Goal: Task Accomplishment & Management: Use online tool/utility

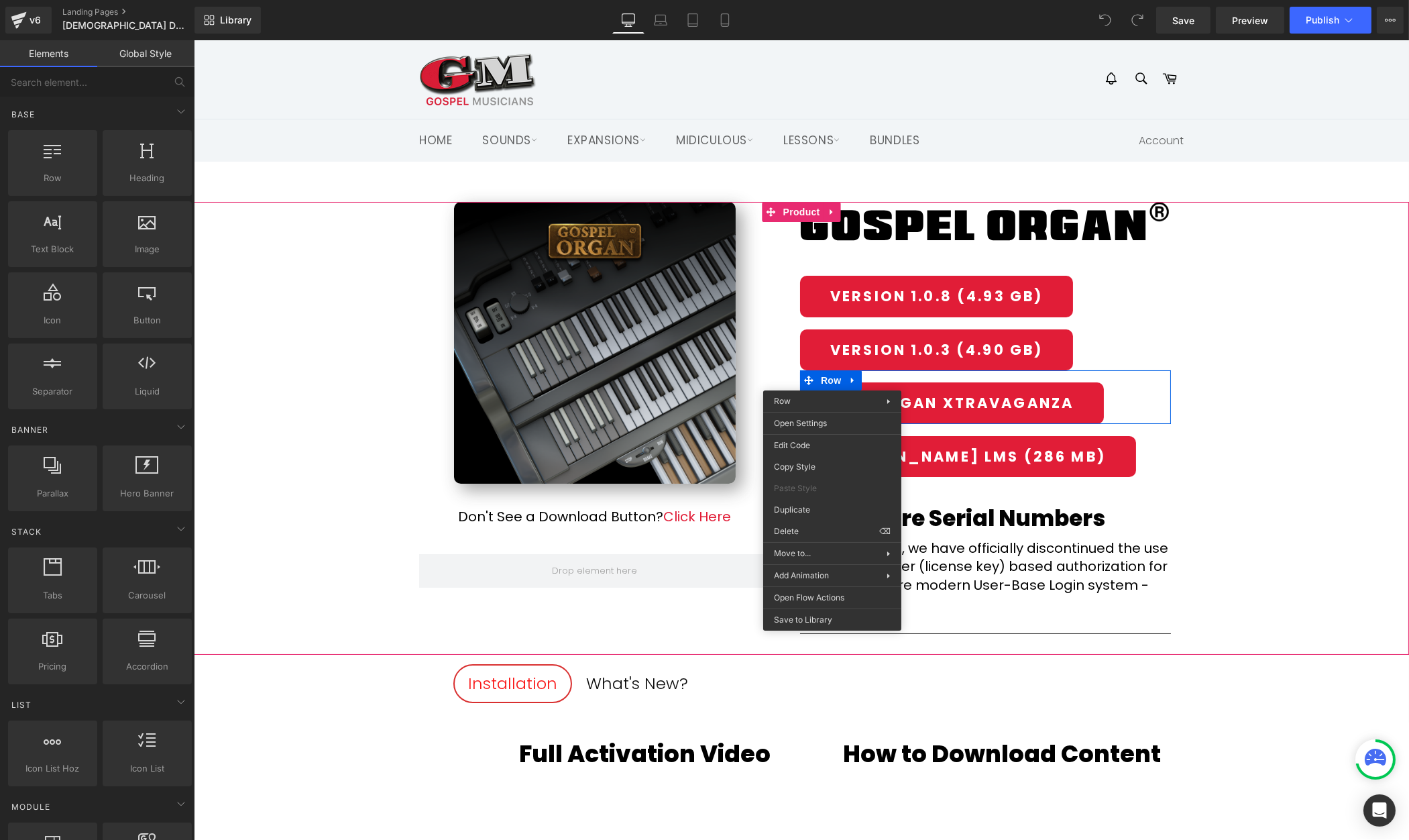
click at [1341, 320] on div "(P) Image Don't See a Download Button? Click Here Text Block Row Row Image Row …" at bounding box center [801, 428] width 1215 height 453
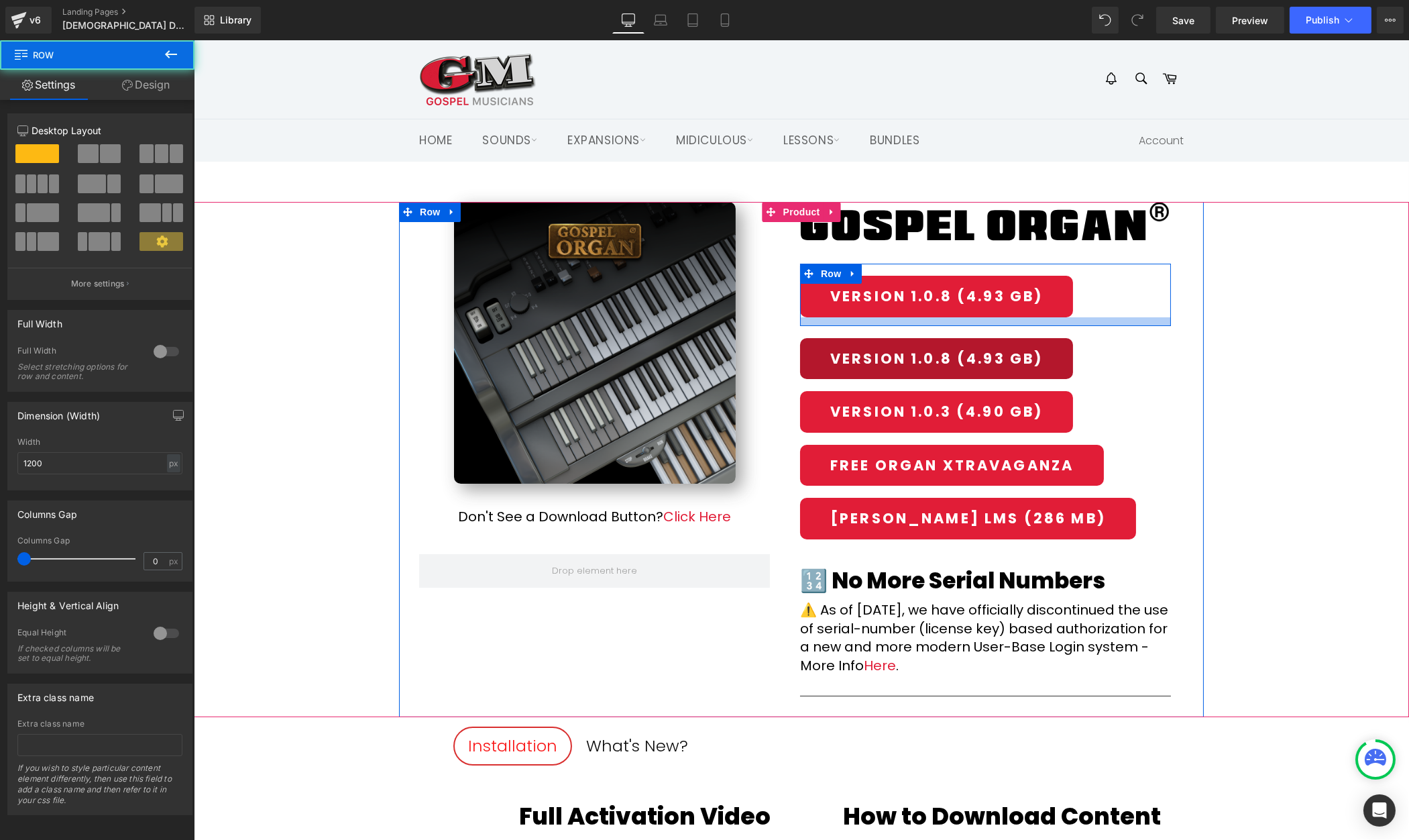
drag, startPoint x: 981, startPoint y: 315, endPoint x: 948, endPoint y: 378, distance: 71.1
click at [981, 324] on div at bounding box center [985, 321] width 371 height 8
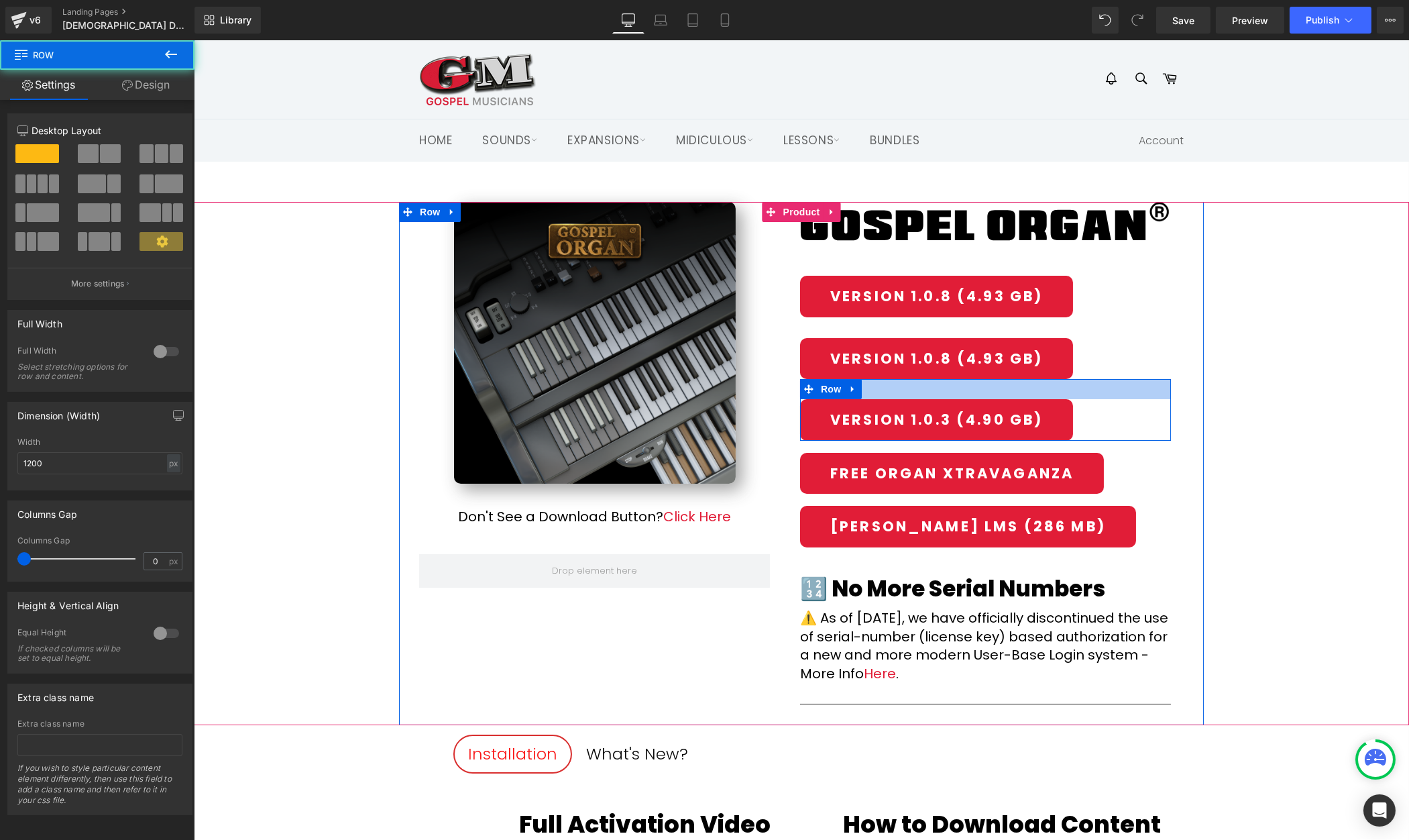
click at [950, 389] on div at bounding box center [985, 389] width 371 height 20
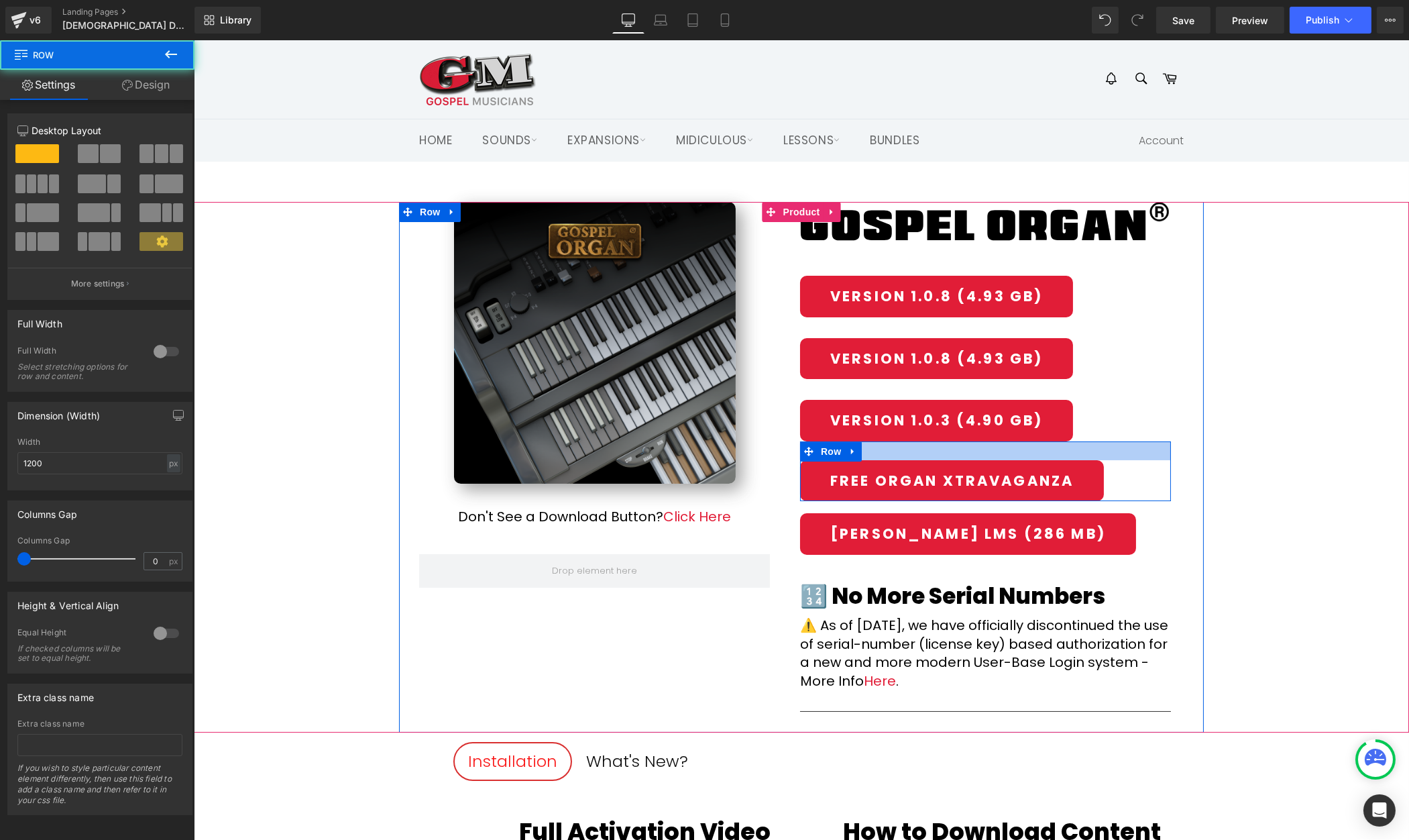
click at [945, 447] on div at bounding box center [985, 450] width 371 height 18
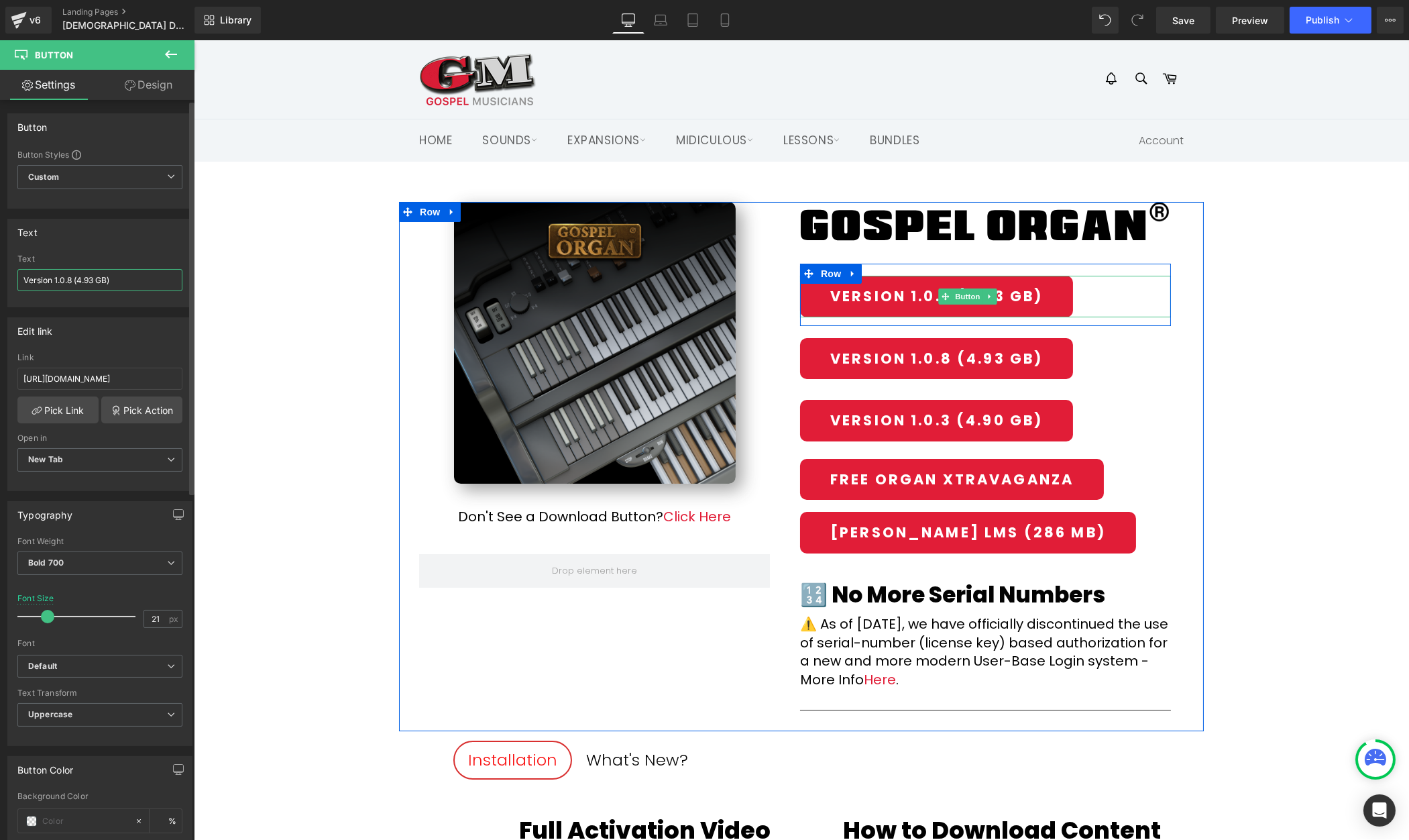
click at [70, 273] on input "Version 1.0.8 (4.93 GB)" at bounding box center [100, 279] width 165 height 22
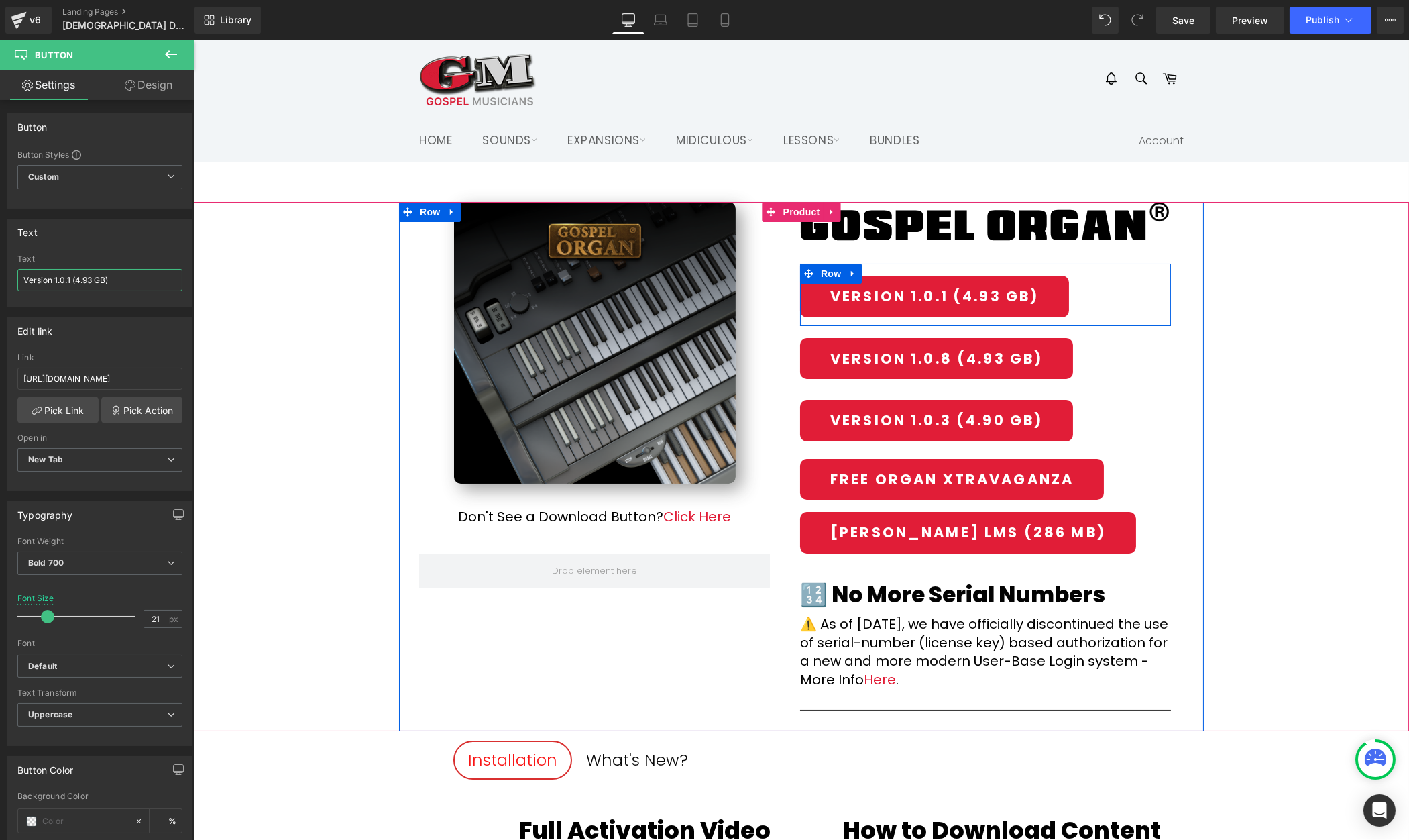
type input "Version 1.0.10 (4.93 GB)"
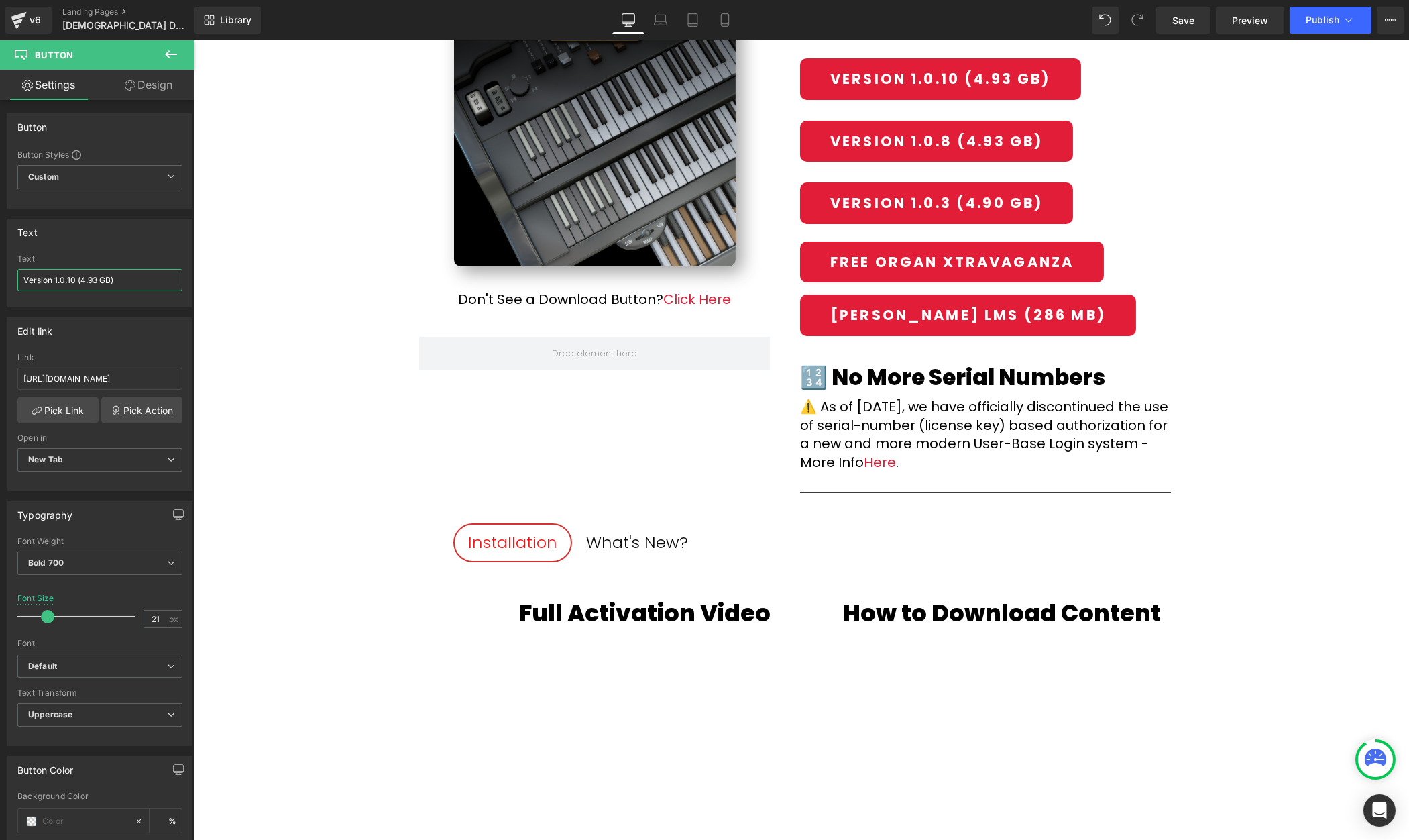
scroll to position [221, 0]
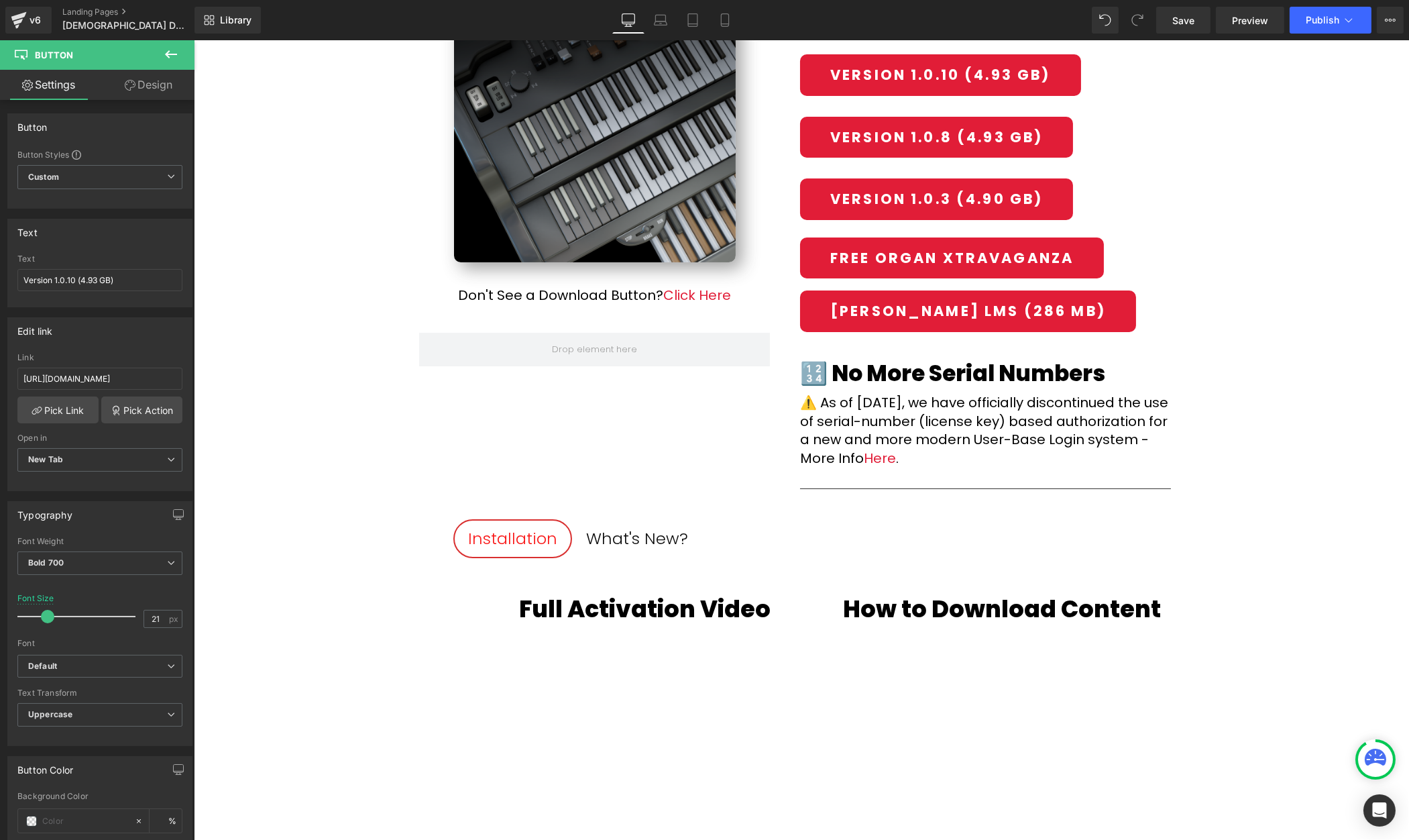
click at [651, 537] on div "What's New?" at bounding box center [637, 538] width 102 height 25
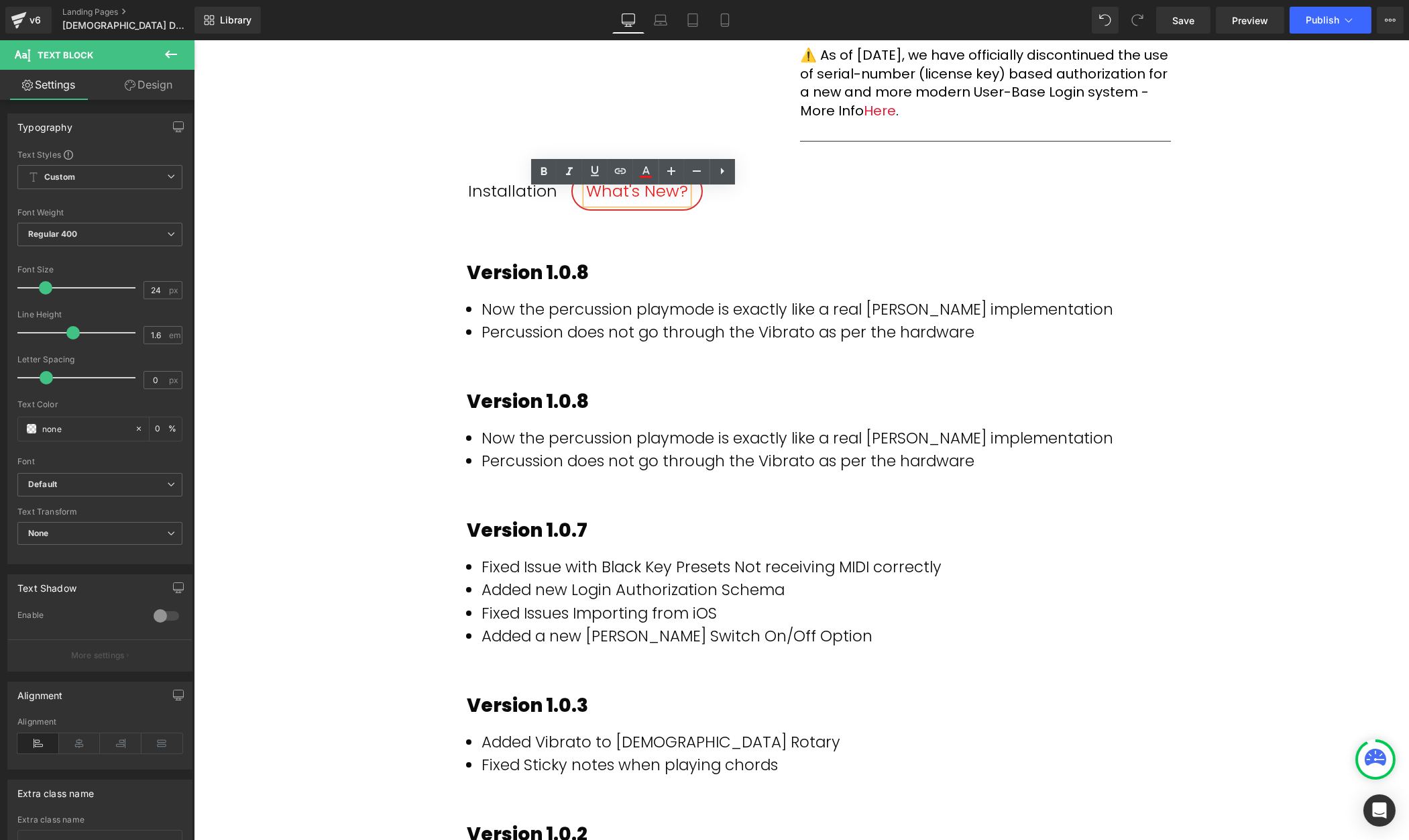
scroll to position [534, 0]
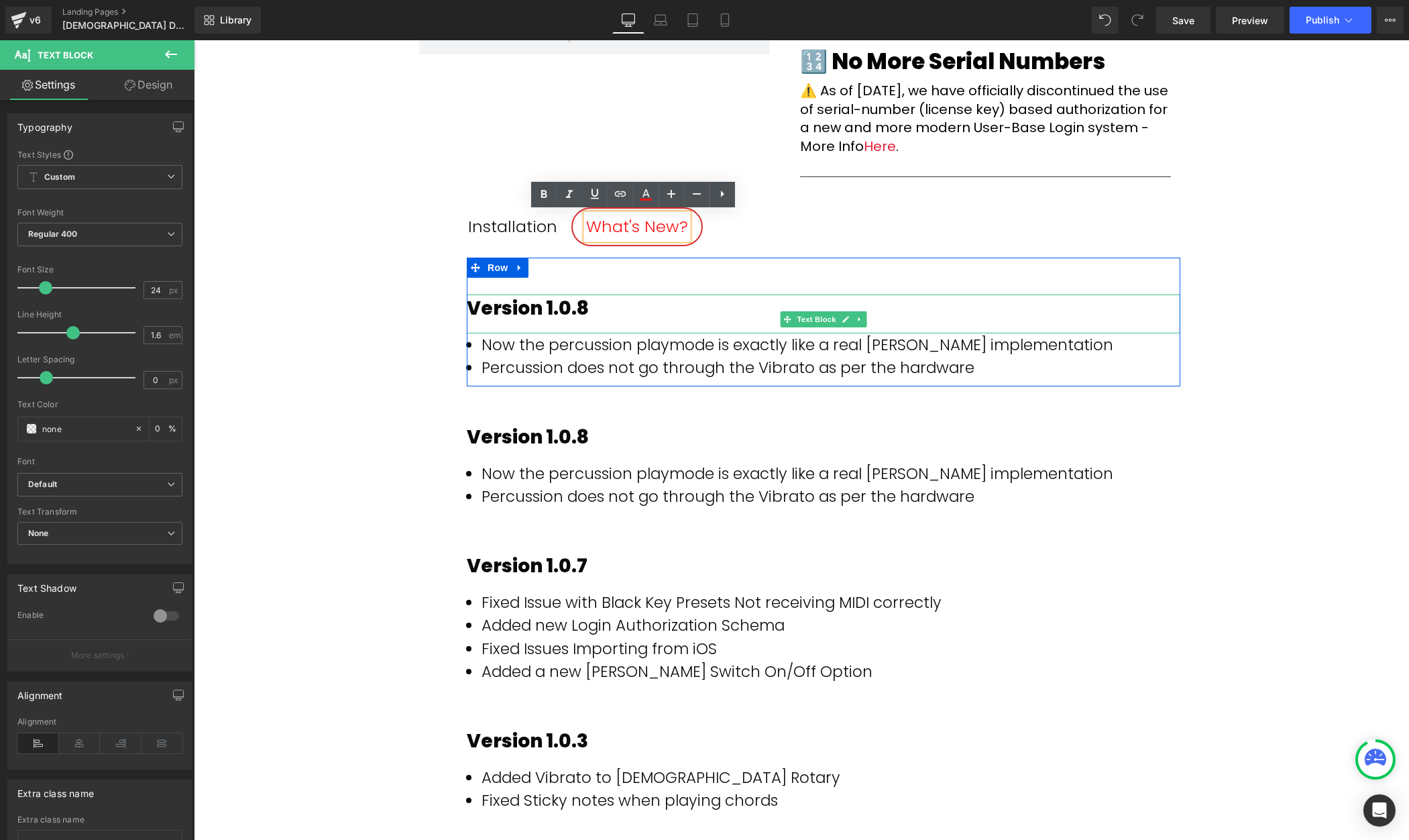
click at [603, 313] on div "Version 1.0.8" at bounding box center [822, 308] width 714 height 28
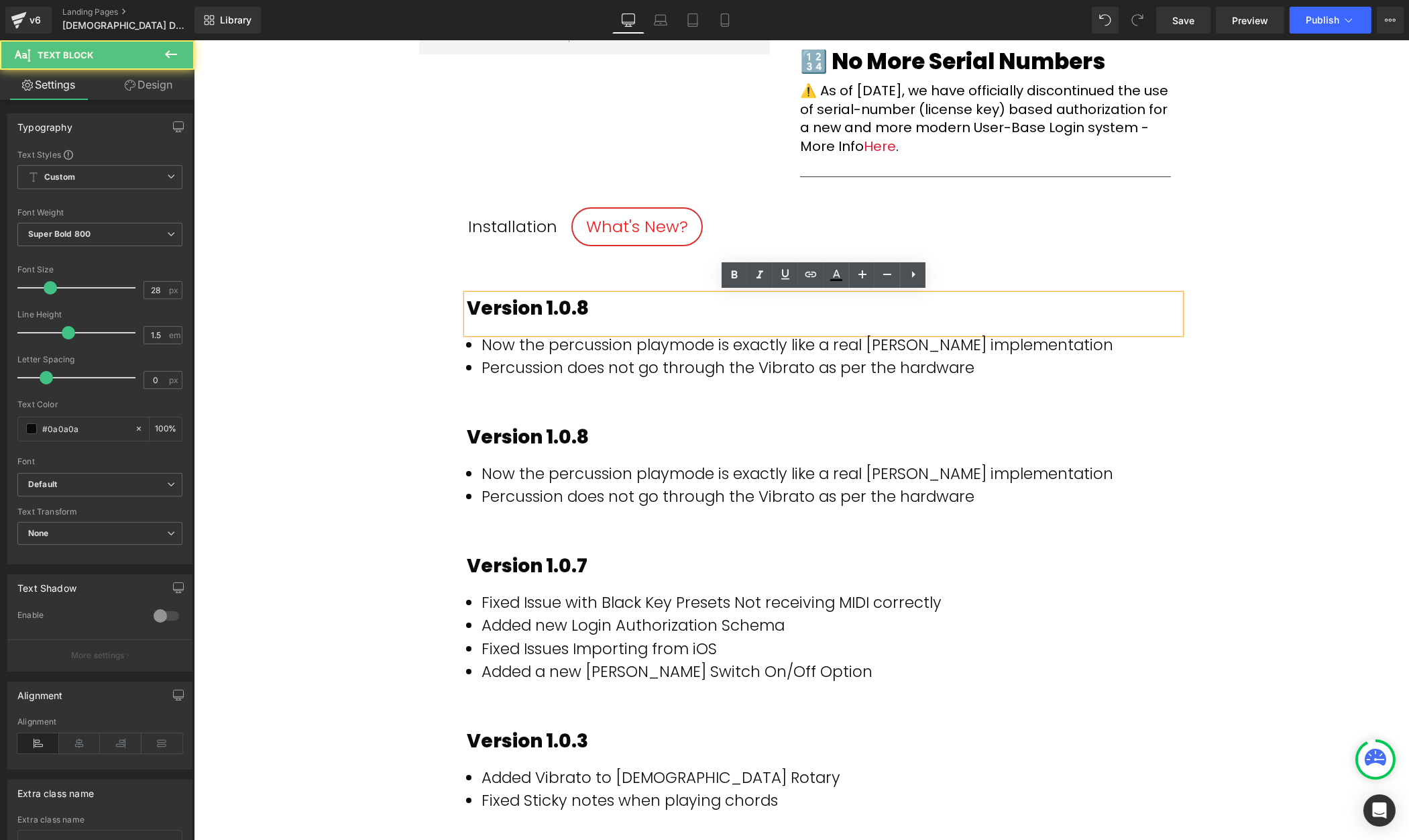
click at [608, 307] on div "Version 1.0.8" at bounding box center [822, 308] width 714 height 28
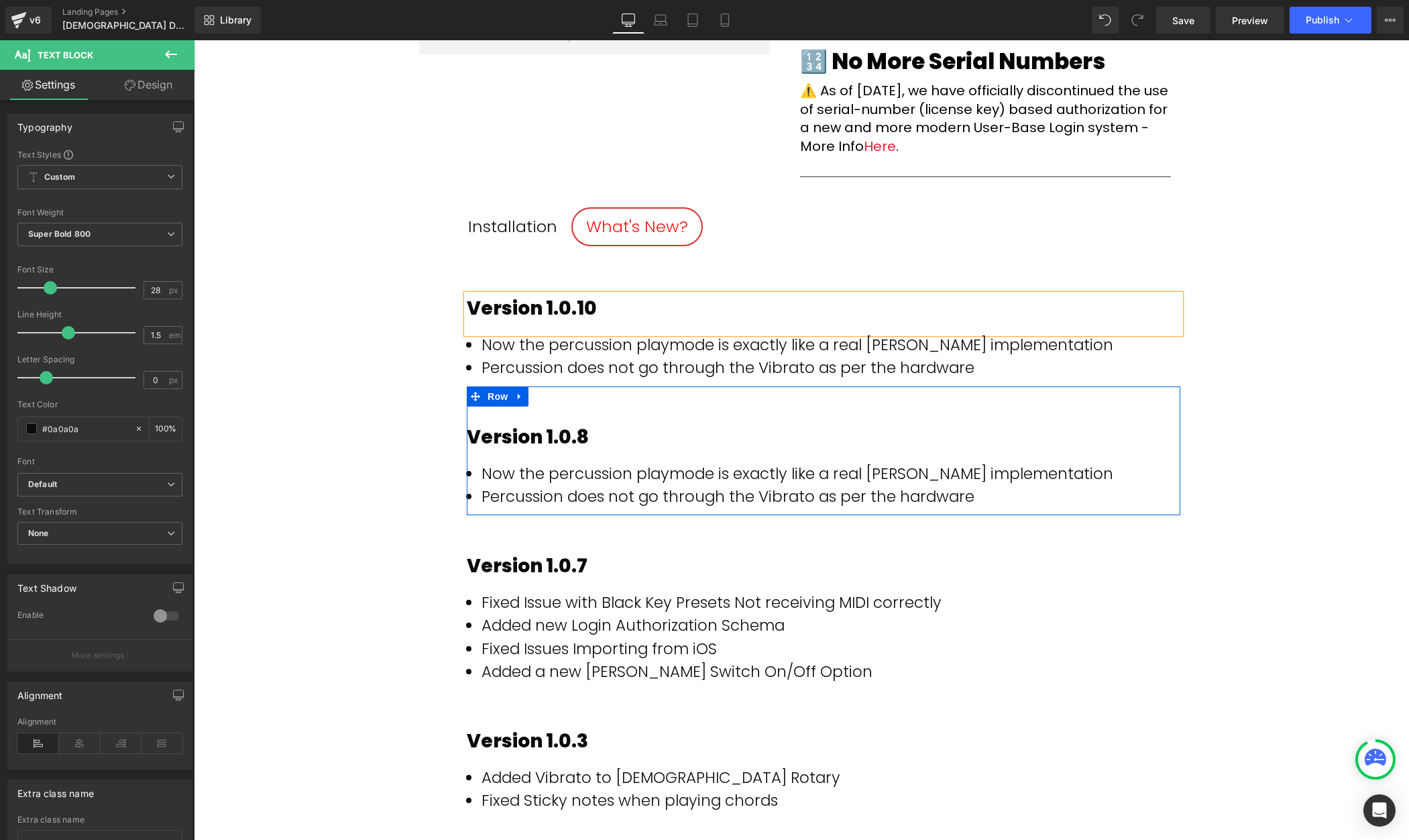
click at [747, 398] on div "Version 1.0.8 Text Block Now the percussion playmode is exactly like a real [PE…" at bounding box center [822, 450] width 714 height 129
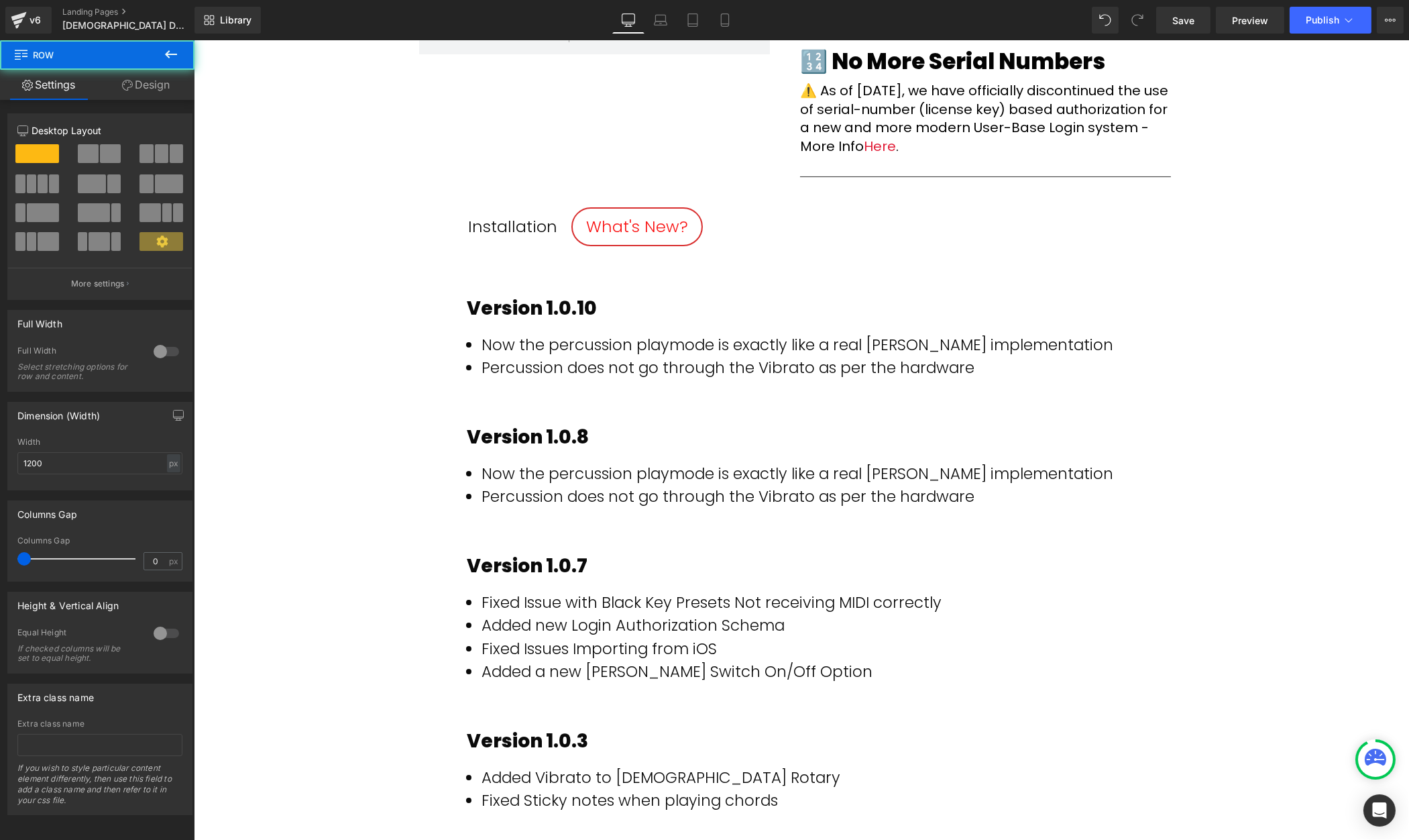
click at [929, 362] on li "Percussion does not go through the Vibrato as per the hardware" at bounding box center [831, 368] width 699 height 23
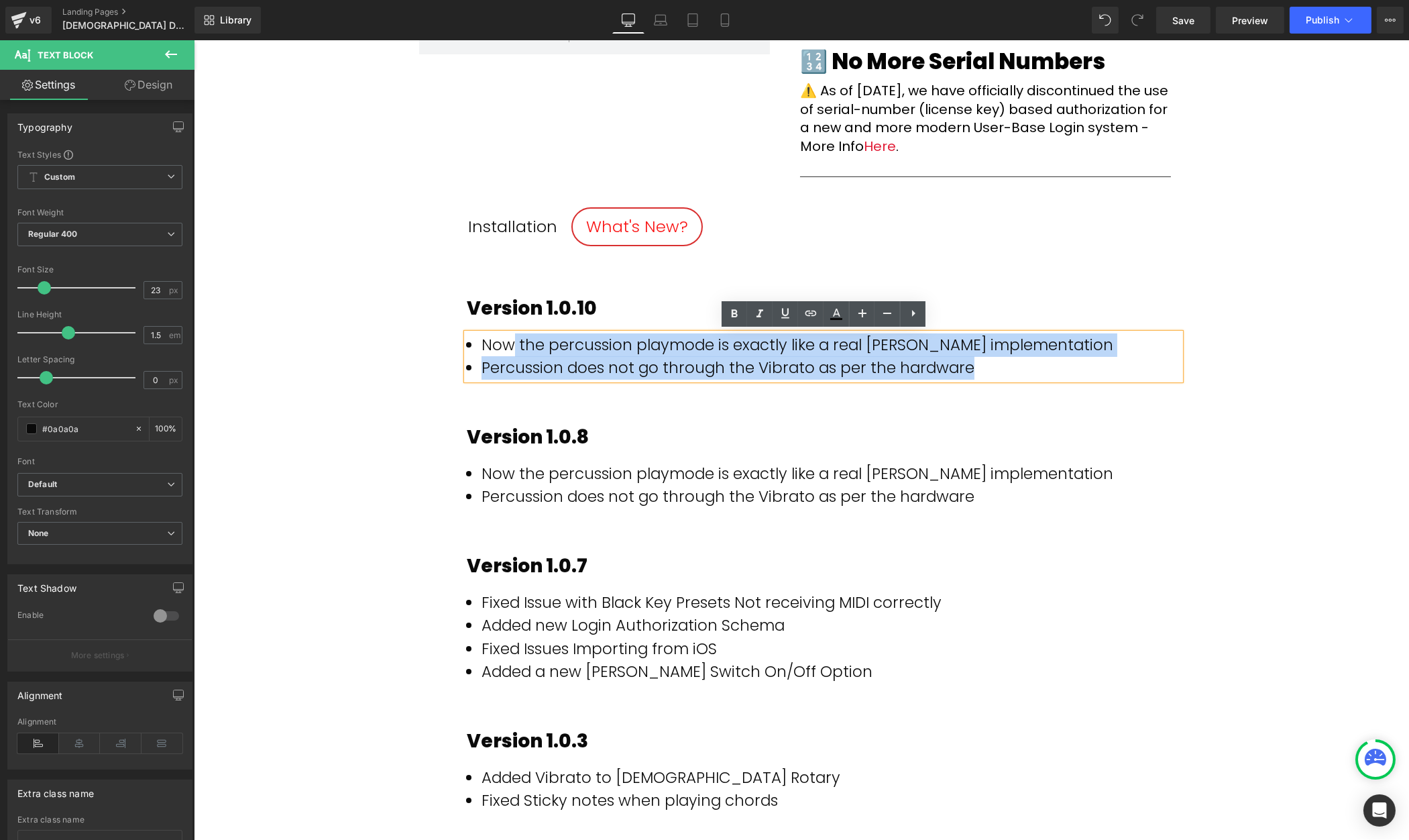
drag, startPoint x: 977, startPoint y: 366, endPoint x: 512, endPoint y: 347, distance: 465.4
click at [510, 348] on ul "Now the percussion playmode is exactly like a real [PERSON_NAME] implementation…" at bounding box center [831, 356] width 699 height 46
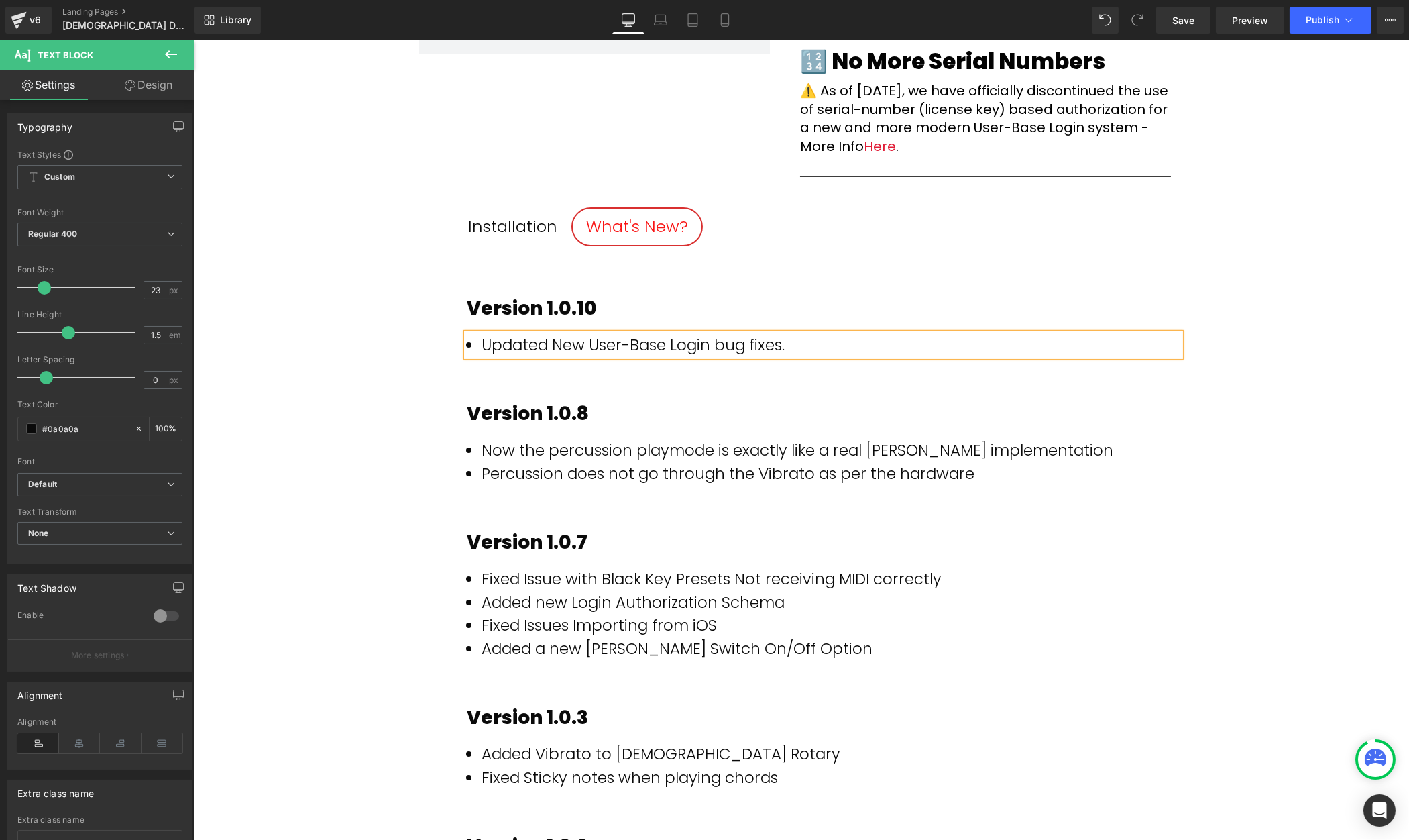
click at [1238, 323] on div "(P) Image Don't See a Download Button? Click Here Text Block Row Row Image Row …" at bounding box center [801, 443] width 1215 height 1548
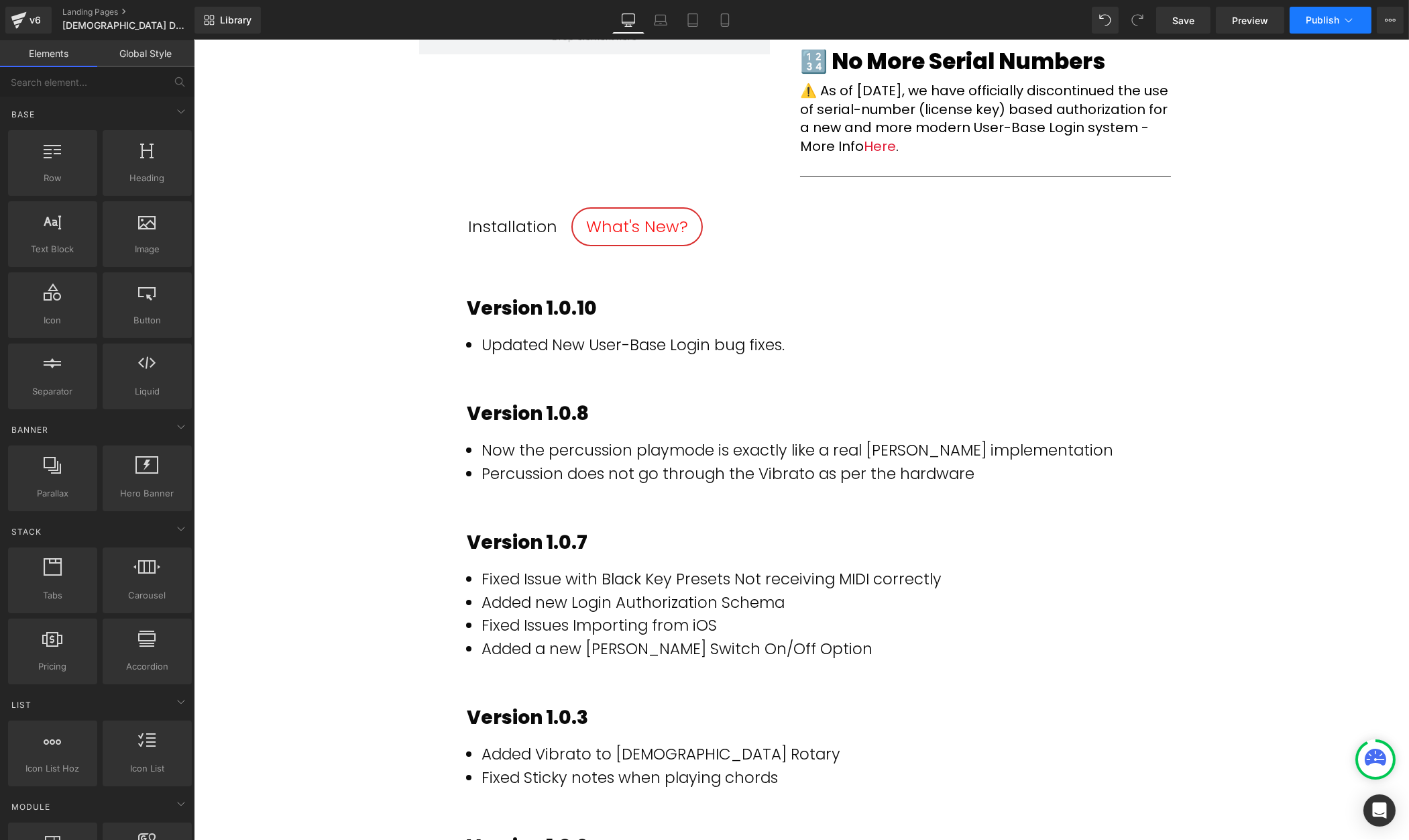
click at [1320, 21] on span "Publish" at bounding box center [1323, 20] width 34 height 11
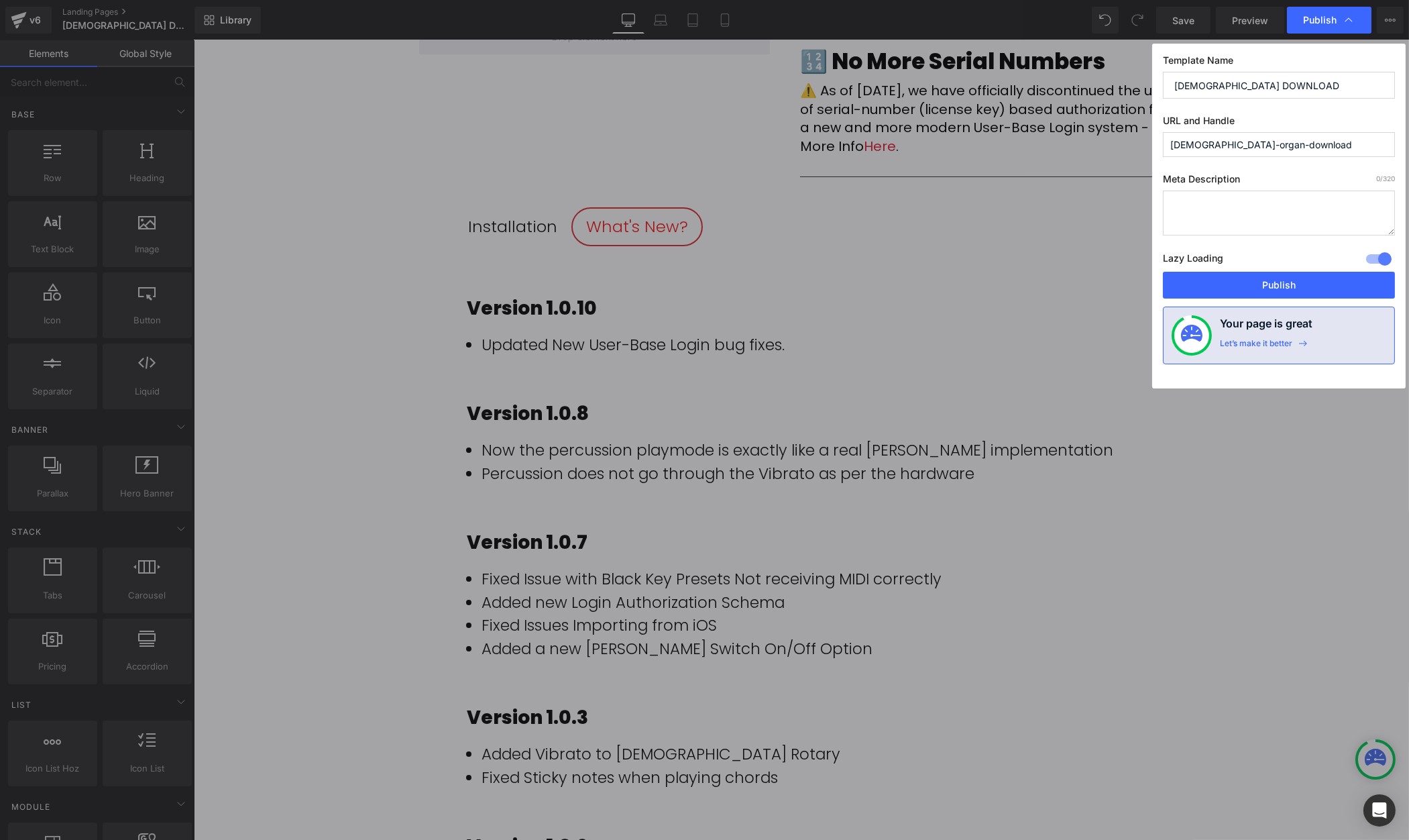
click at [1299, 268] on div "Lazy Loading Build Upgrade plan to unlock" at bounding box center [1279, 260] width 232 height 22
click at [1229, 279] on button "Publish" at bounding box center [1279, 285] width 232 height 27
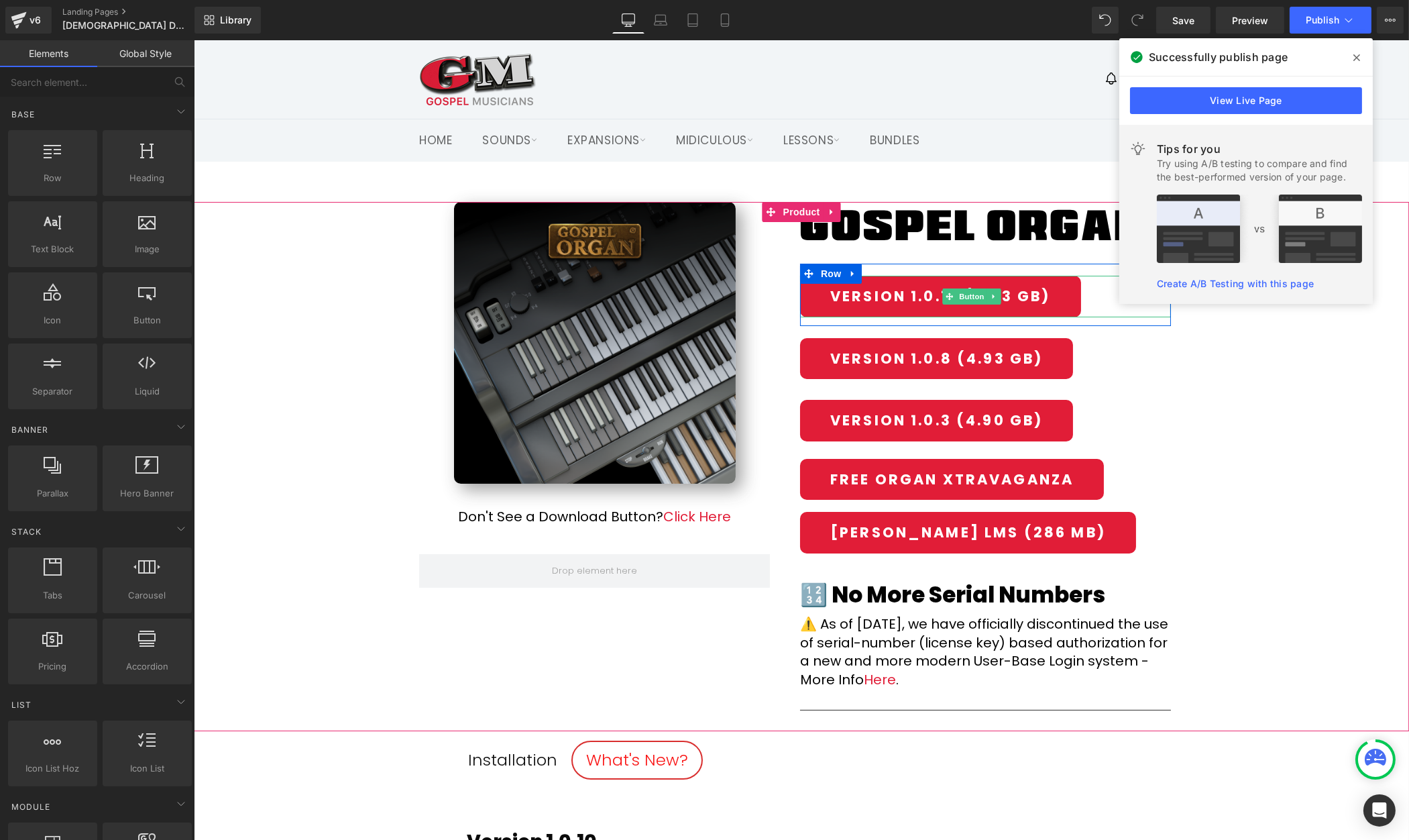
drag, startPoint x: 961, startPoint y: 291, endPoint x: 356, endPoint y: 358, distance: 608.7
click at [961, 291] on span "Button" at bounding box center [971, 296] width 31 height 16
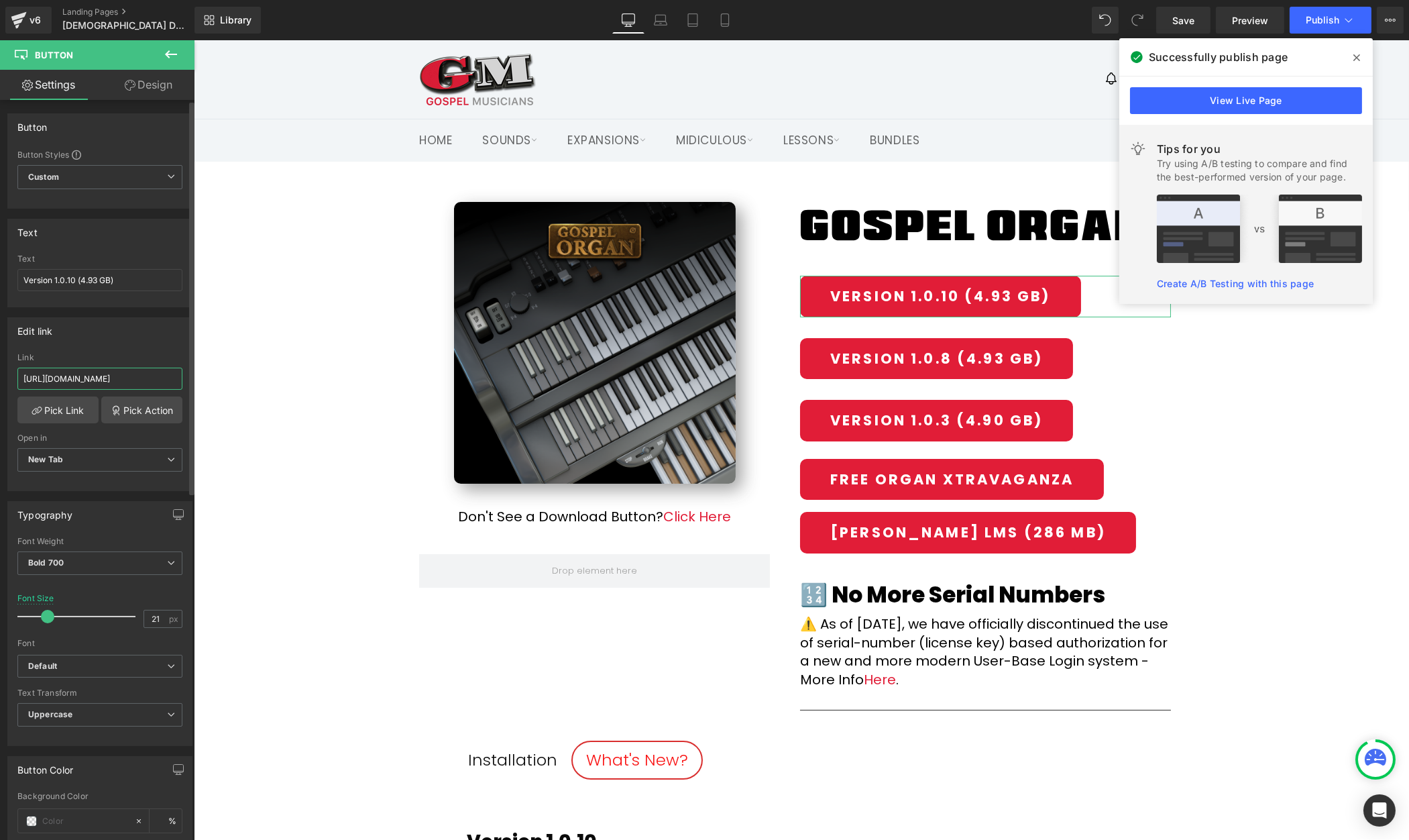
click at [119, 373] on input "[URL][DOMAIN_NAME]" at bounding box center [100, 378] width 165 height 22
drag, startPoint x: 125, startPoint y: 373, endPoint x: 192, endPoint y: 376, distance: 67.1
click at [192, 376] on div "Button Button Styles Custom Custom Setup Global Style Custom Setup Global Style…" at bounding box center [97, 473] width 195 height 746
click at [164, 380] on input "[URL][DOMAIN_NAME]" at bounding box center [100, 378] width 165 height 22
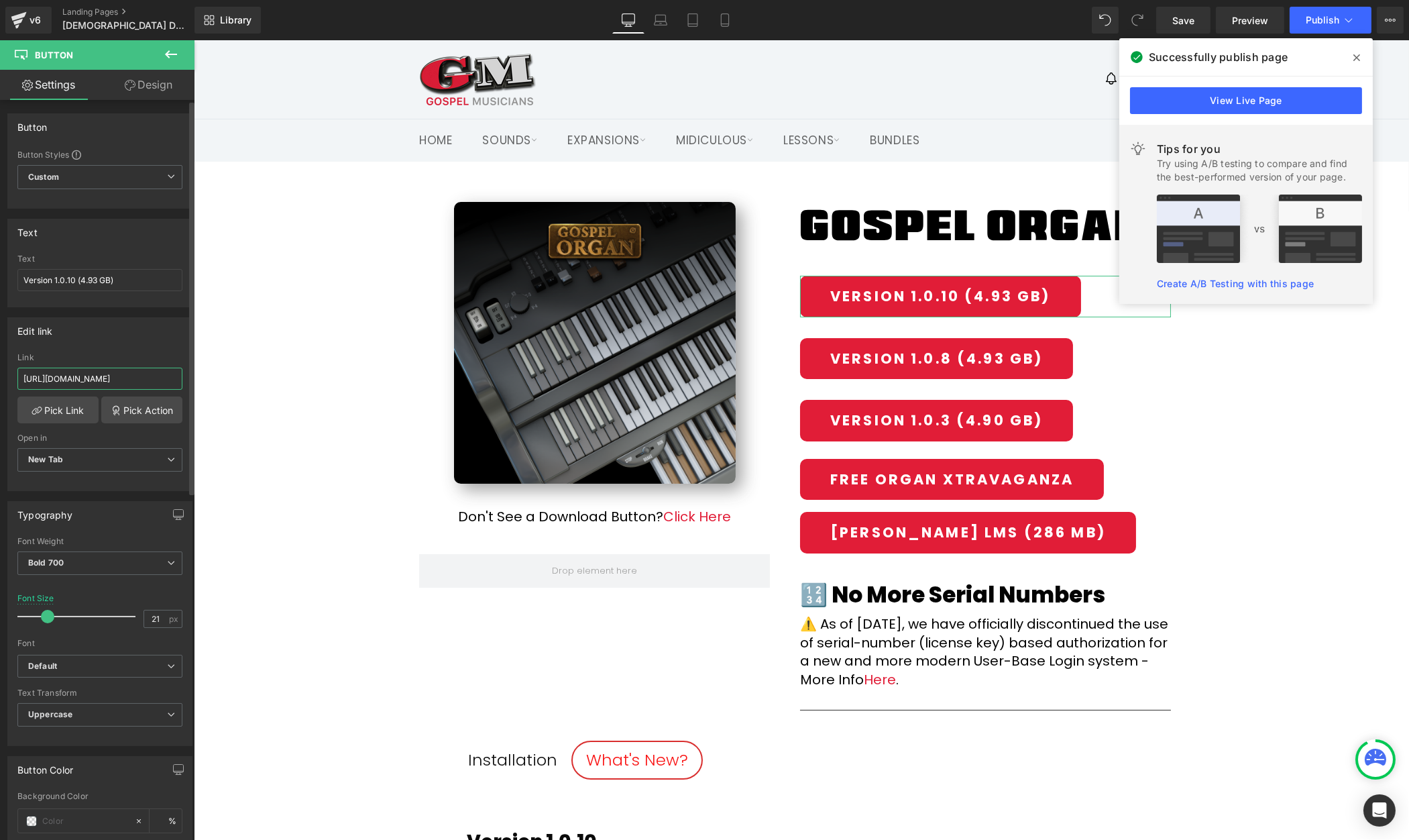
click at [159, 375] on input "[URL][DOMAIN_NAME]" at bounding box center [100, 378] width 165 height 22
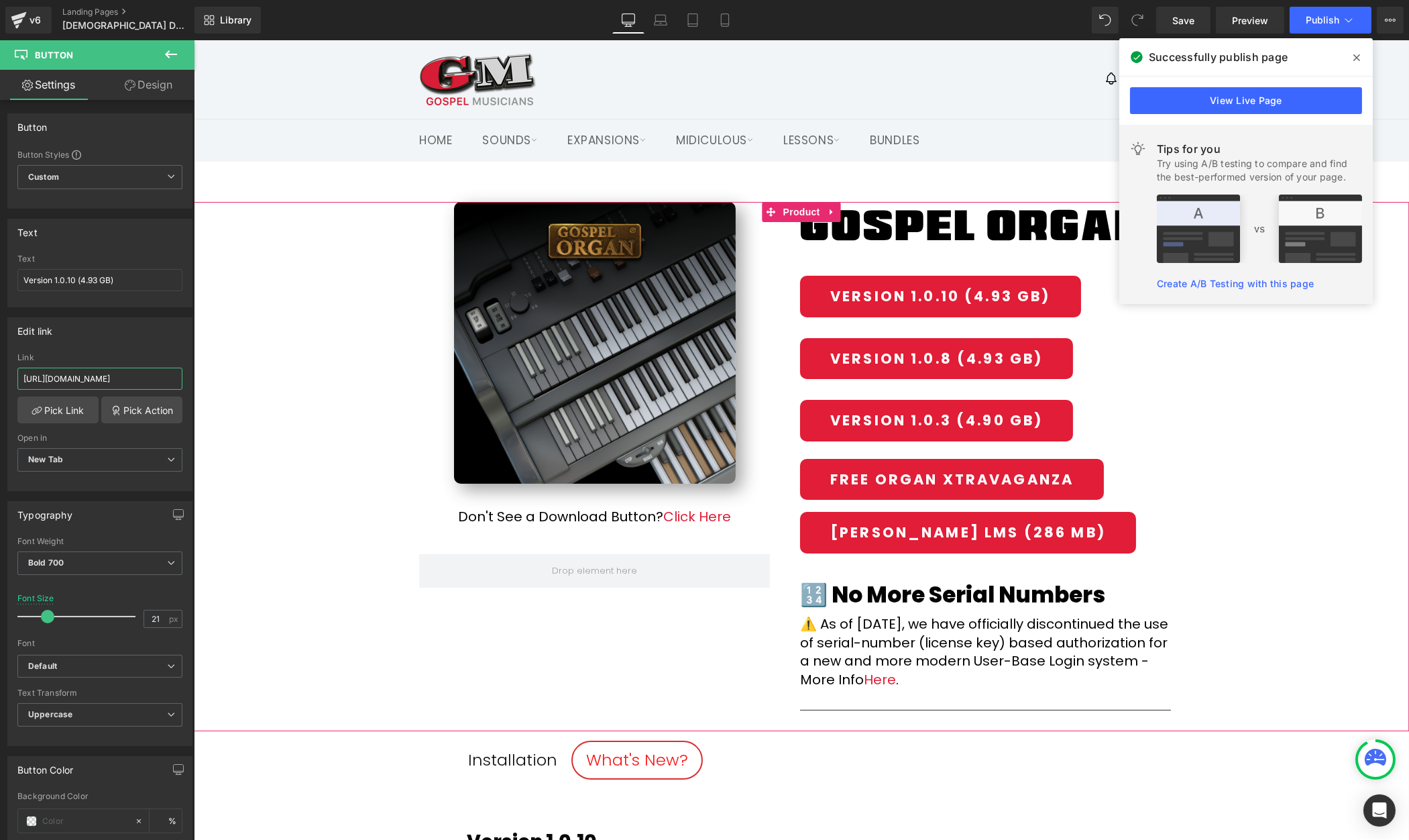
scroll to position [0, 183]
type input "[URL][DOMAIN_NAME]"
click at [1211, 408] on div "(P) Image Don't See a Download Button? Click Here Text Block Row Row Image Row …" at bounding box center [801, 466] width 1215 height 528
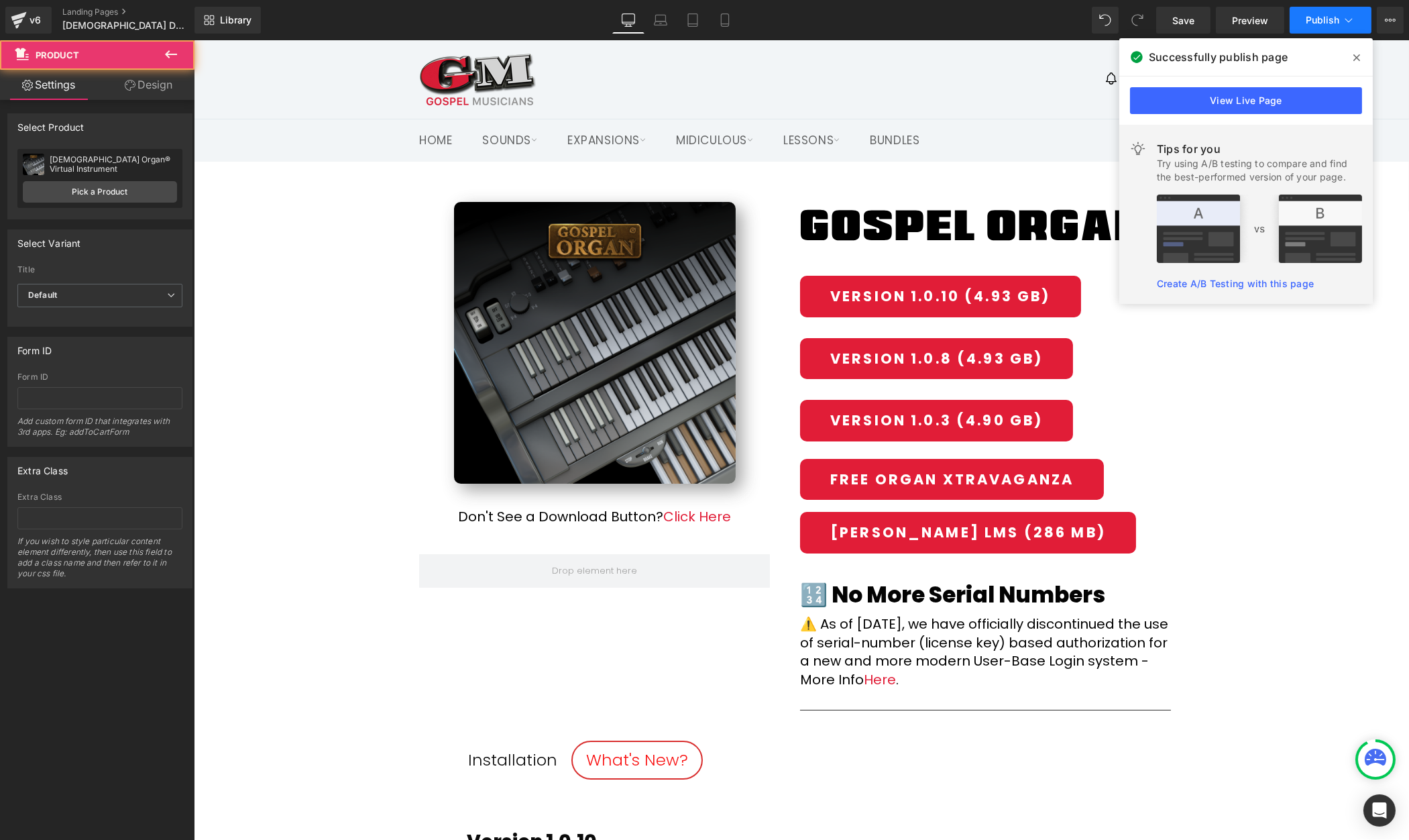
click at [1335, 22] on span "Publish" at bounding box center [1323, 20] width 34 height 11
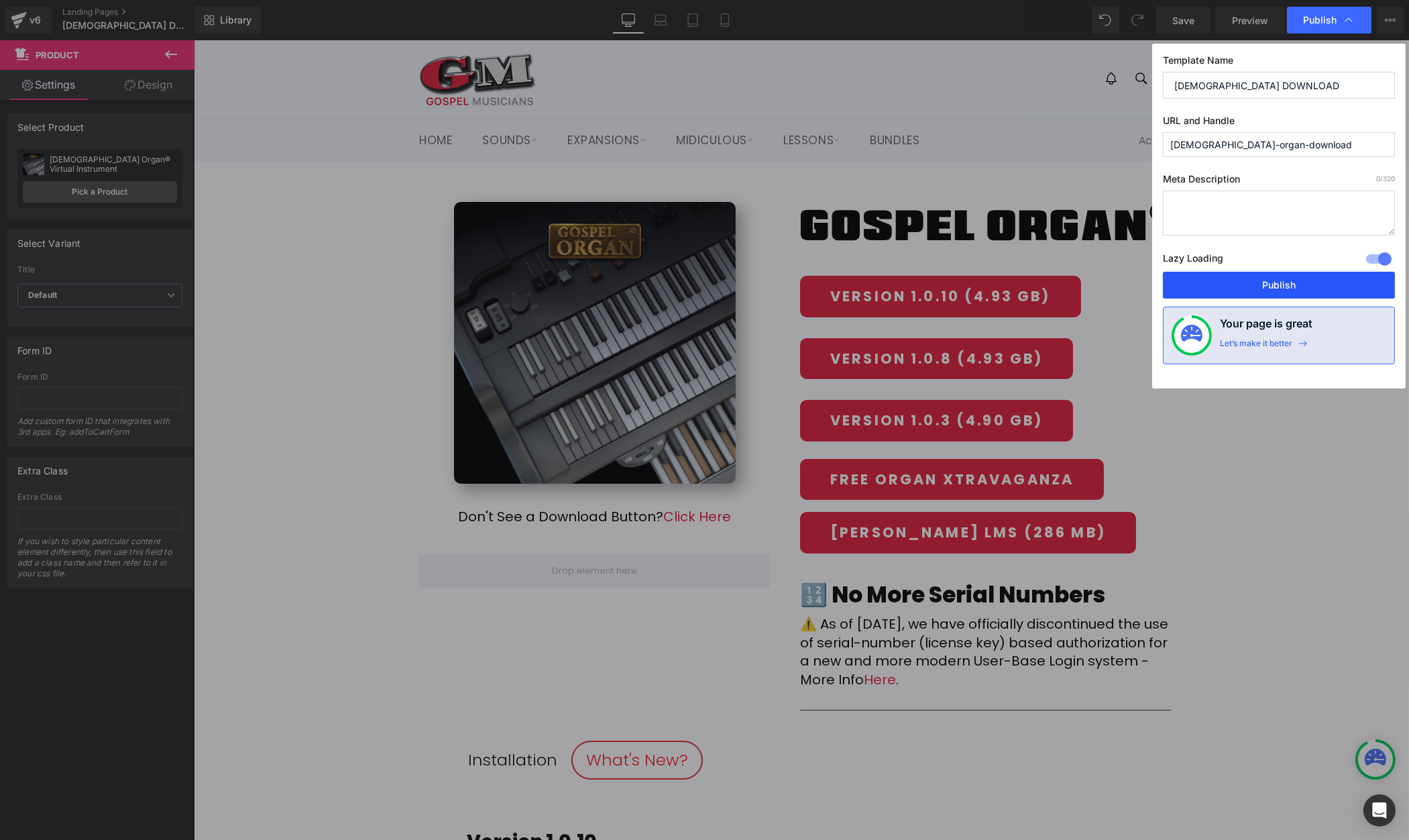
click at [1302, 287] on button "Publish" at bounding box center [1279, 285] width 232 height 27
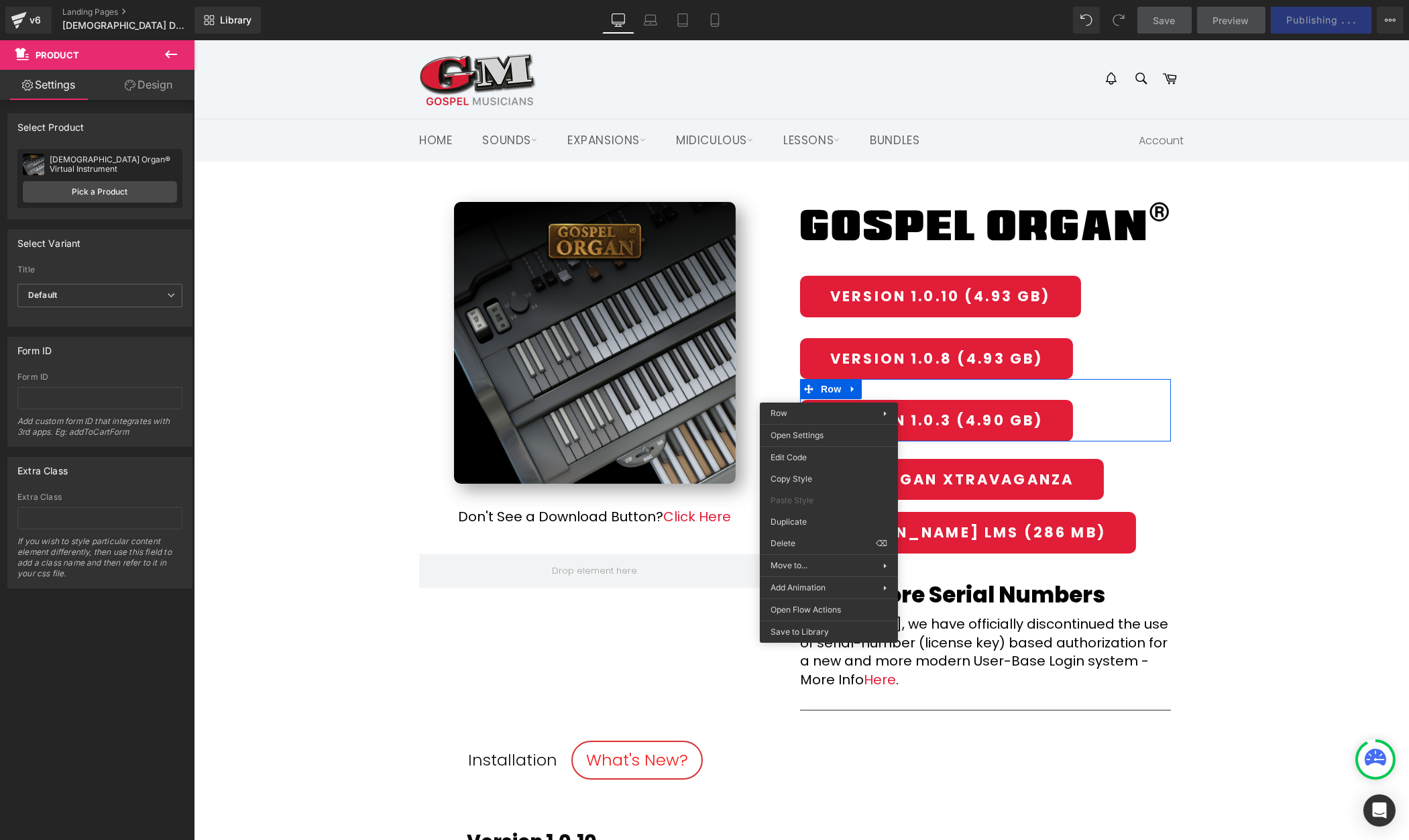
drag, startPoint x: 1015, startPoint y: 579, endPoint x: 821, endPoint y: 539, distance: 198.1
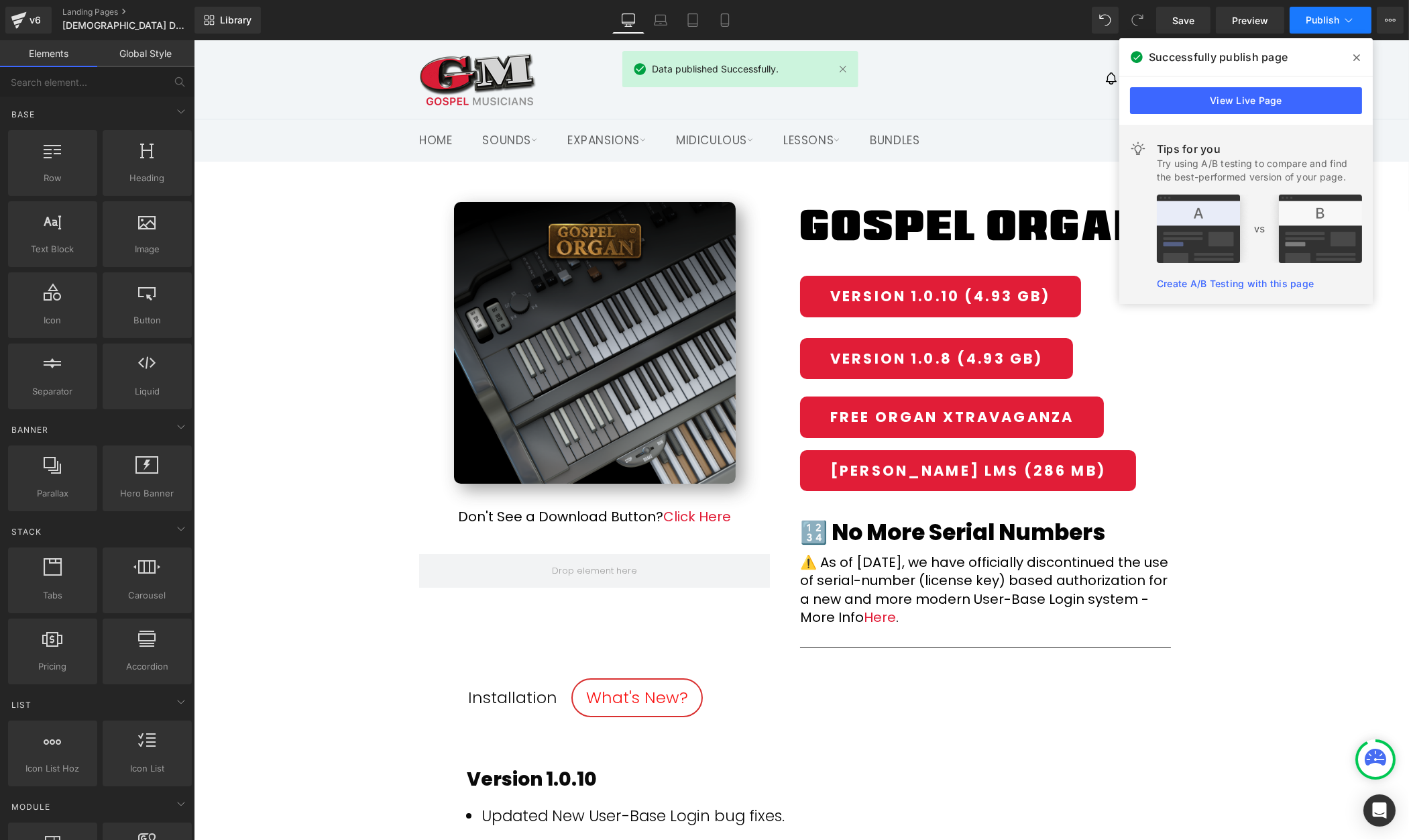
click at [1319, 23] on span "Publish" at bounding box center [1323, 20] width 34 height 11
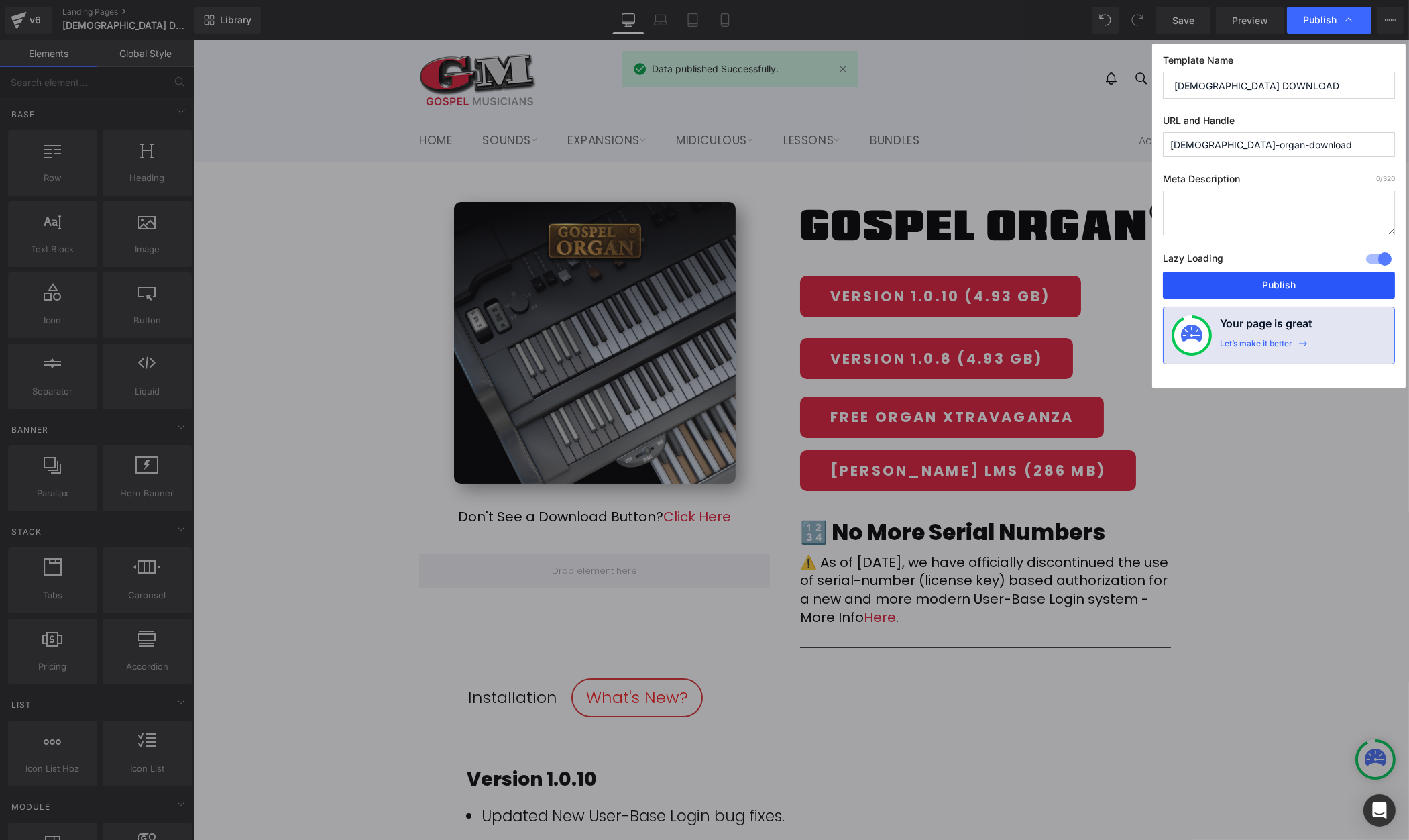
click at [1263, 283] on button "Publish" at bounding box center [1279, 285] width 232 height 27
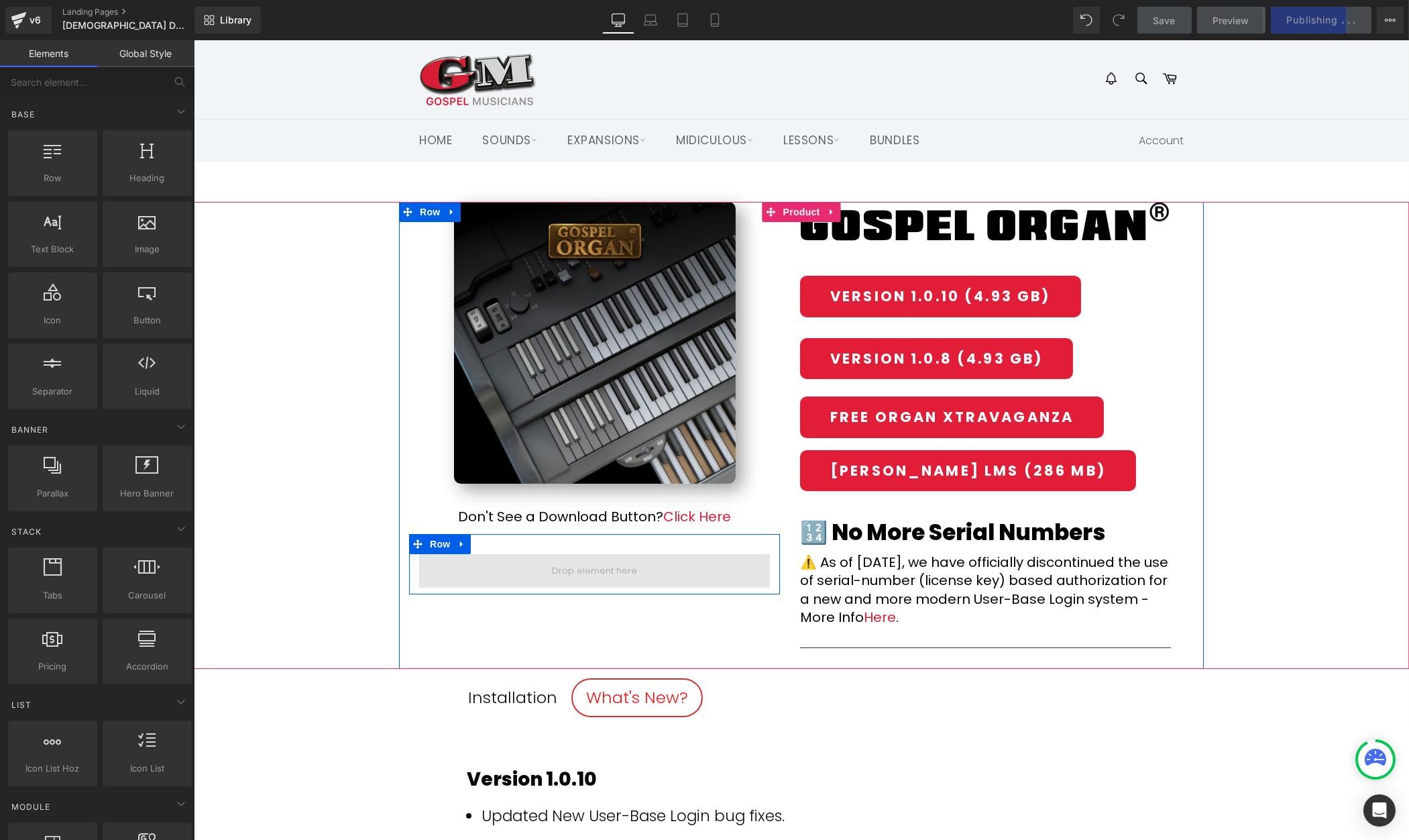
click at [586, 569] on span at bounding box center [594, 571] width 95 height 18
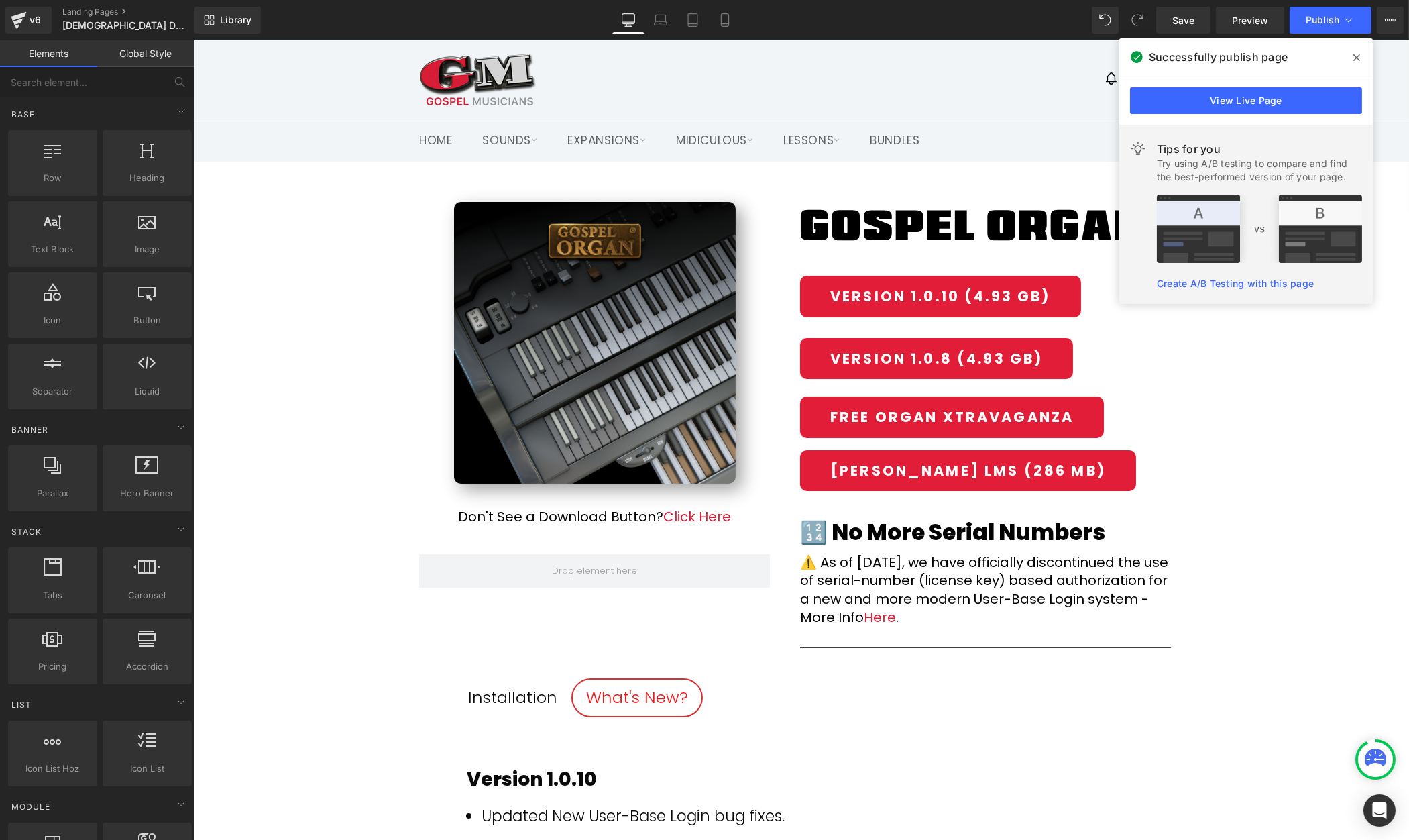
click at [1358, 56] on icon at bounding box center [1357, 58] width 7 height 11
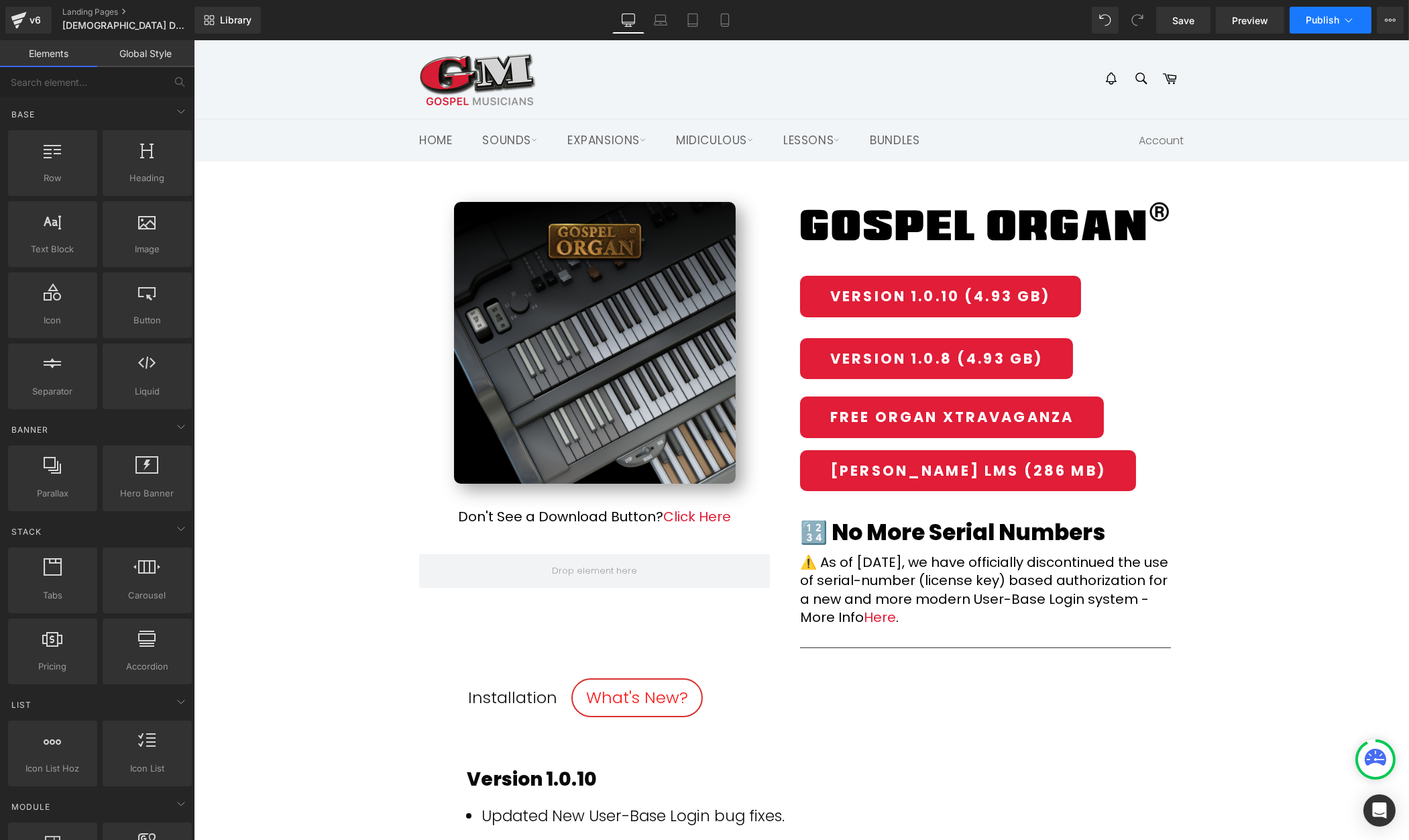
click at [1324, 25] on span "Publish" at bounding box center [1323, 20] width 34 height 11
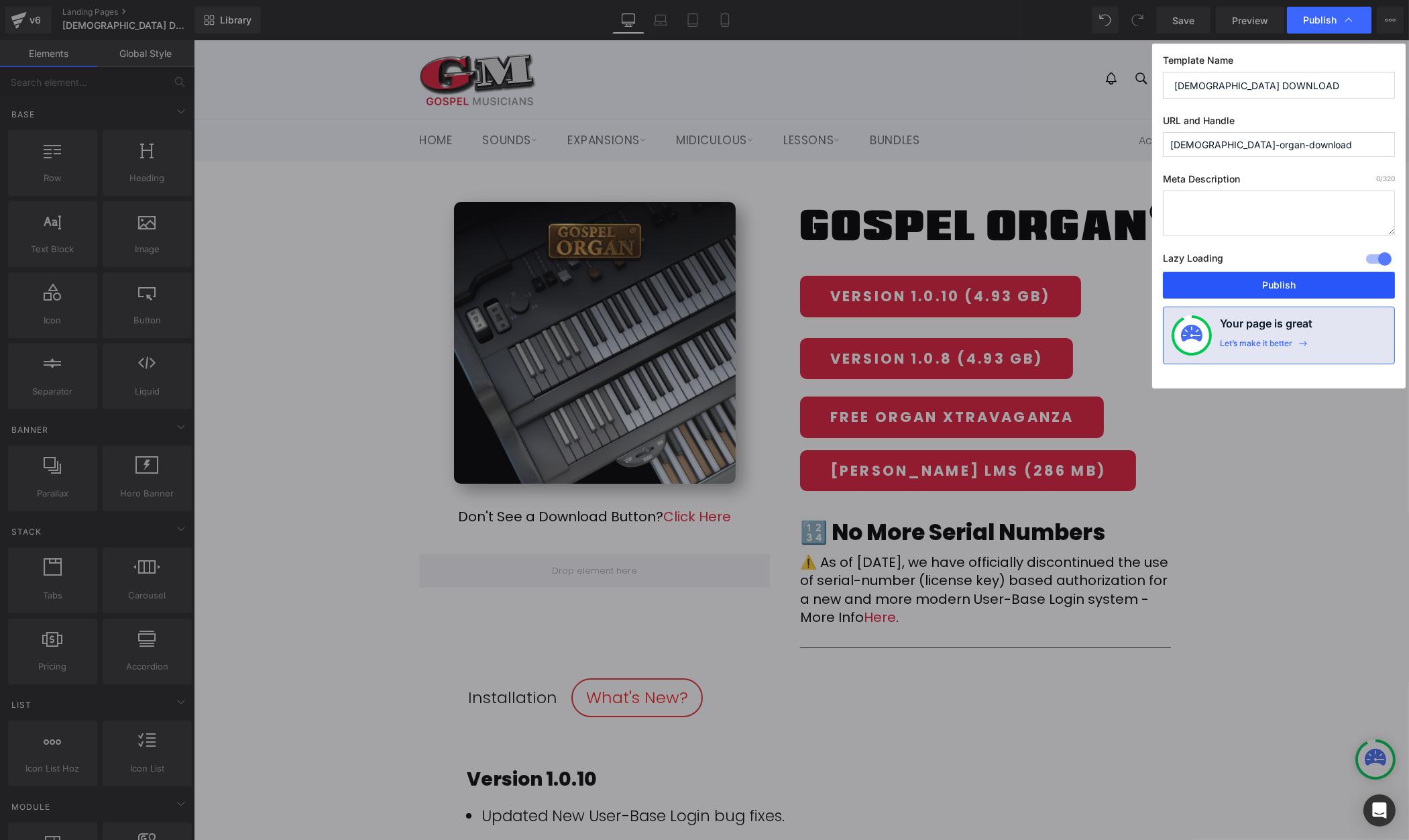
click at [1296, 275] on button "Publish" at bounding box center [1279, 285] width 232 height 27
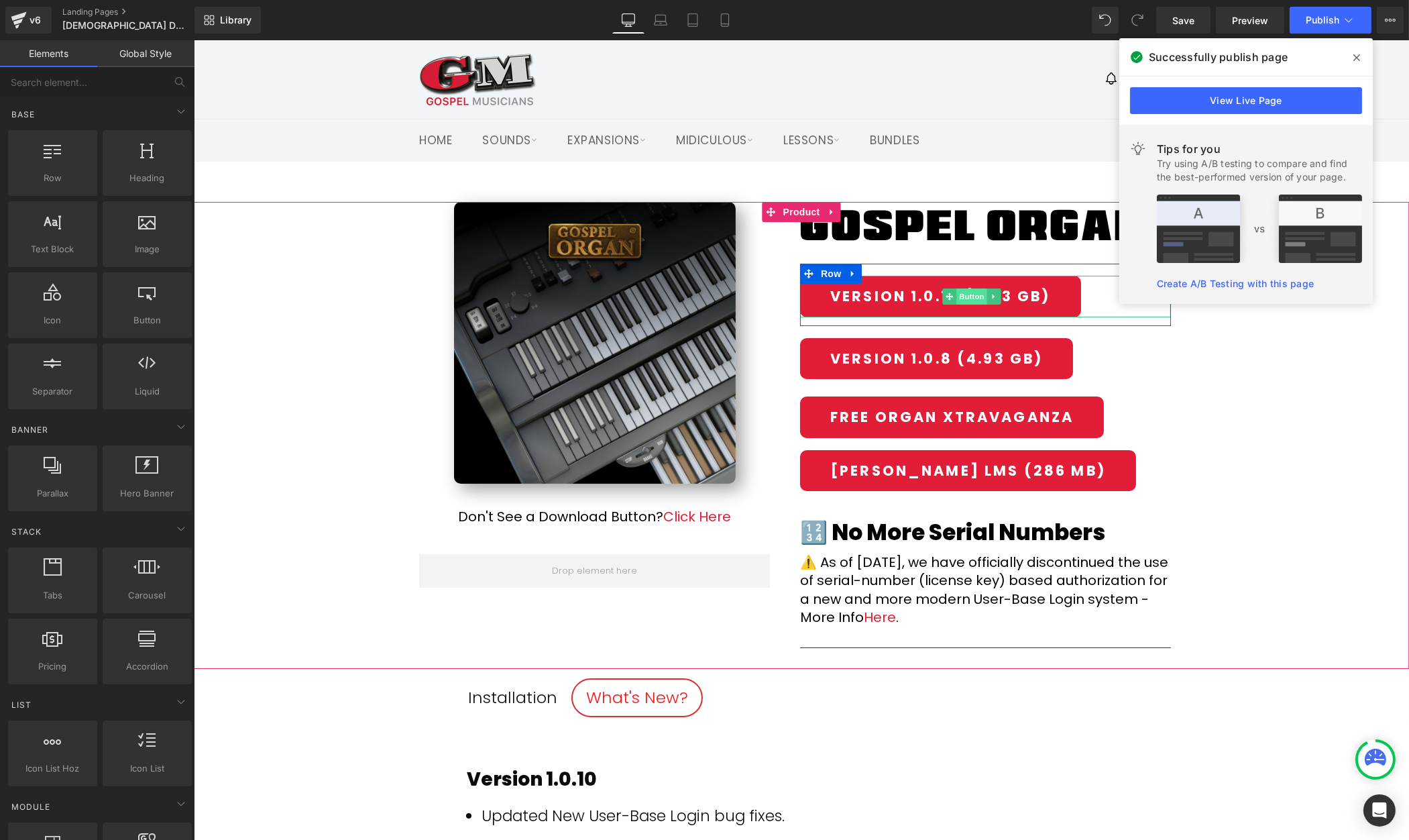
click at [967, 296] on span "Button" at bounding box center [971, 296] width 31 height 16
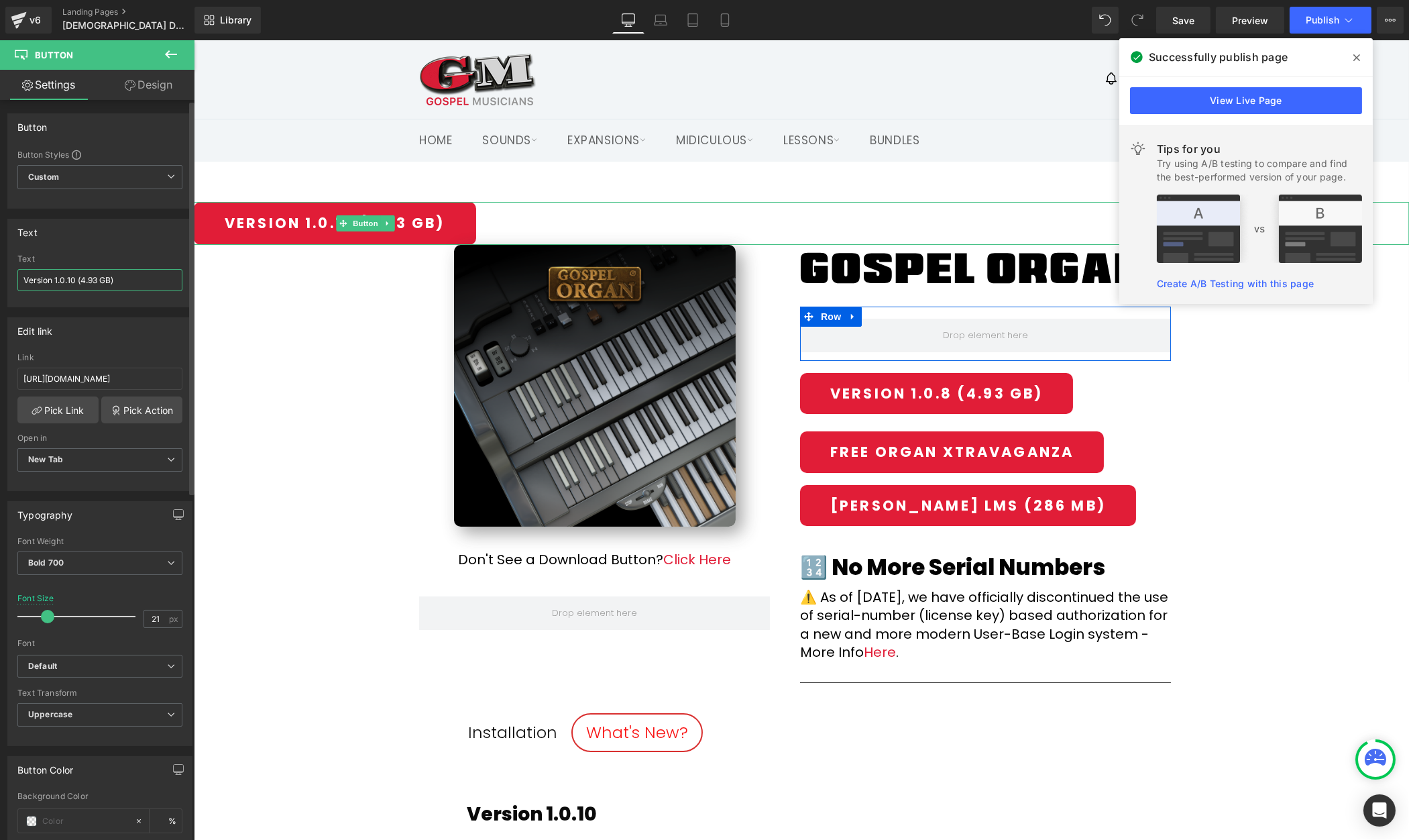
click at [98, 279] on input "Version 1.0.10 (4.93 GB)" at bounding box center [100, 279] width 165 height 22
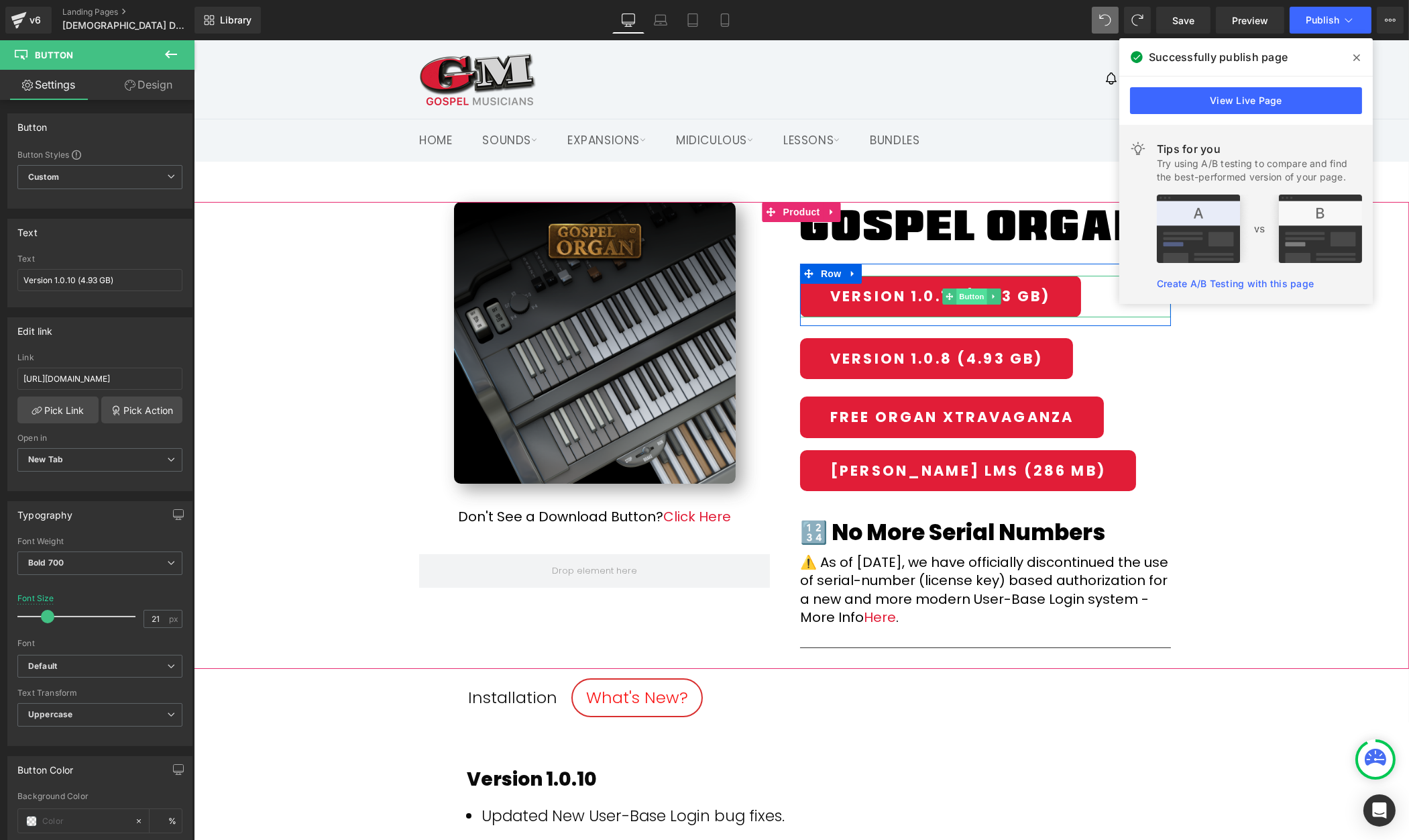
click at [964, 292] on span "Button" at bounding box center [971, 296] width 31 height 16
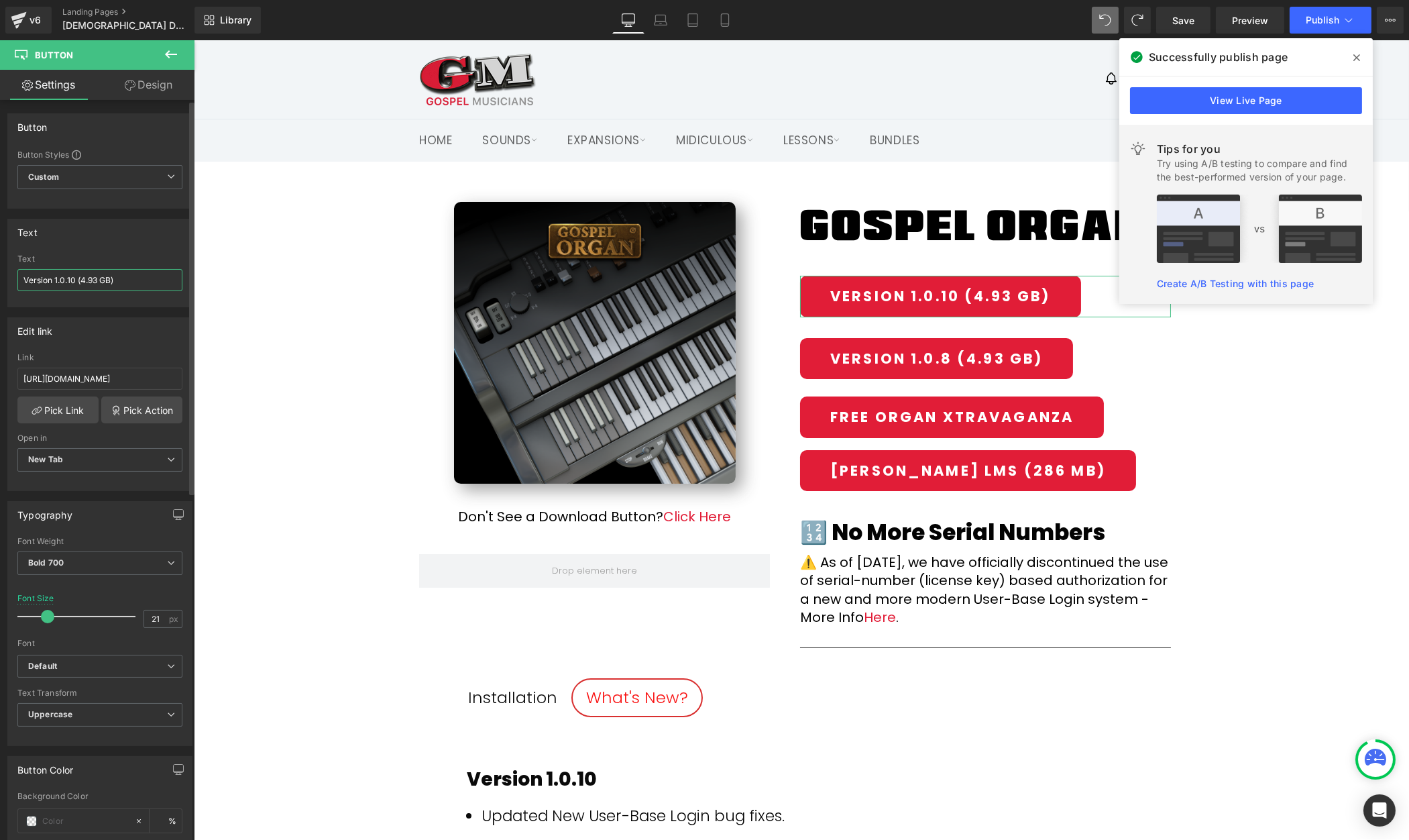
drag, startPoint x: 98, startPoint y: 276, endPoint x: 162, endPoint y: 274, distance: 64.0
click at [98, 276] on input "Version 1.0.10 (4.93 GB)" at bounding box center [100, 279] width 165 height 22
type input "Version 1.0.10 (4.87 GB)"
drag, startPoint x: 356, startPoint y: 419, endPoint x: 243, endPoint y: 385, distance: 118.0
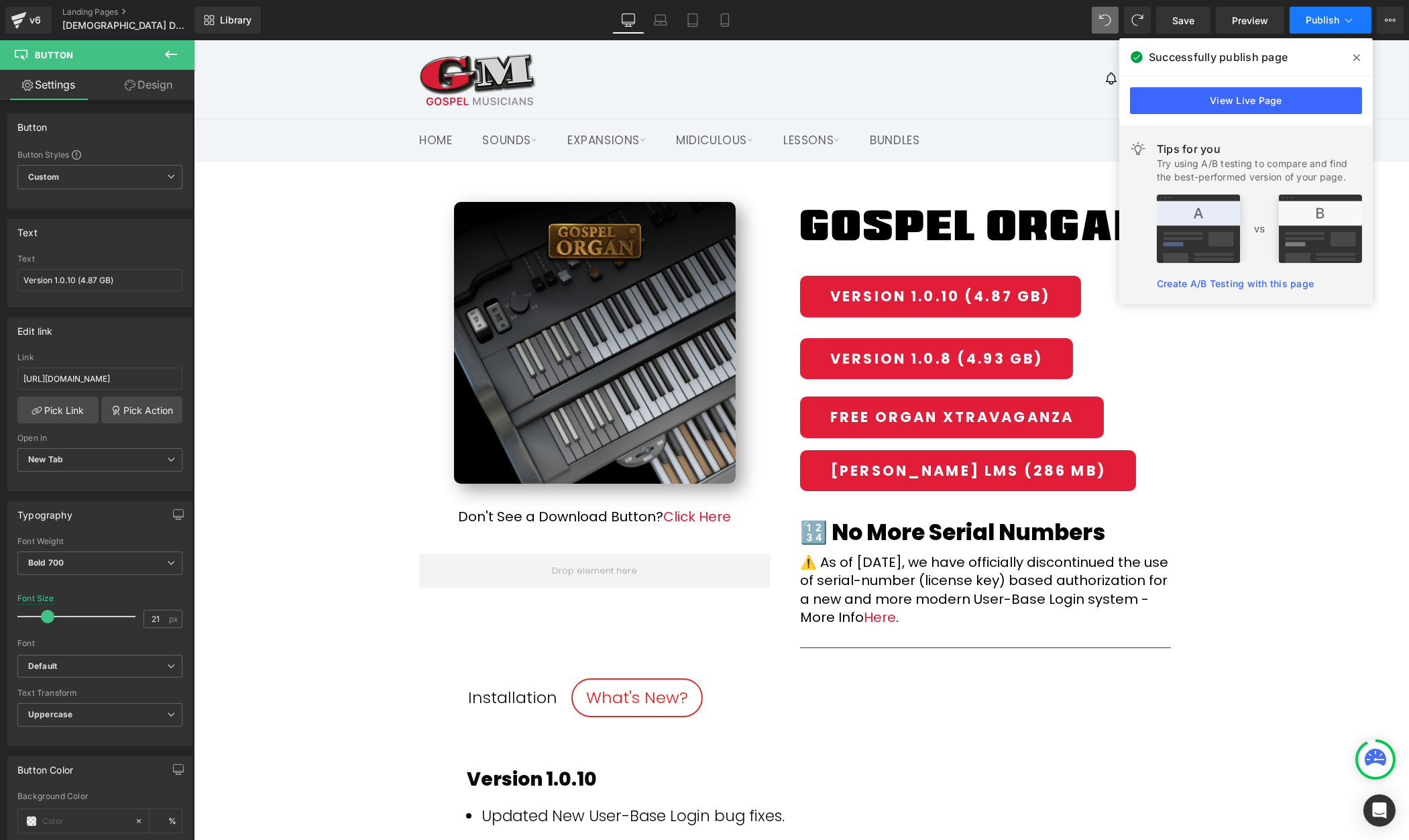
click at [1324, 25] on button "Publish" at bounding box center [1330, 20] width 82 height 27
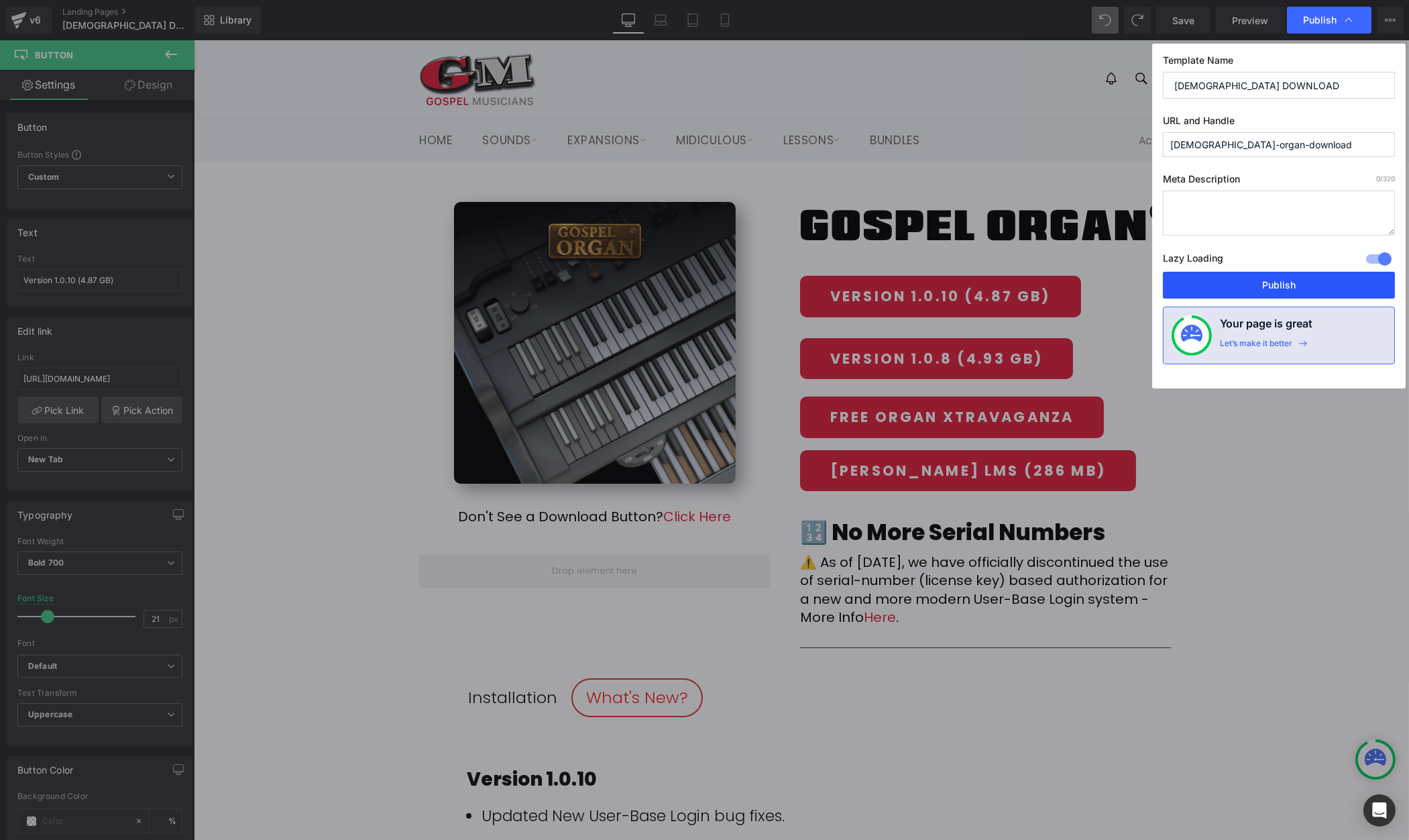
click at [1309, 289] on button "Publish" at bounding box center [1279, 285] width 232 height 27
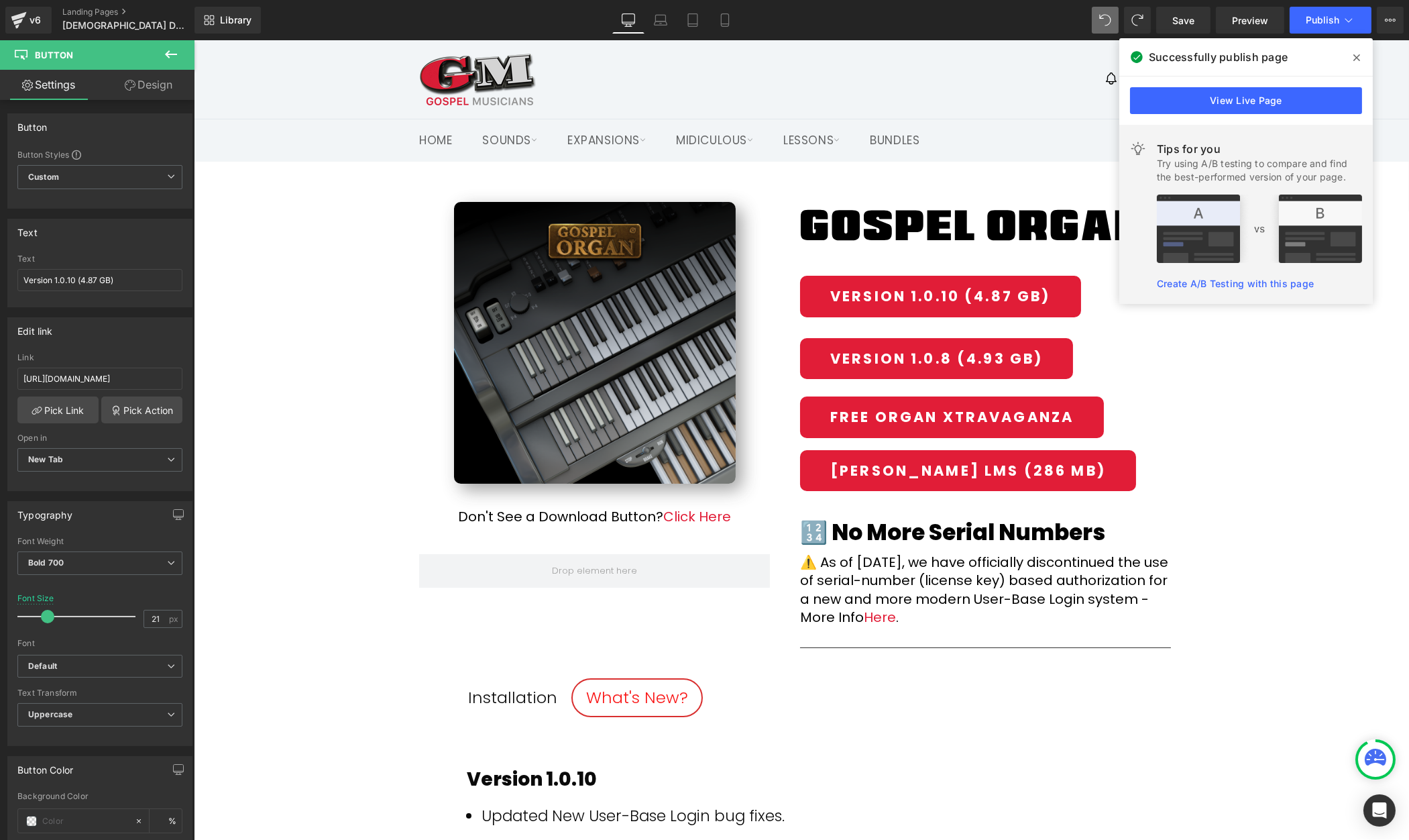
click at [1359, 53] on icon at bounding box center [1357, 58] width 7 height 11
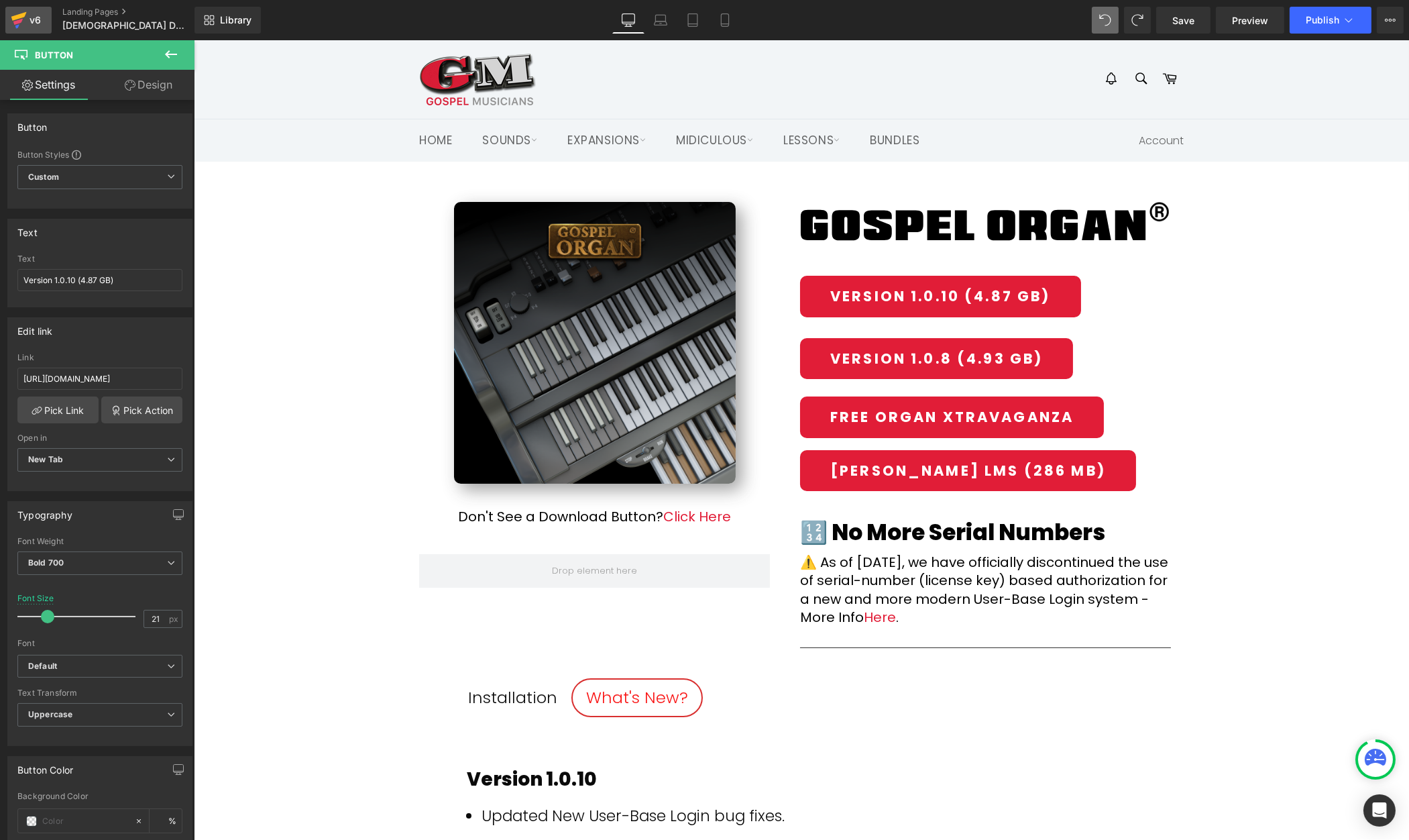
click at [32, 22] on div "v6" at bounding box center [35, 20] width 17 height 18
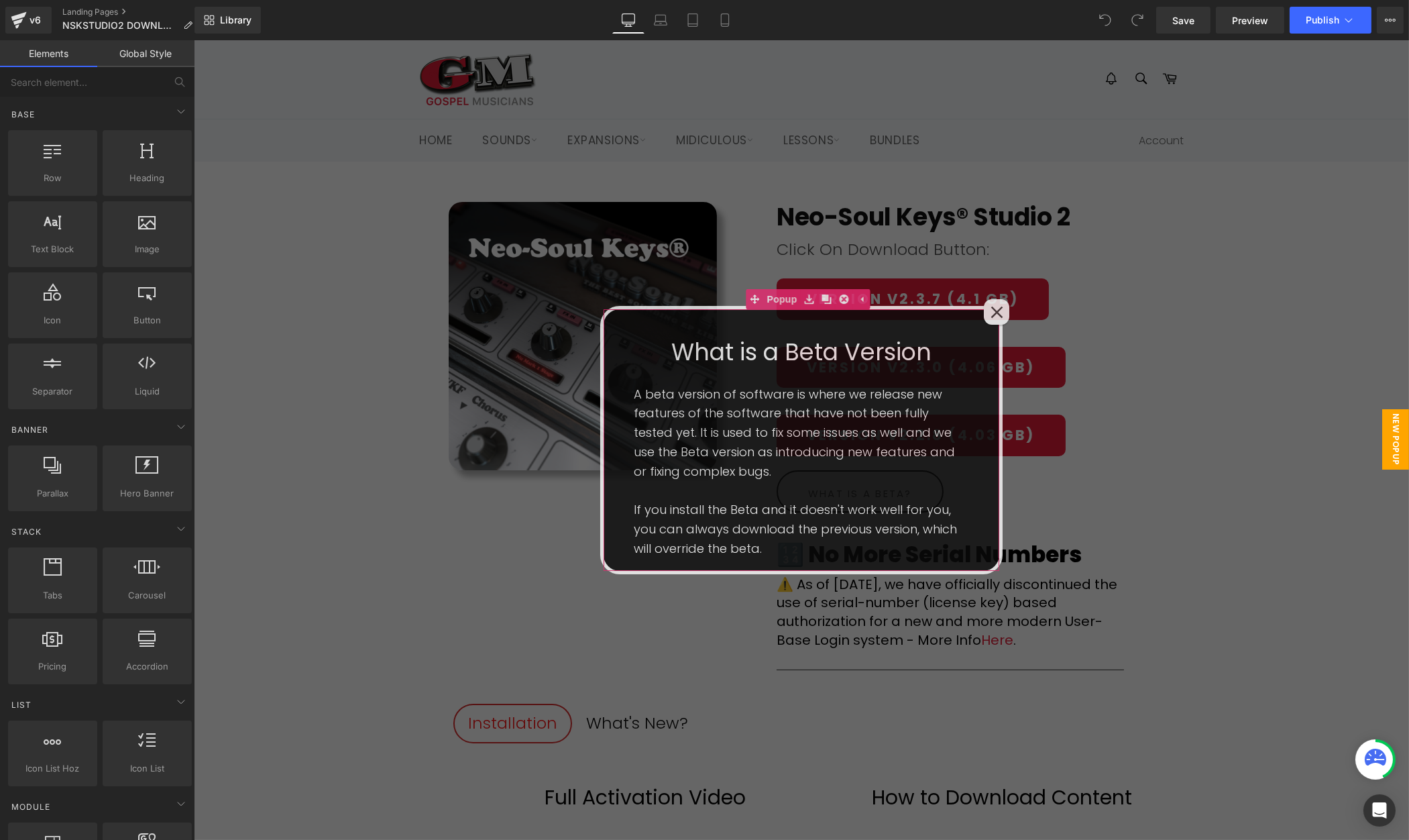
click at [1003, 310] on div at bounding box center [996, 312] width 25 height 25
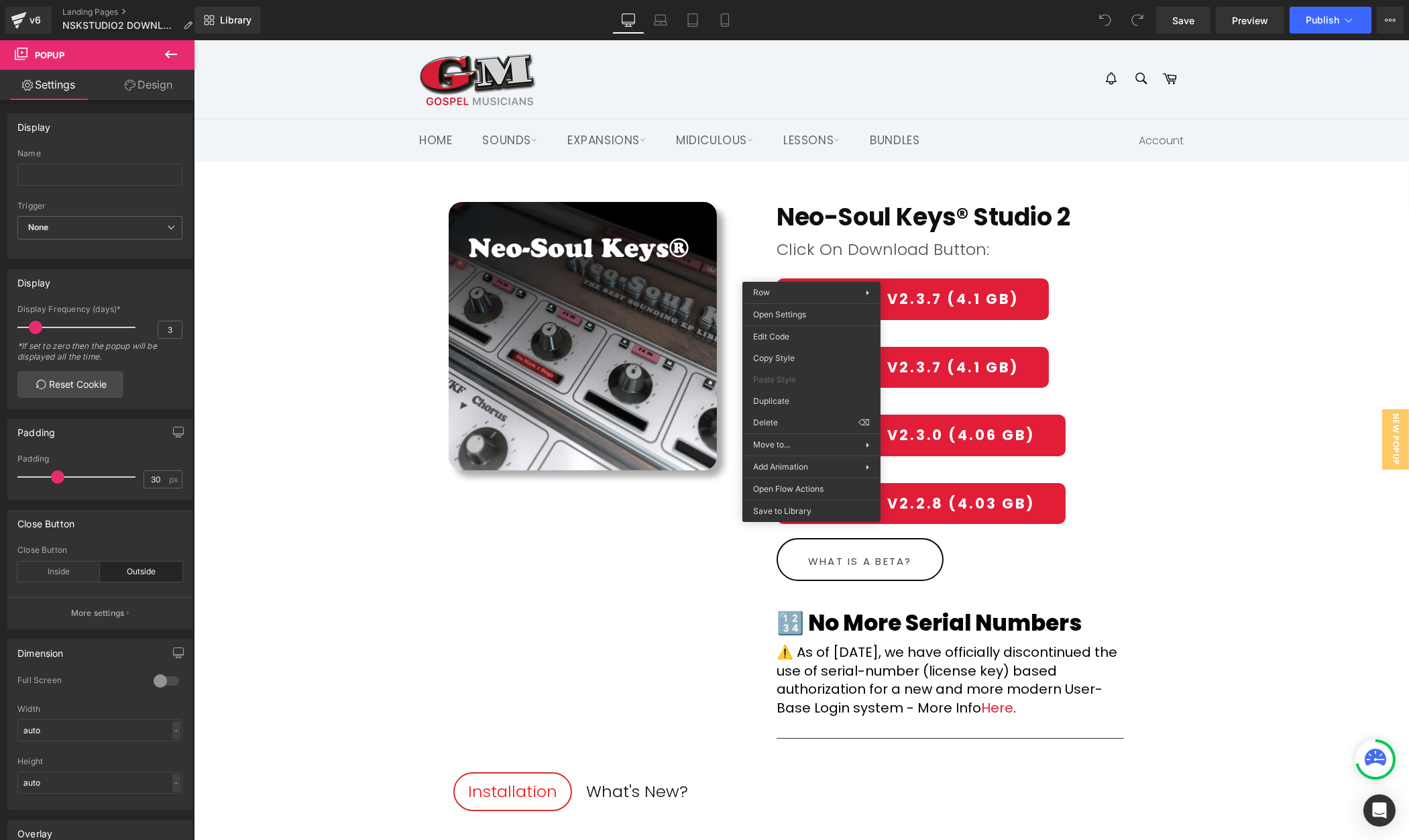
drag, startPoint x: 992, startPoint y: 447, endPoint x: 797, endPoint y: 407, distance: 199.1
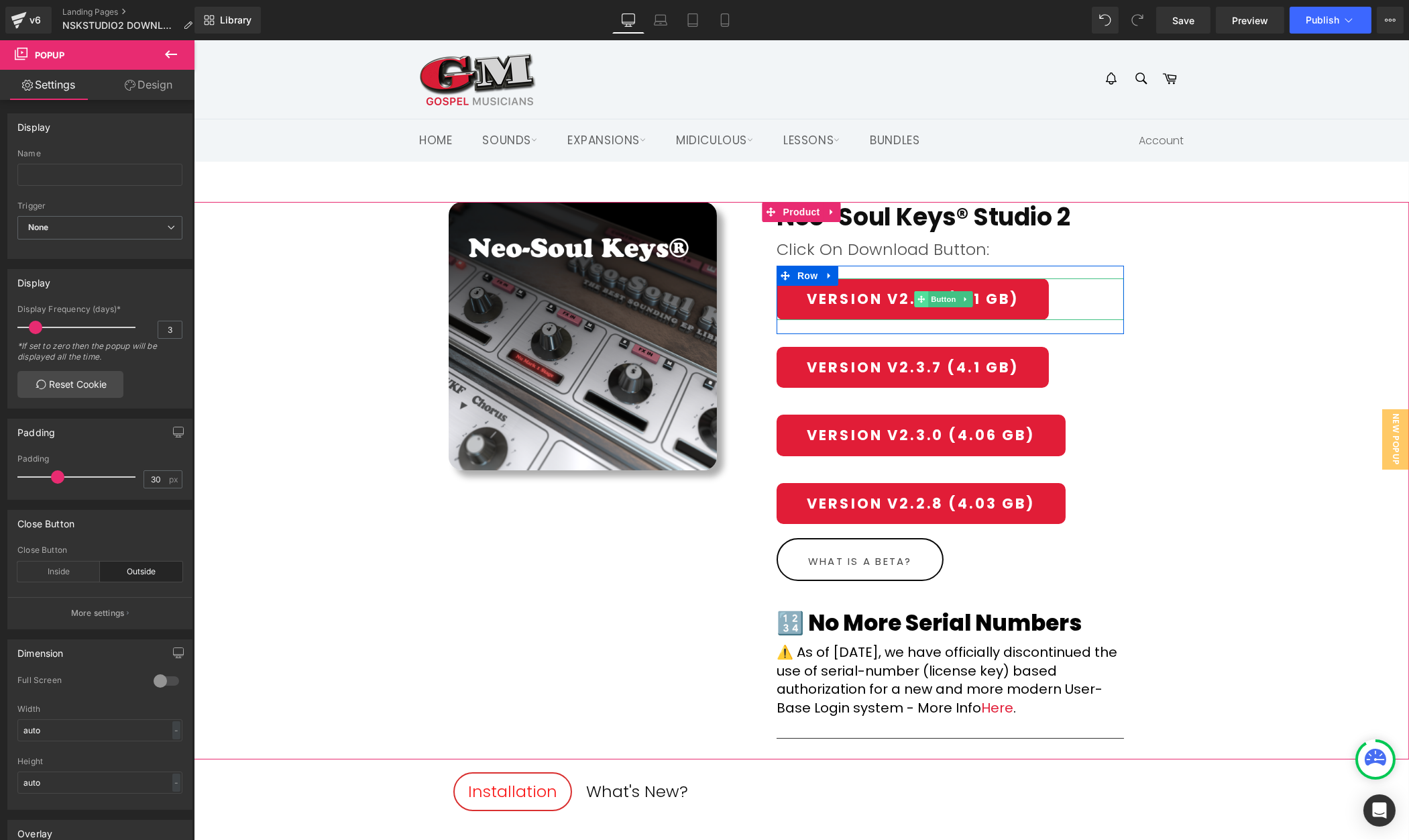
drag, startPoint x: 944, startPoint y: 300, endPoint x: 928, endPoint y: 300, distance: 16.0
click at [943, 300] on span "Button" at bounding box center [944, 299] width 31 height 16
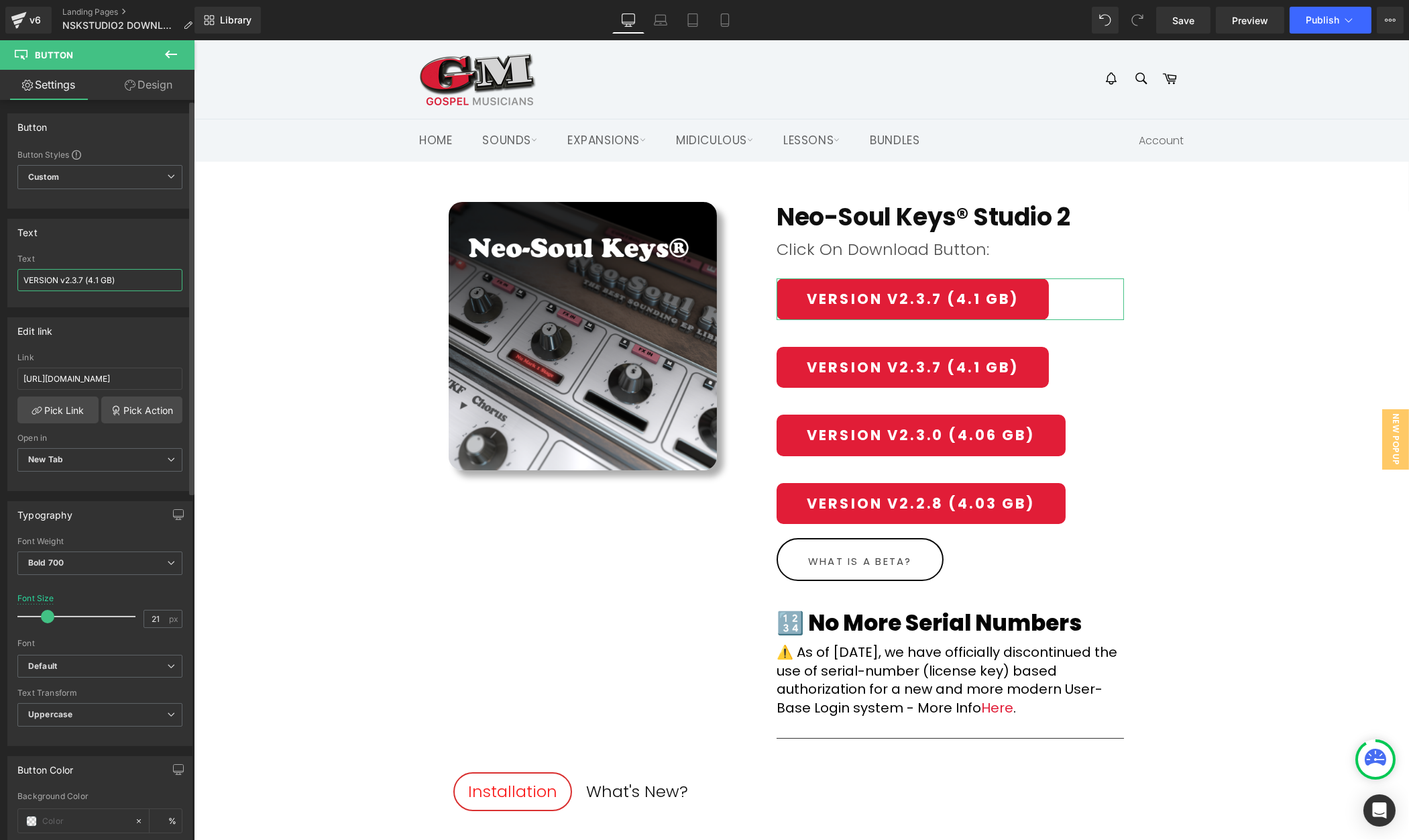
drag, startPoint x: 82, startPoint y: 279, endPoint x: 99, endPoint y: 277, distance: 17.1
click at [82, 279] on input "VERSION v2.3.7 (4.1 GB)" at bounding box center [100, 279] width 165 height 22
type input "VERSION v2.3.9 (4.1 GB)"
click at [147, 375] on input "https://gmdownloads.b-cdn.net/downloads/plugins/nskstudio2/2025/Neo-Soul_Keys_S…" at bounding box center [100, 378] width 165 height 22
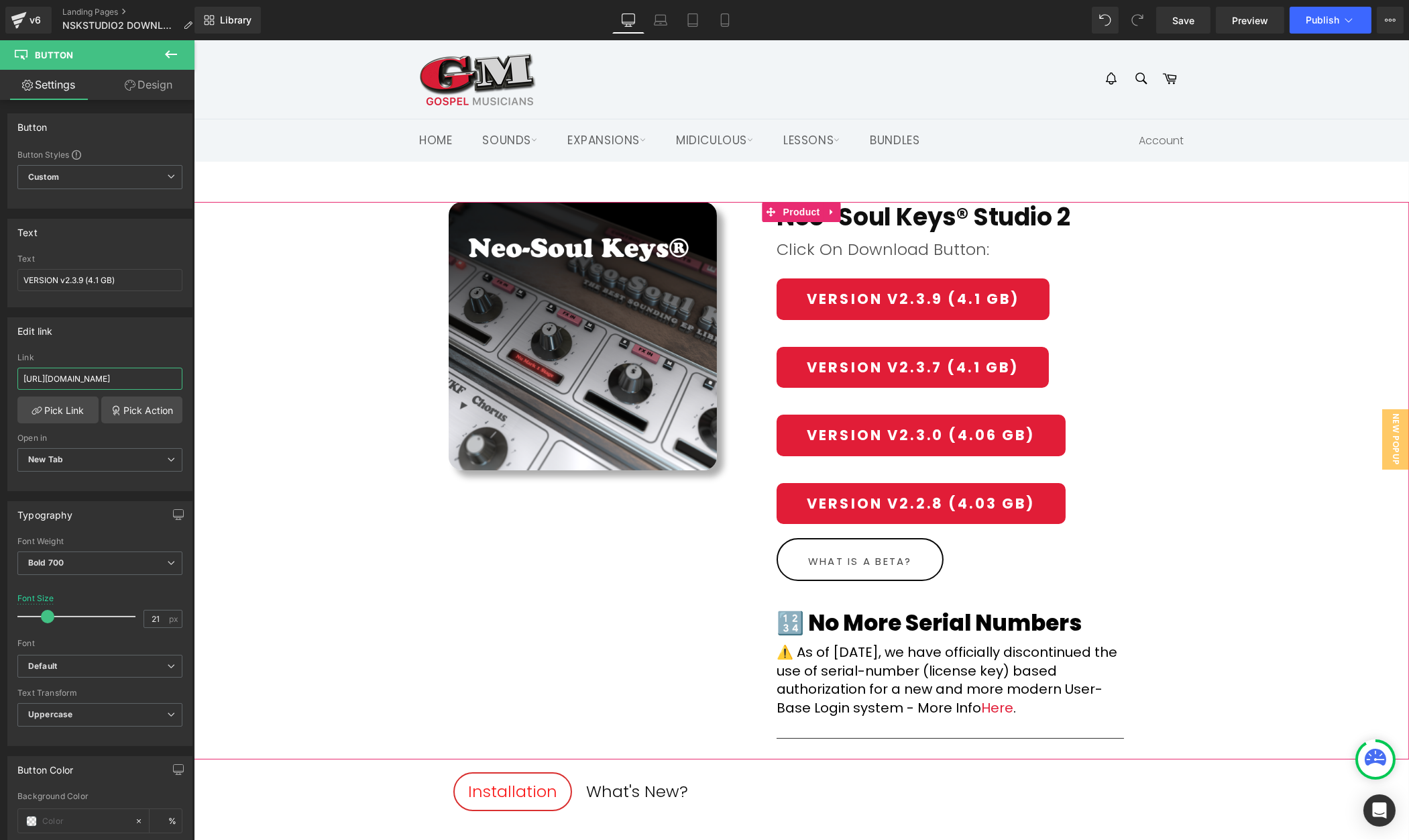
drag, startPoint x: 377, startPoint y: 417, endPoint x: 199, endPoint y: 378, distance: 182.2
click at [169, 379] on input "https://gmdownloads.b-cdn.net/downloads/plugins/nskstudio2/2025/Neo-Soul_Keys_S…" at bounding box center [100, 378] width 165 height 22
click at [160, 375] on input "https://gmdownloads.b-cdn.net/downloads/plugins/nskstudio2/2025/Neo-Soul_Keys_S…" at bounding box center [100, 378] width 165 height 22
type input "https://gmdownloads.b-cdn.net/downloads/plugins/nskstudio2/2025/Neo-Soul_Keys_S…"
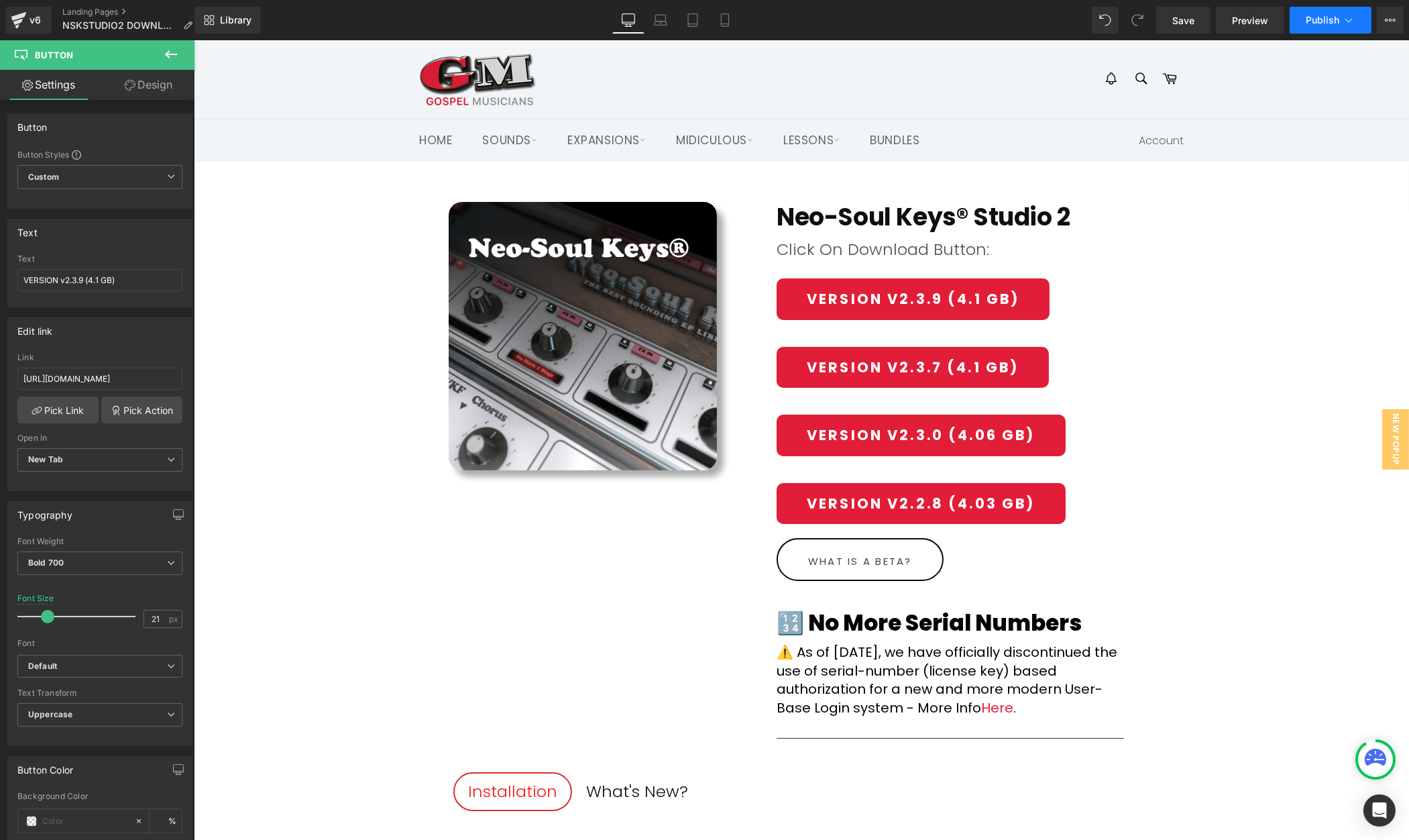
scroll to position [0, 0]
click at [1331, 23] on span "Publish" at bounding box center [1323, 20] width 34 height 11
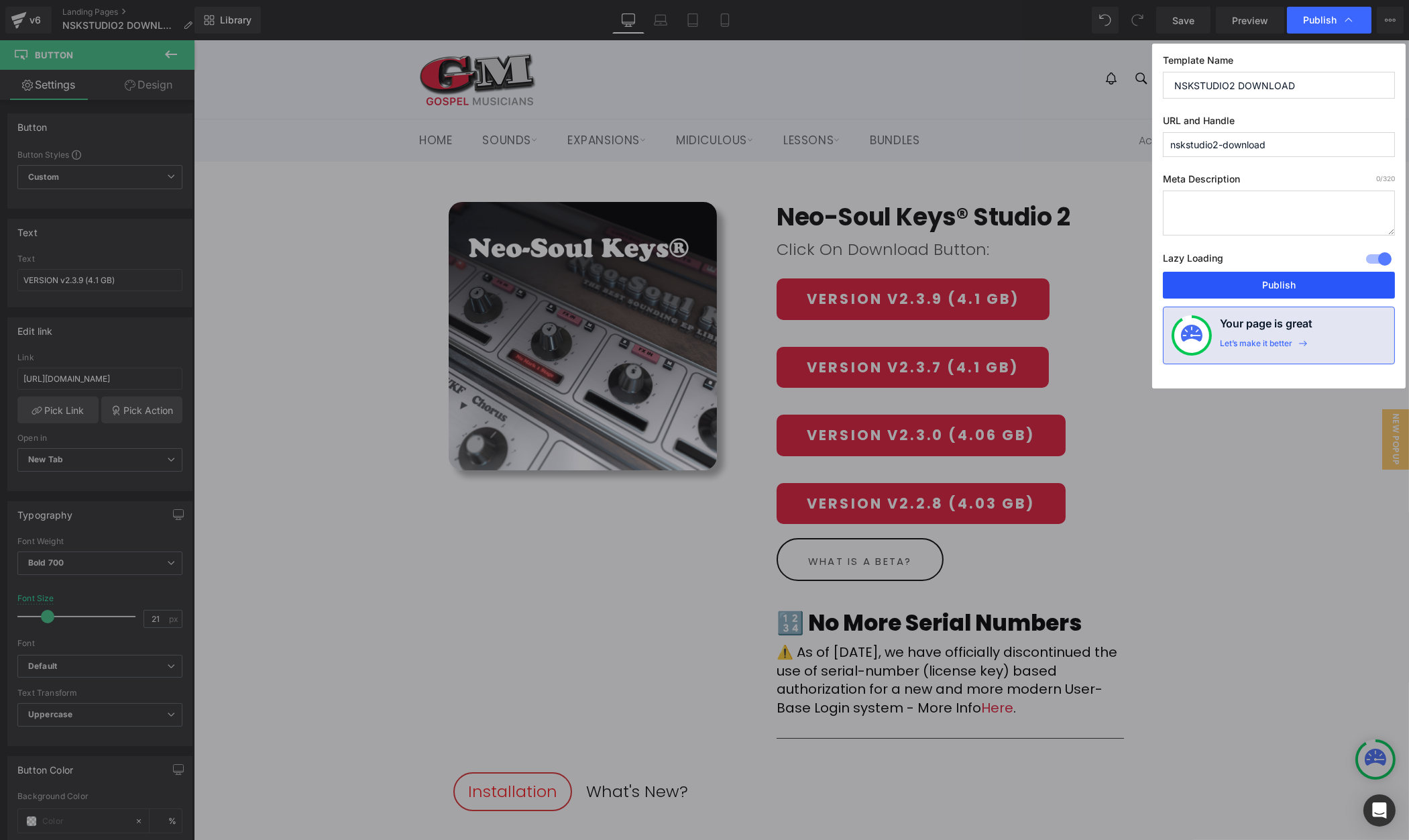
click at [1301, 283] on button "Publish" at bounding box center [1279, 285] width 232 height 27
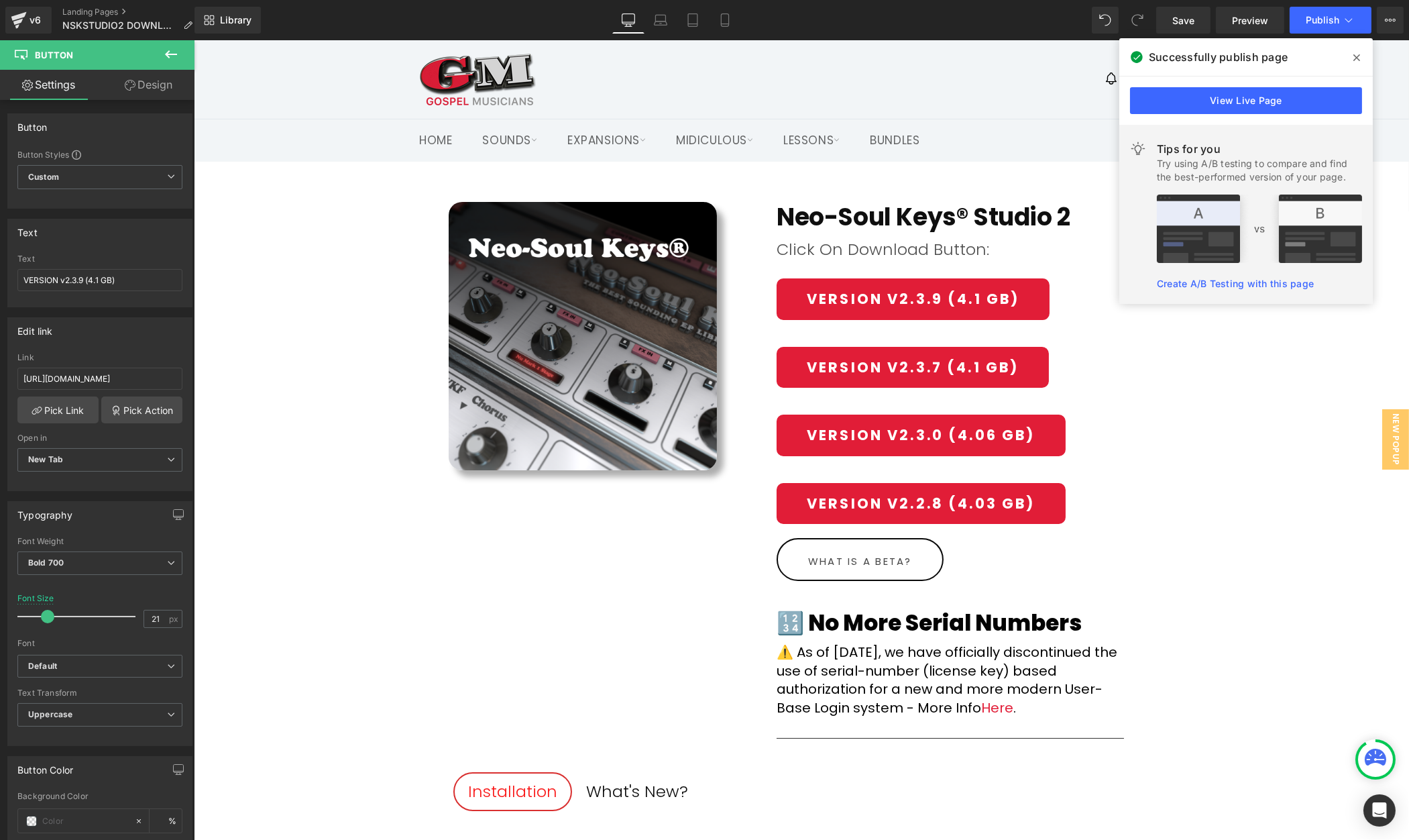
click at [1350, 53] on span at bounding box center [1357, 58] width 22 height 22
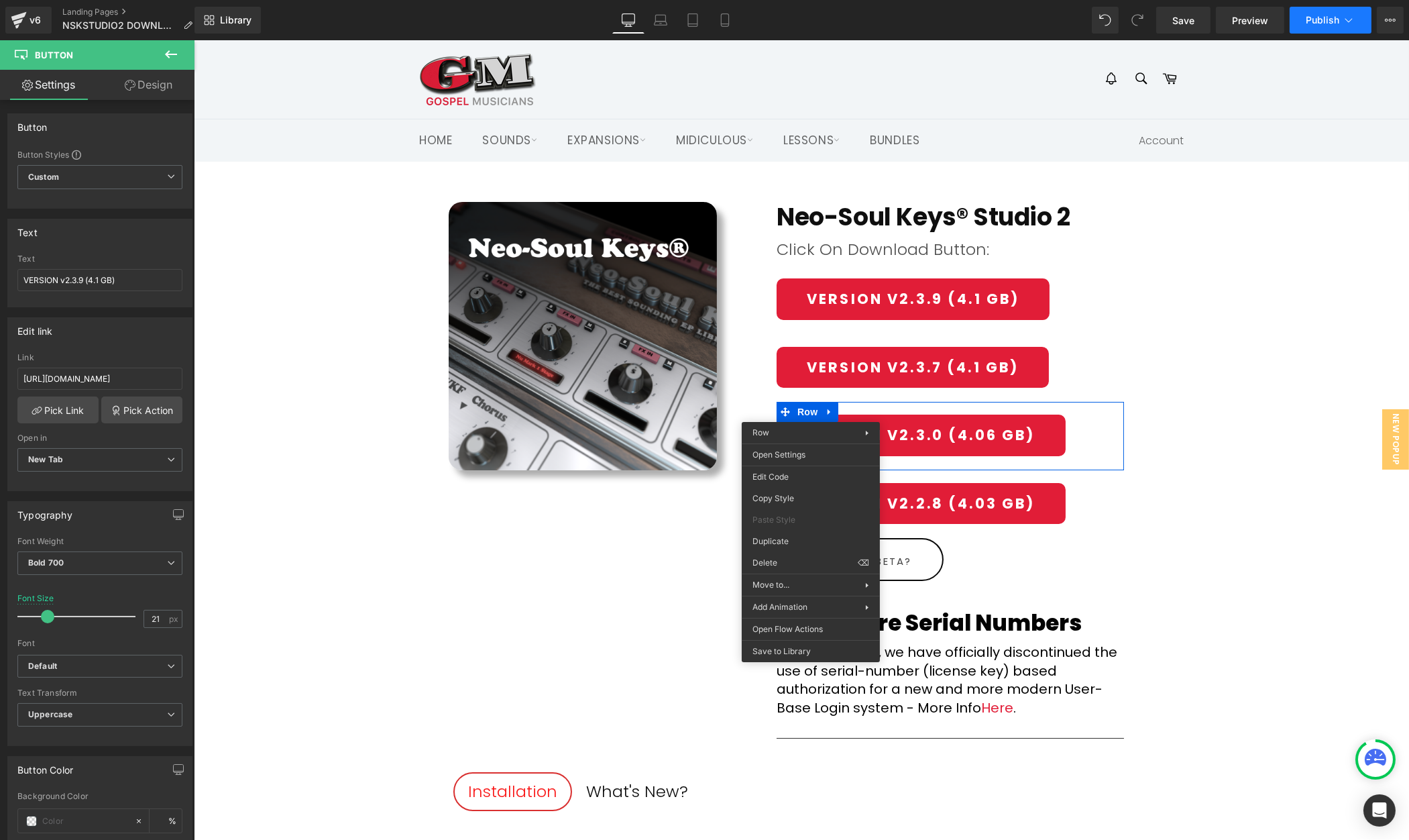
click at [1321, 30] on button "Publish" at bounding box center [1330, 20] width 82 height 27
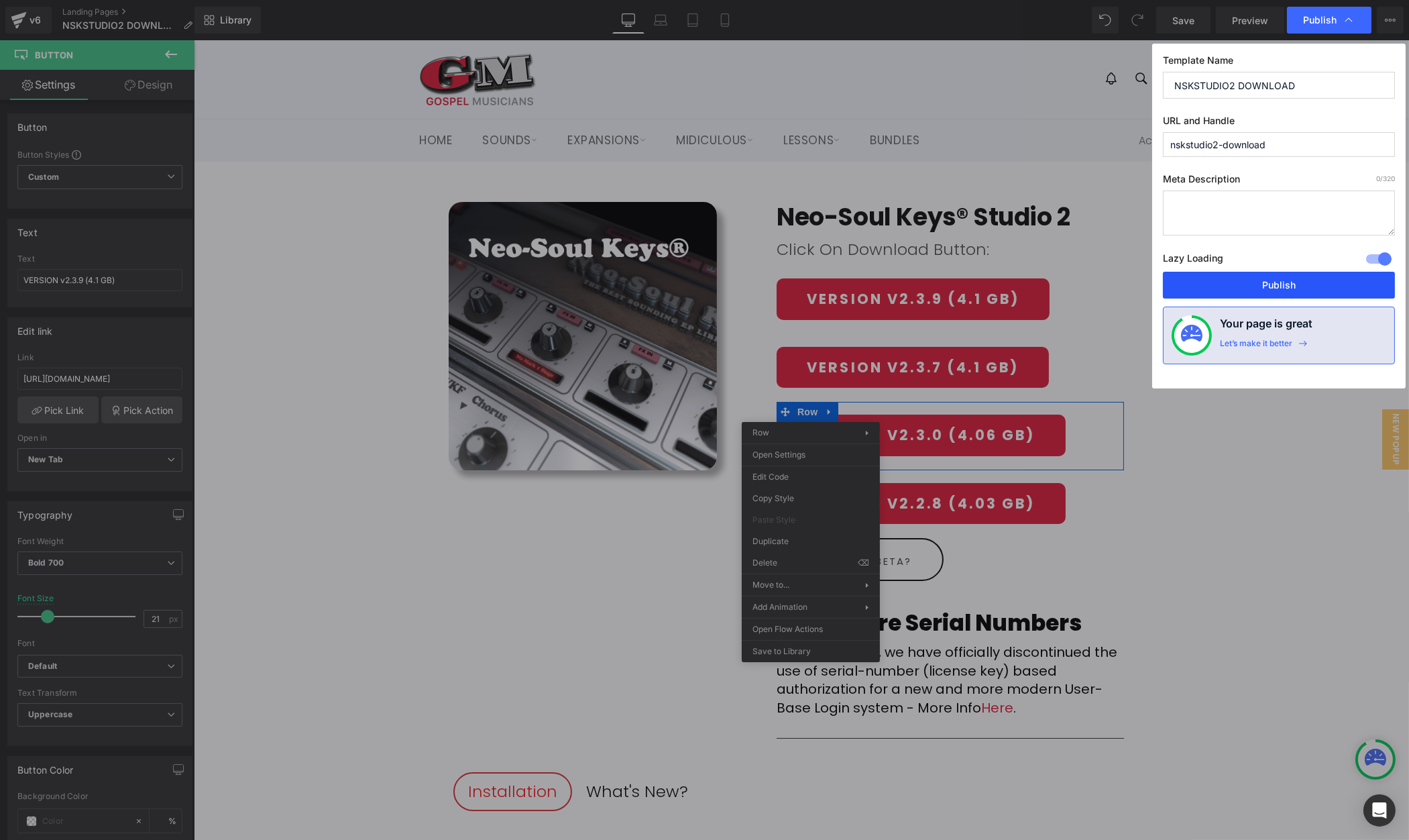
click at [1262, 276] on button "Publish" at bounding box center [1279, 285] width 232 height 27
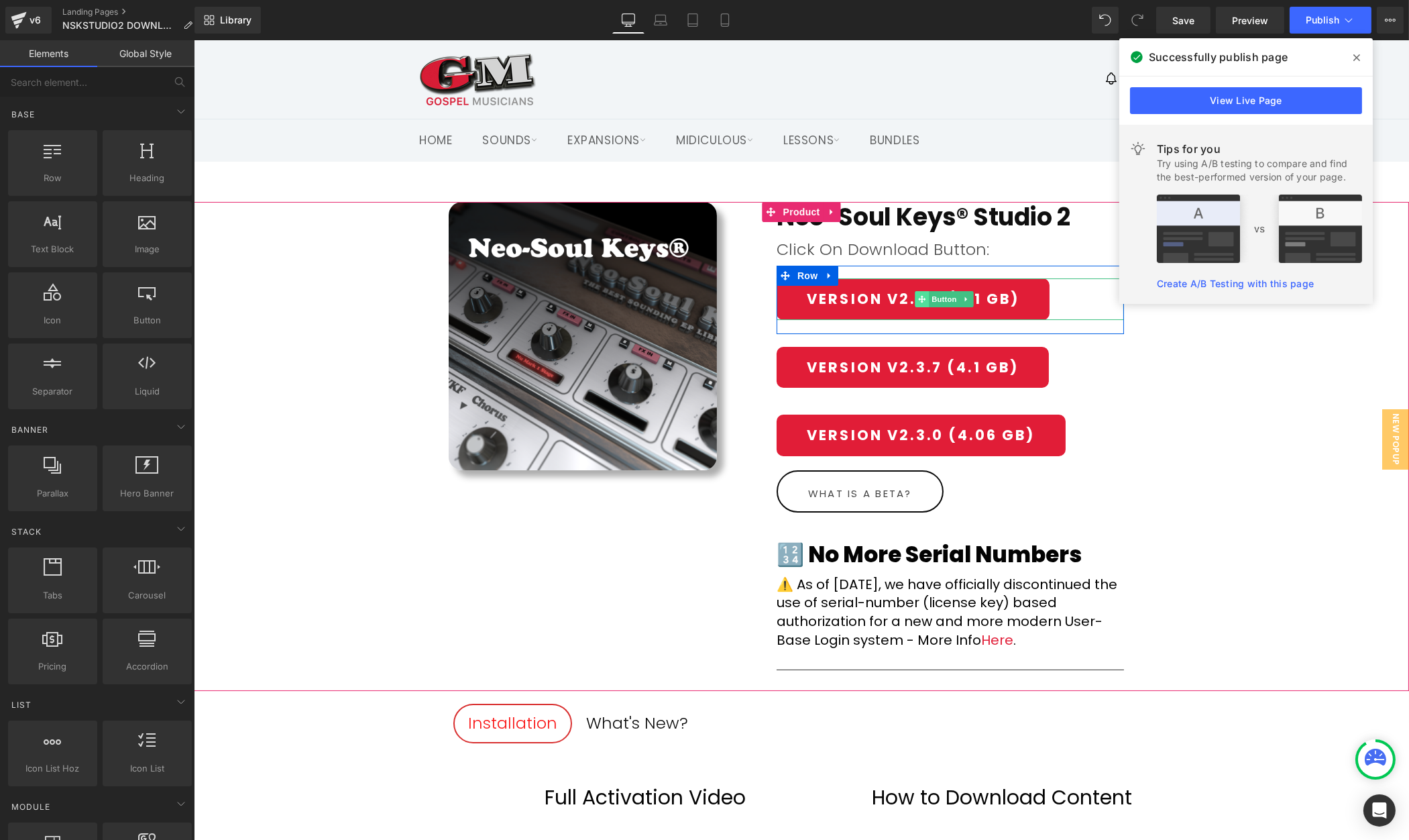
click at [919, 294] on span at bounding box center [922, 299] width 14 height 16
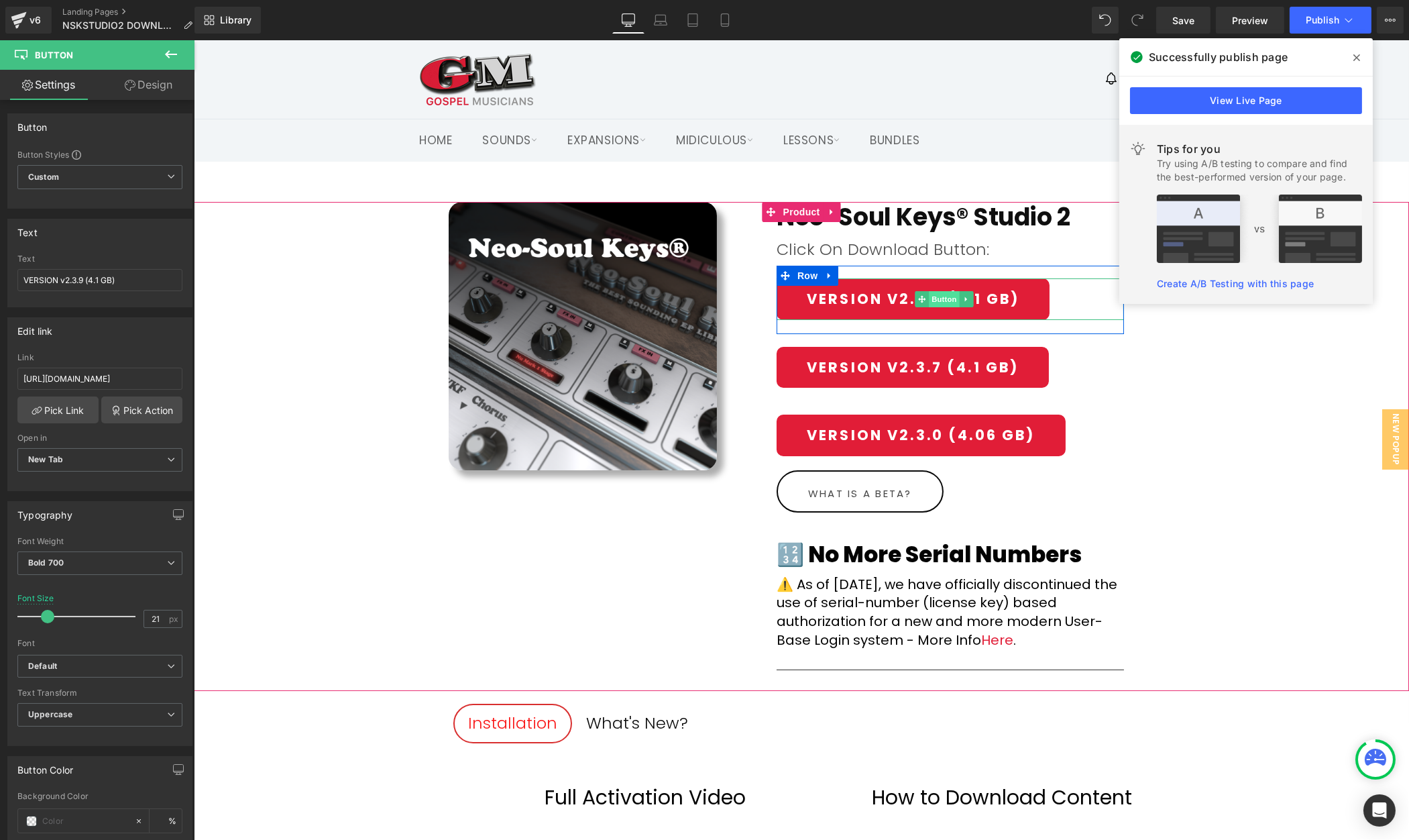
click at [936, 297] on span "Button" at bounding box center [944, 299] width 31 height 16
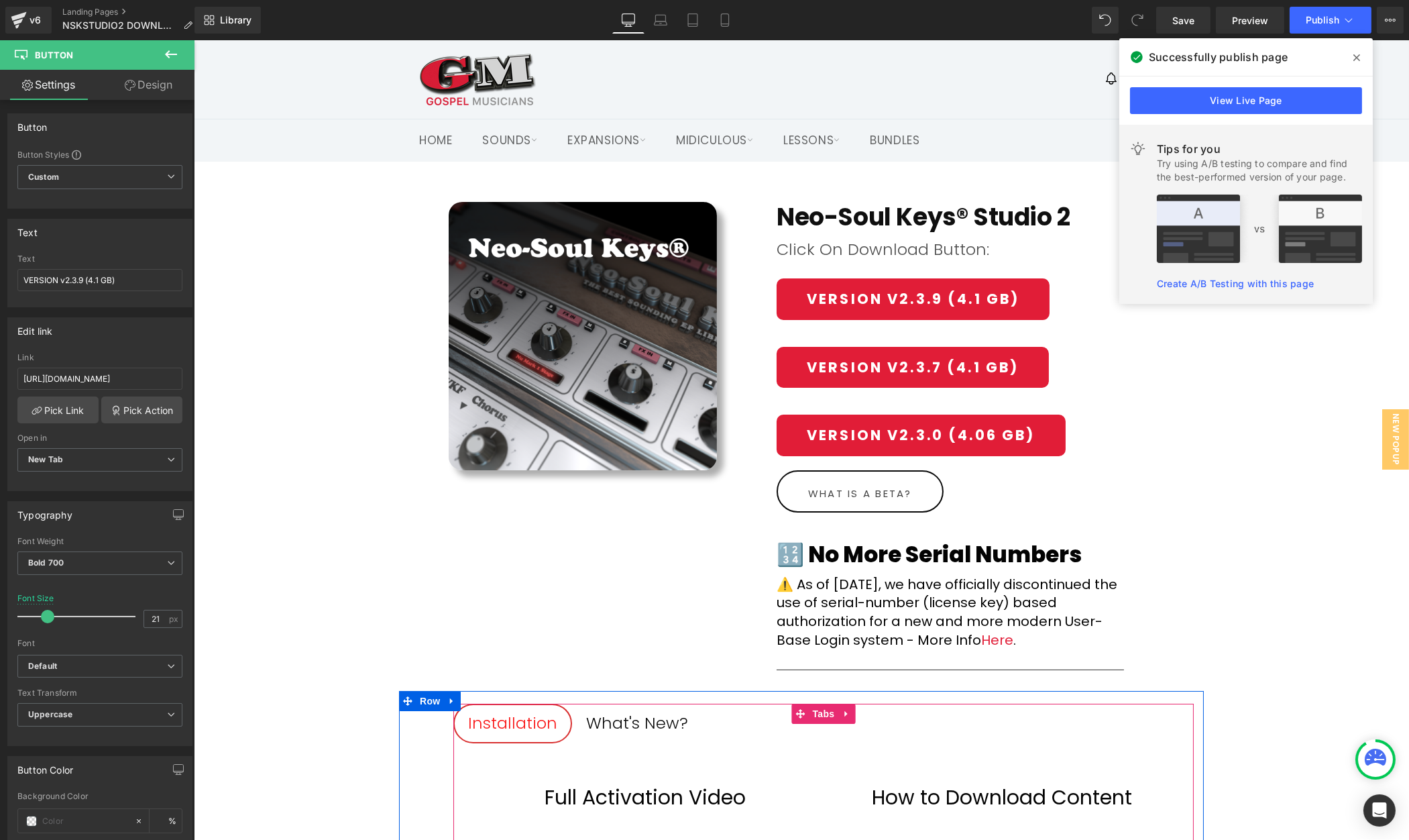
click at [596, 721] on div "What's New?" at bounding box center [637, 723] width 102 height 25
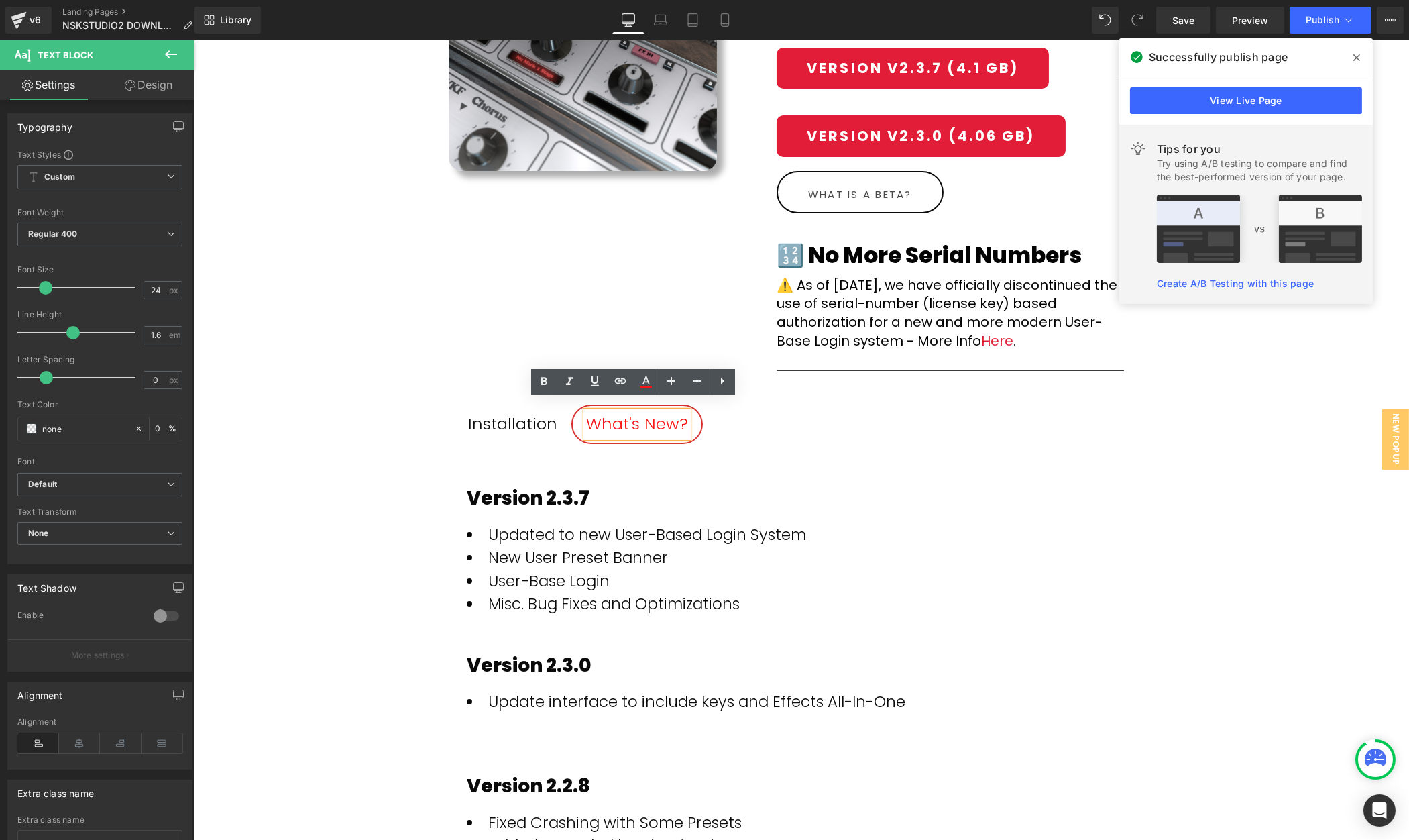
scroll to position [315, 0]
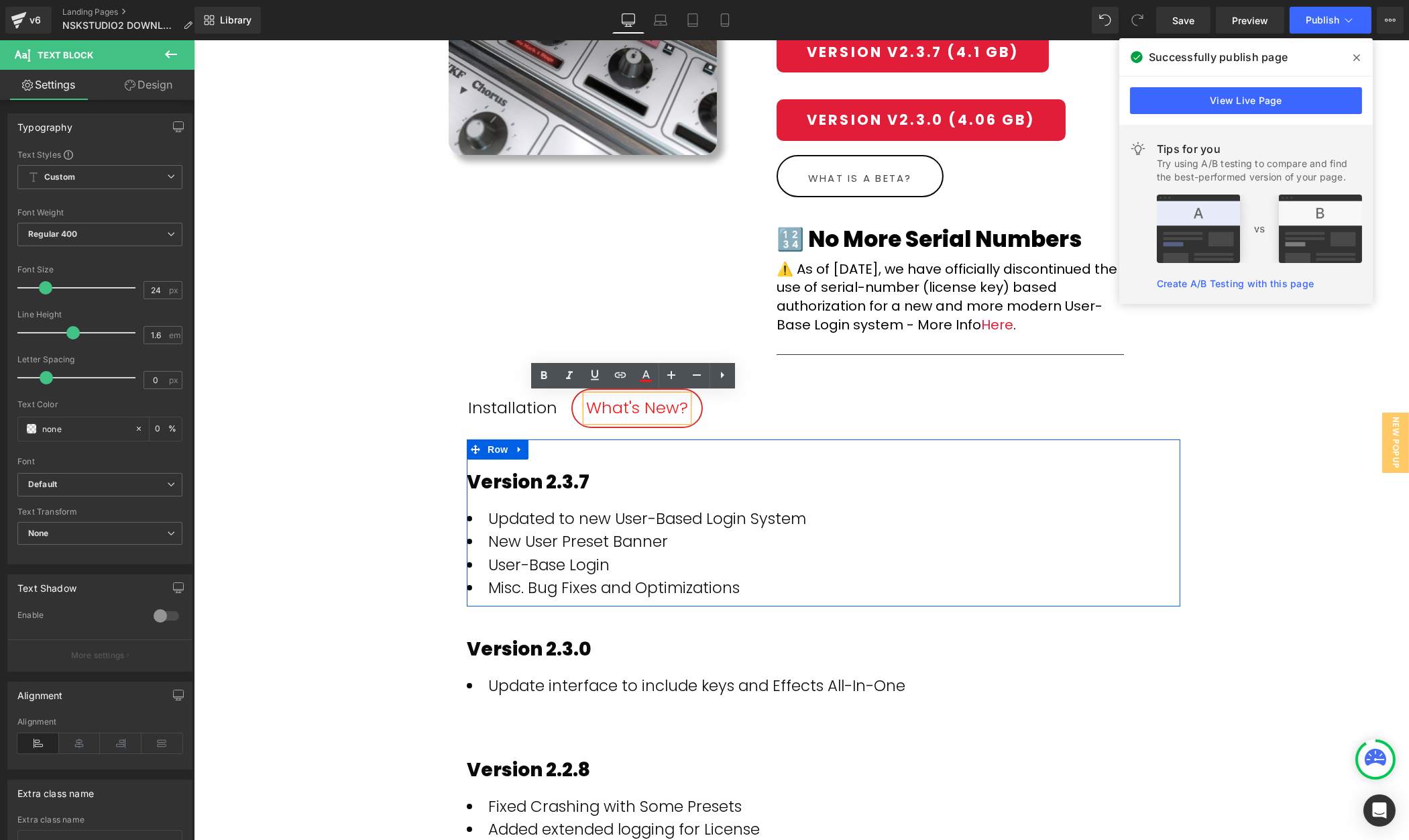
drag, startPoint x: 711, startPoint y: 624, endPoint x: 517, endPoint y: 584, distance: 198.1
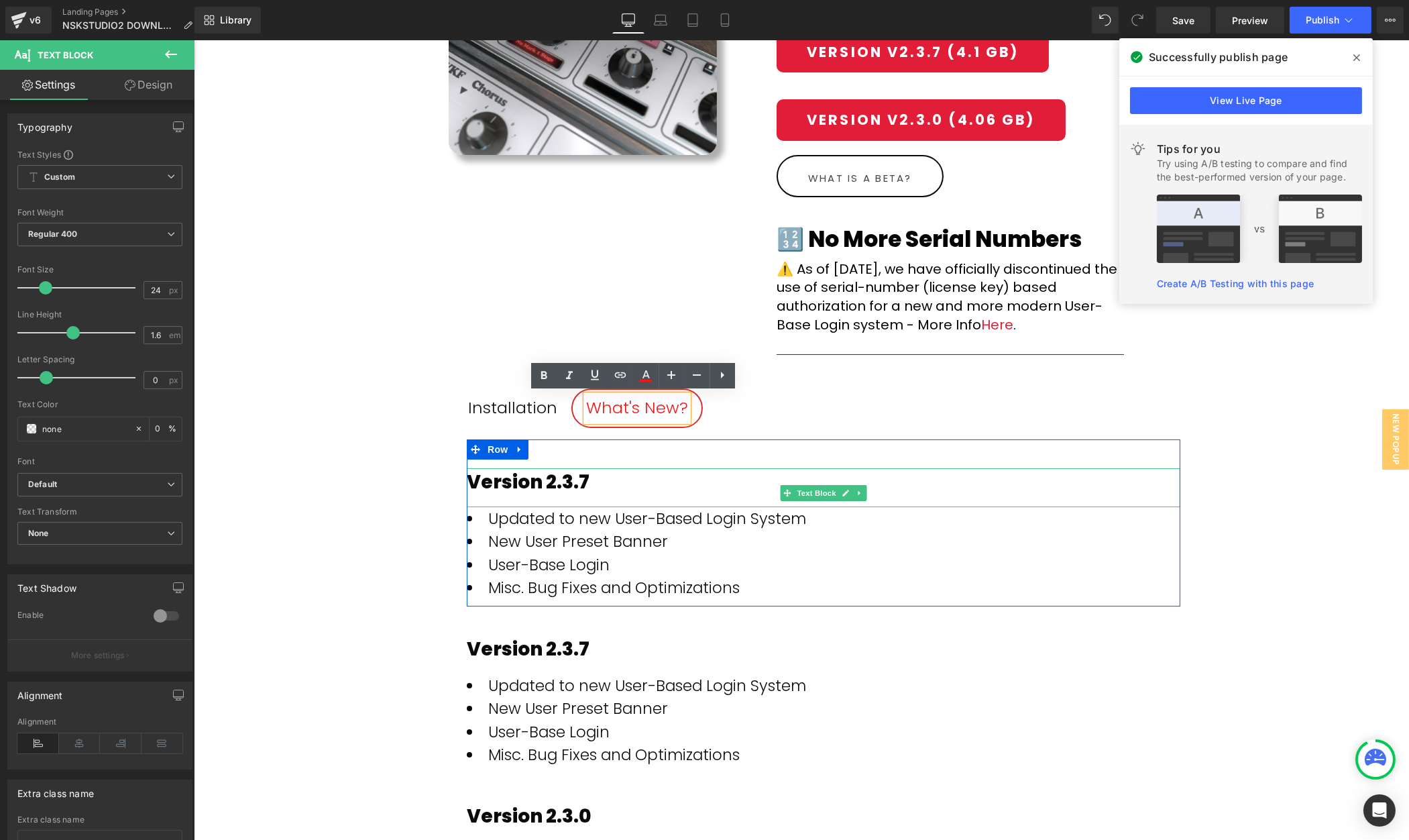
click at [595, 476] on div "Version 2.3.7" at bounding box center [822, 482] width 714 height 28
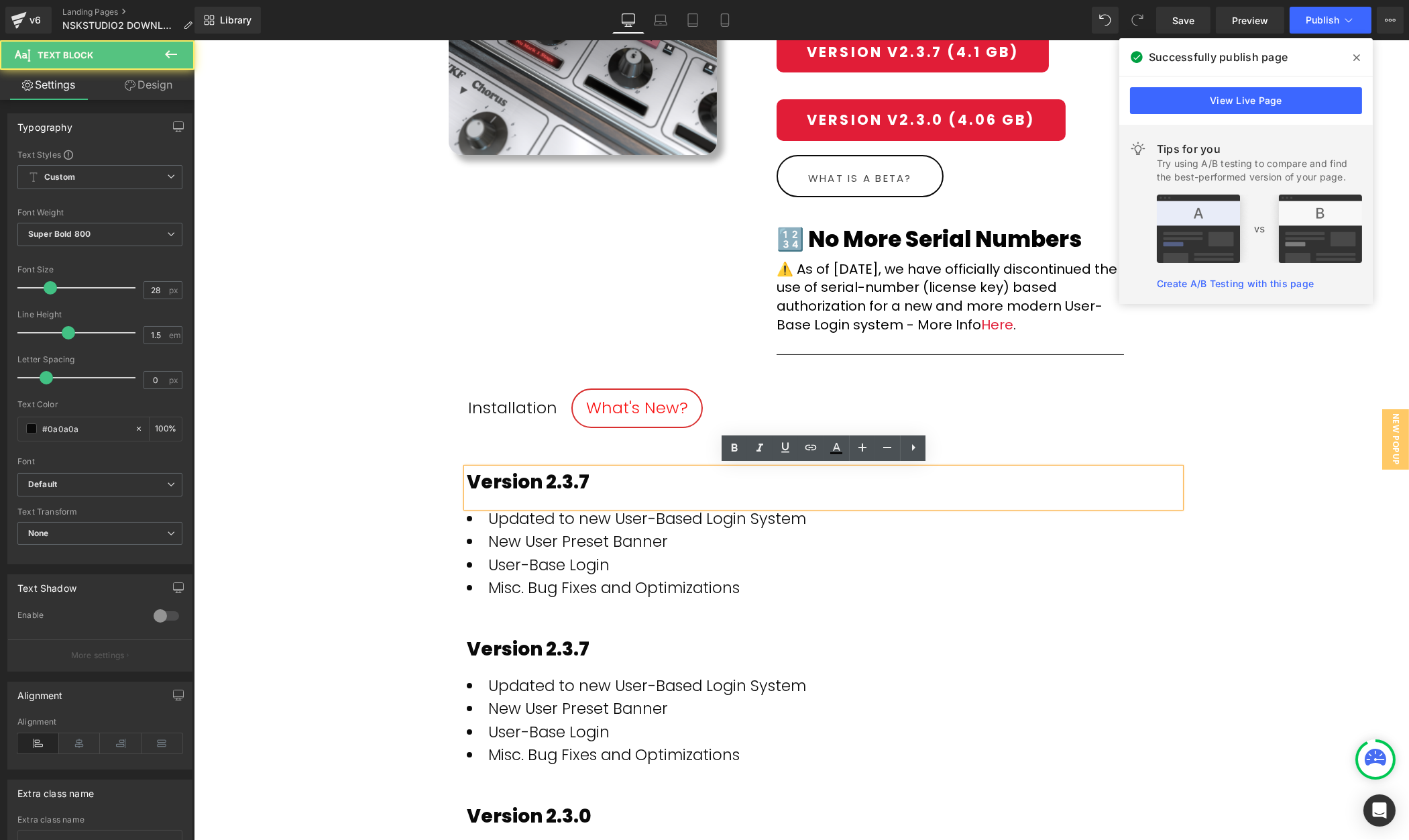
click at [594, 477] on div "Version 2.3.7" at bounding box center [822, 482] width 714 height 28
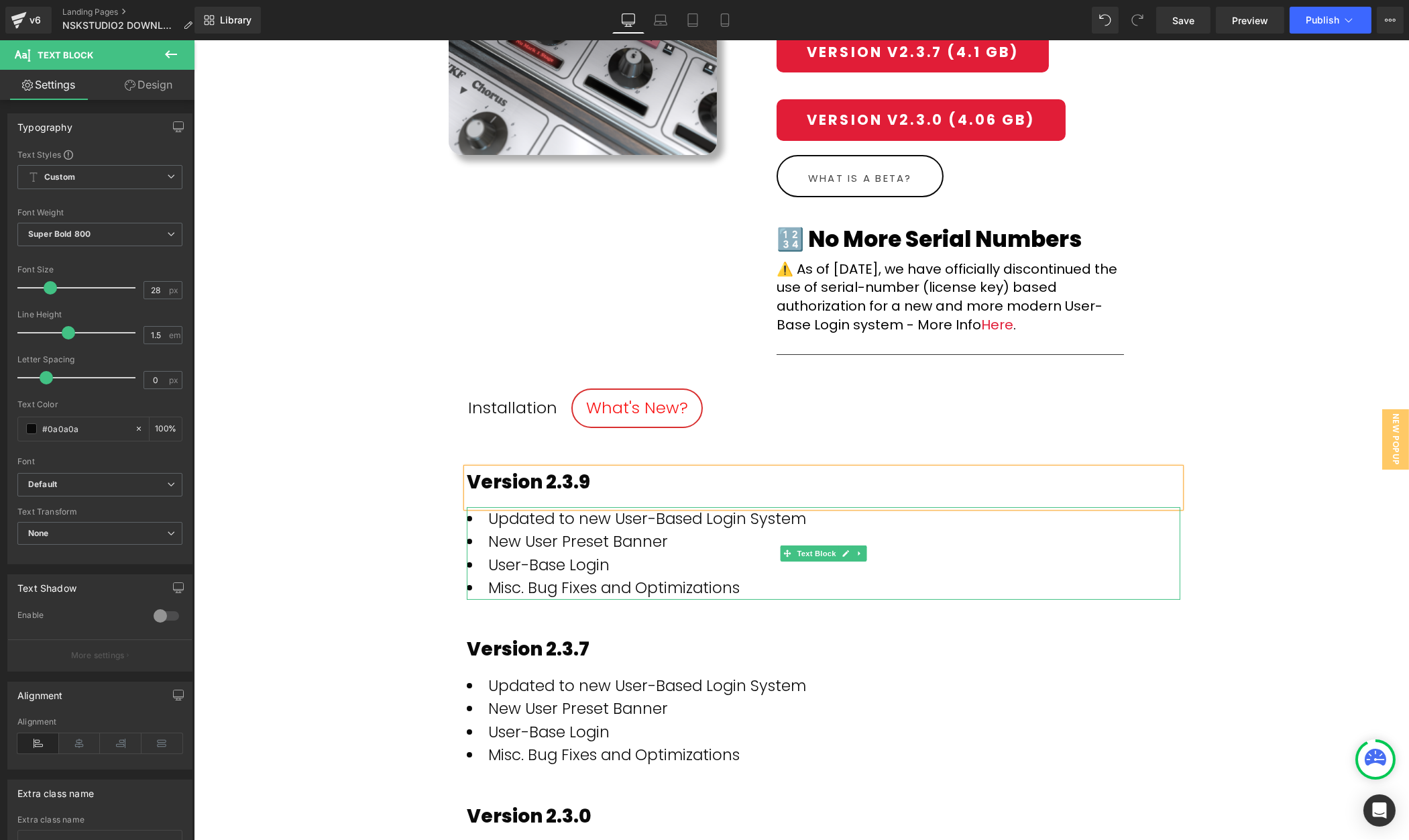
click at [691, 574] on li "User-Base Login" at bounding box center [822, 565] width 714 height 23
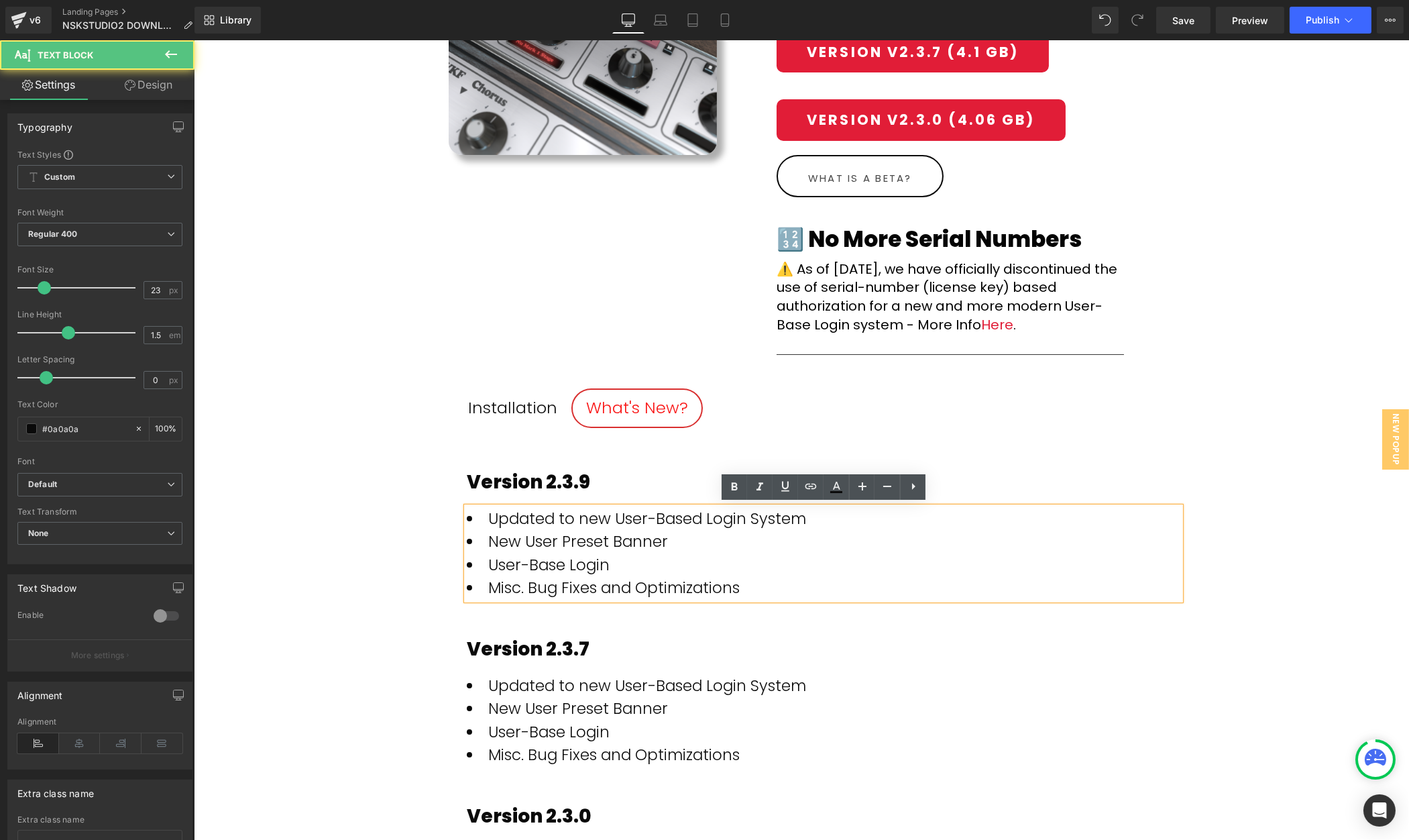
click at [700, 584] on li "Misc. Bug Fixes and Optimizations" at bounding box center [822, 587] width 714 height 23
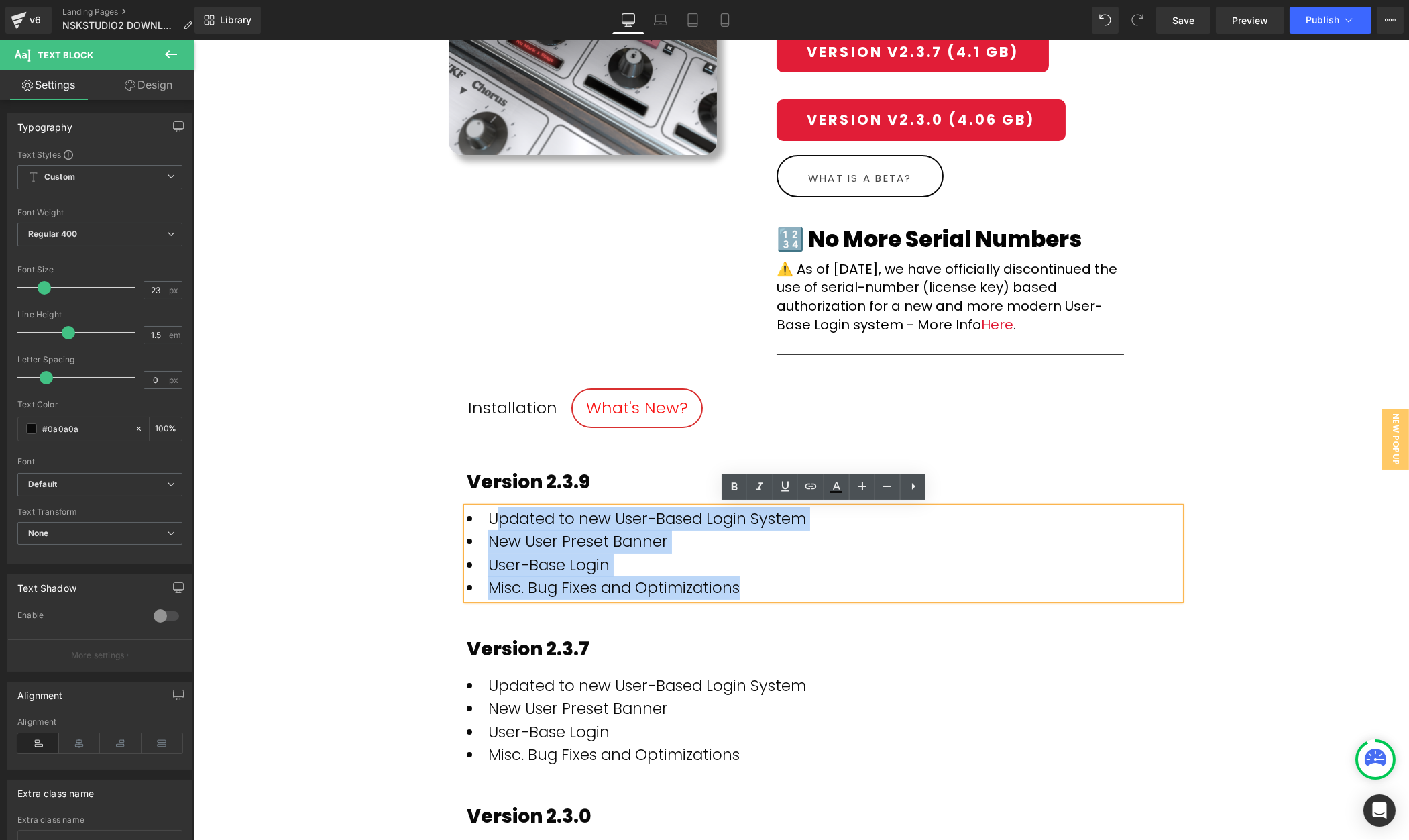
drag, startPoint x: 687, startPoint y: 575, endPoint x: 494, endPoint y: 507, distance: 204.6
click at [494, 507] on ul "Updated to new User-Based Login System New User Preset Banner User-Base Login M…" at bounding box center [822, 554] width 714 height 92
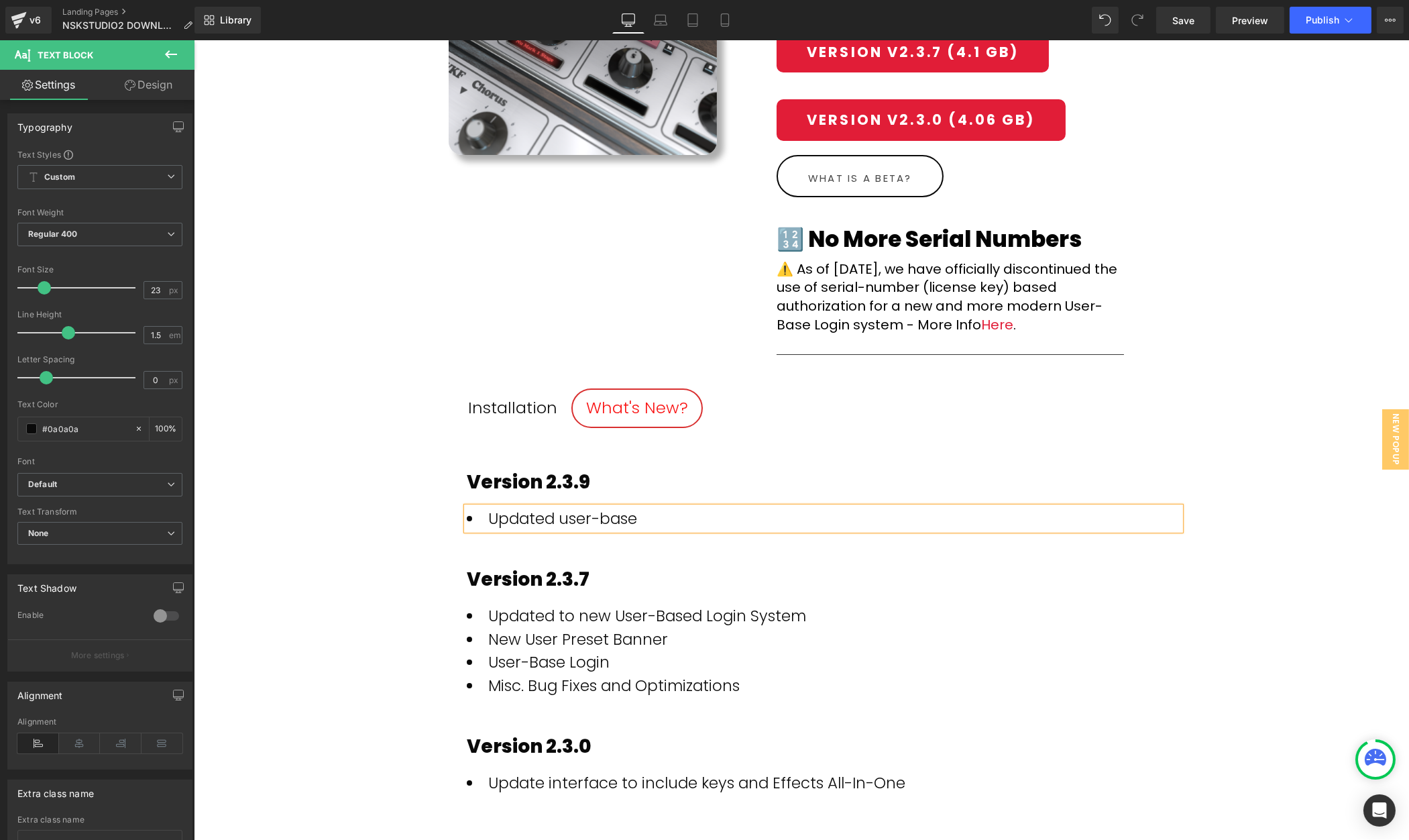
click at [822, 523] on li "Updated user-base" at bounding box center [822, 519] width 714 height 23
click at [1310, 15] on span "Publish" at bounding box center [1323, 20] width 34 height 11
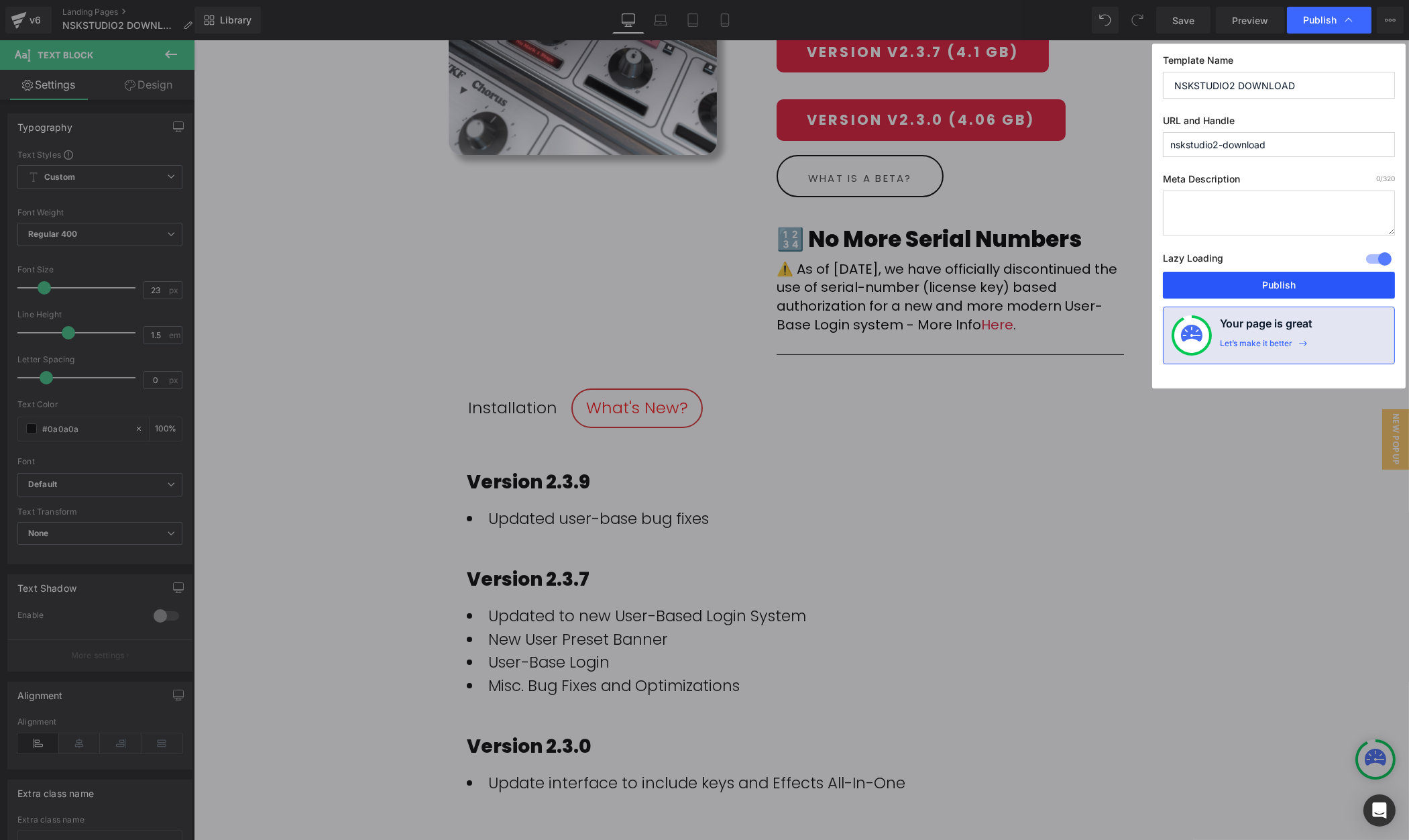
click at [1283, 284] on button "Publish" at bounding box center [1279, 285] width 232 height 27
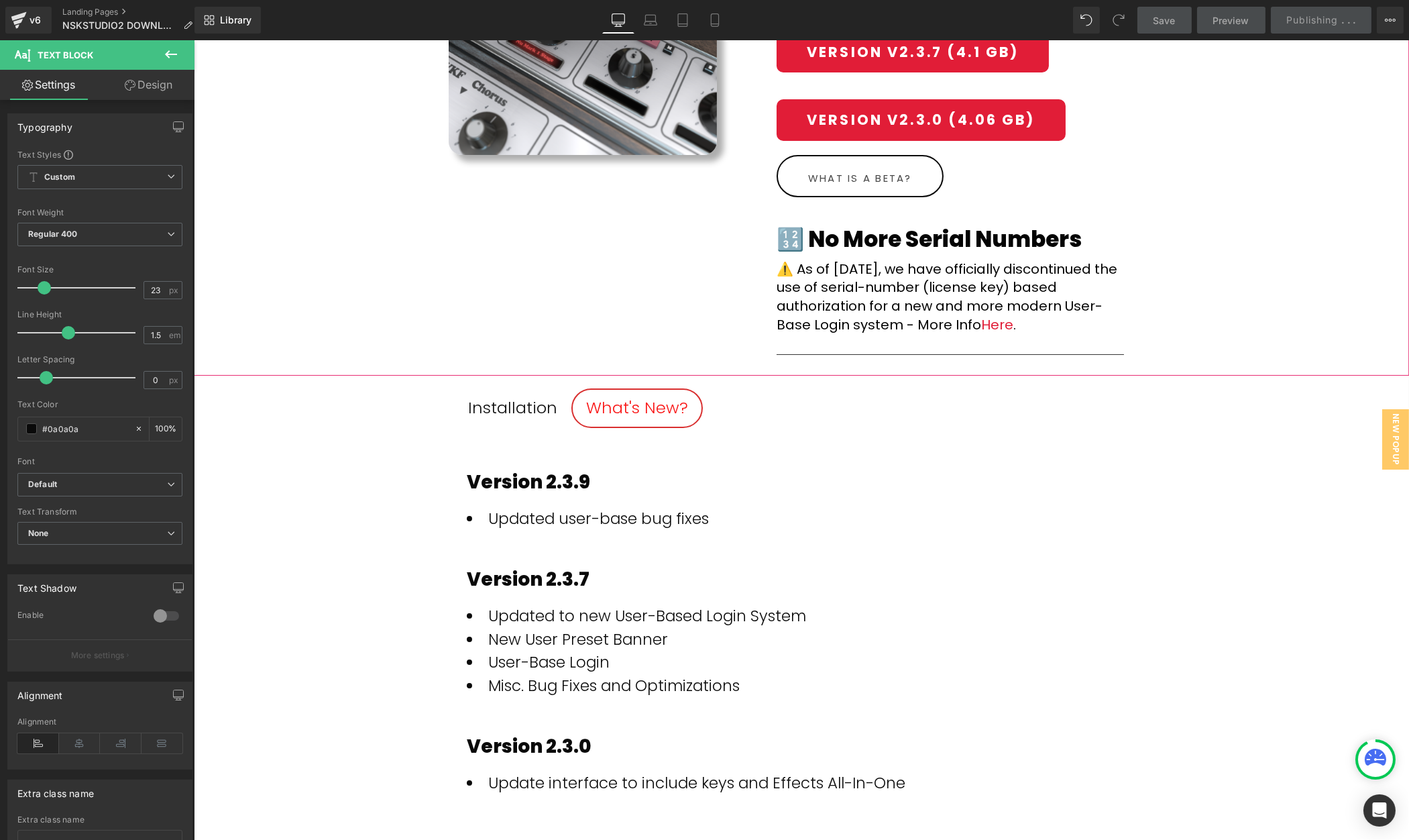
scroll to position [0, 0]
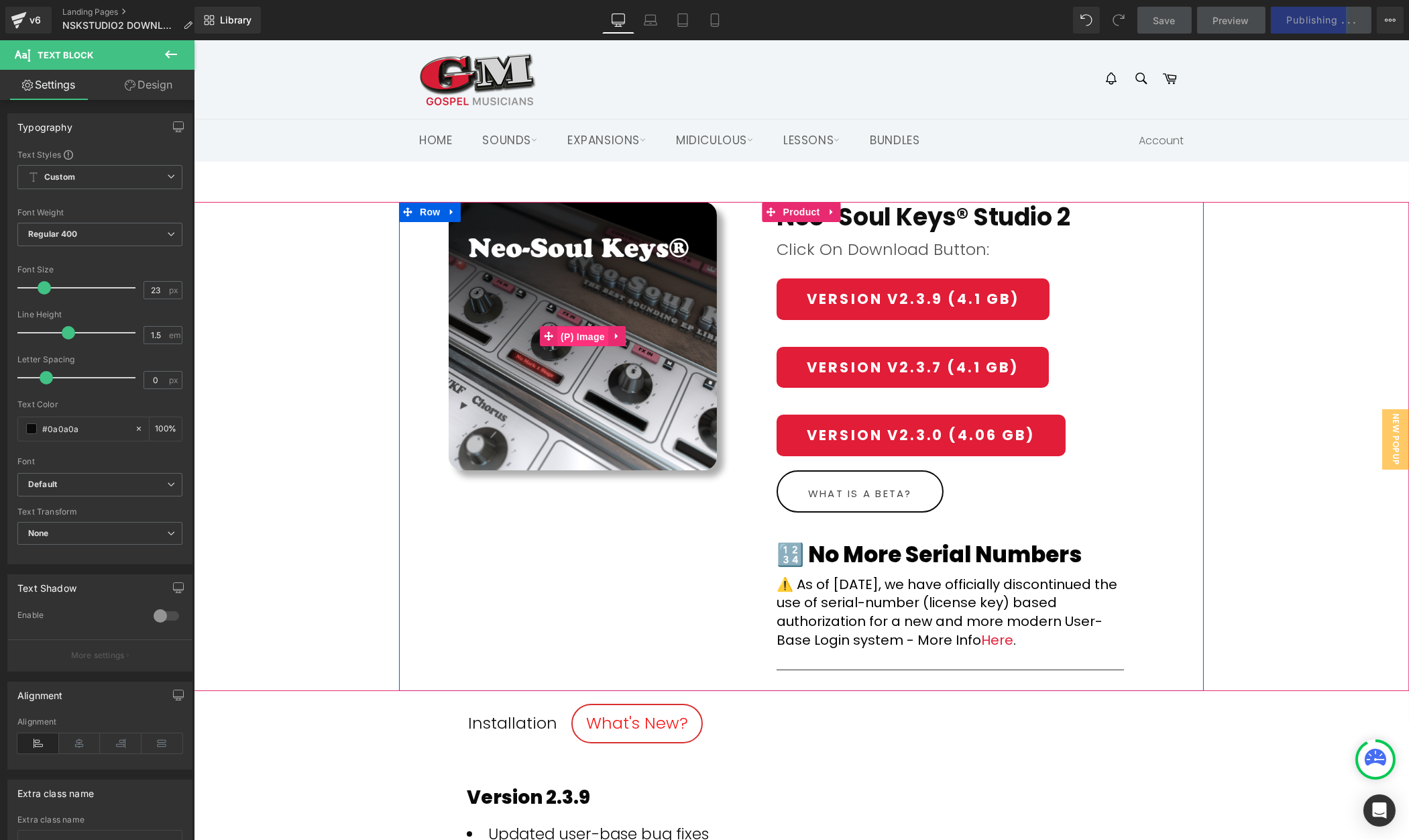
click at [592, 329] on span "(P) Image" at bounding box center [582, 336] width 51 height 20
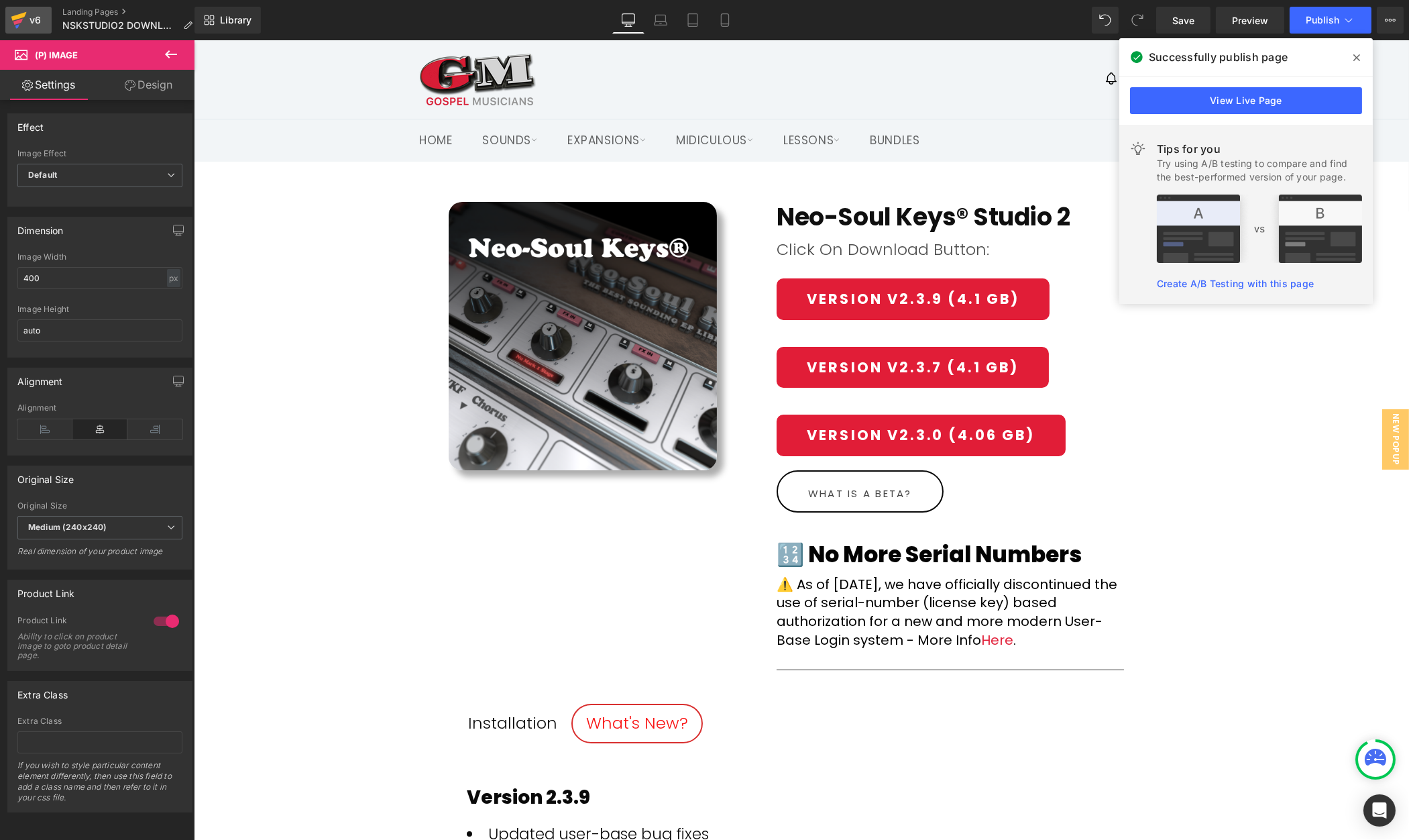
click at [28, 18] on div "v6" at bounding box center [35, 20] width 17 height 18
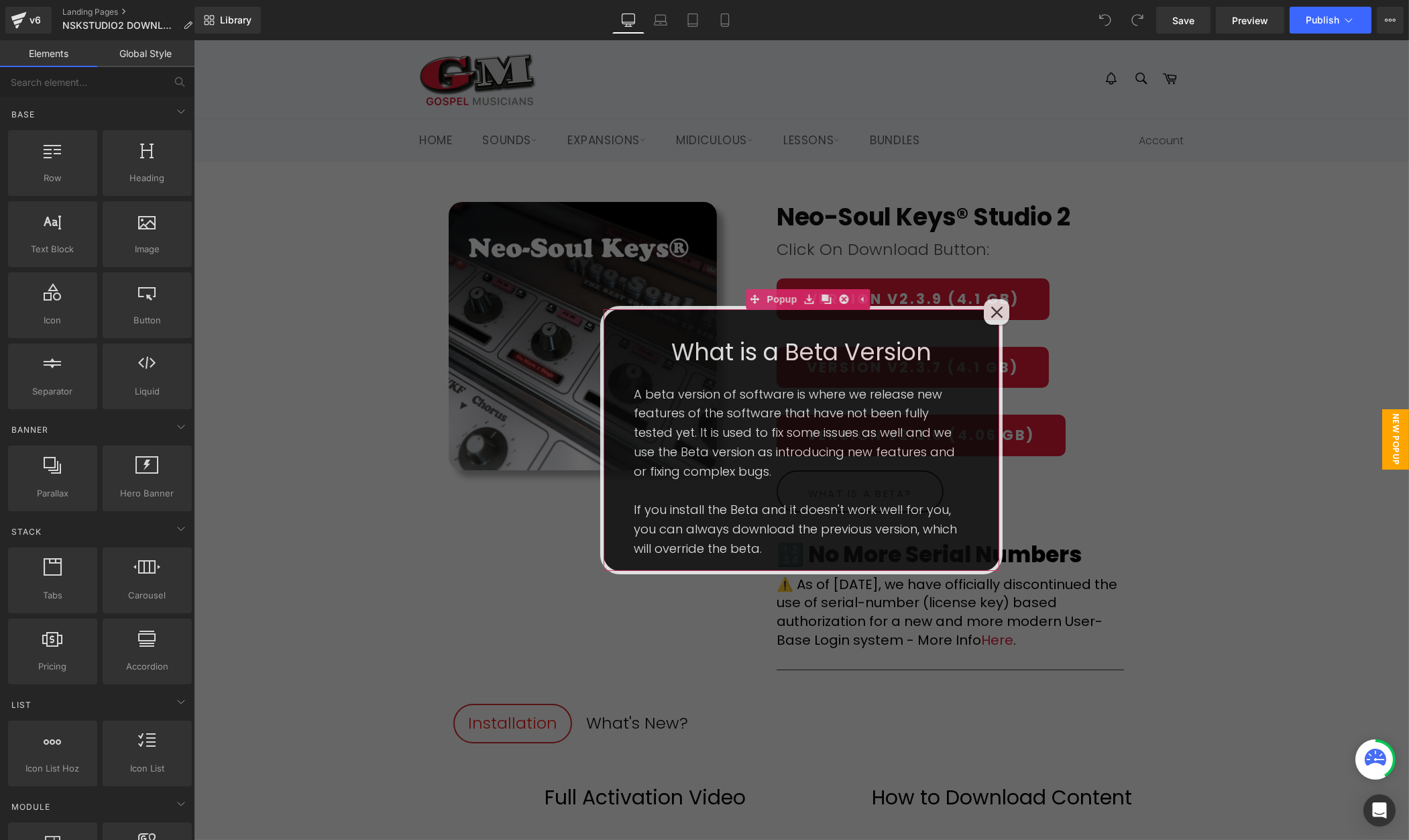
click at [999, 313] on icon at bounding box center [996, 312] width 13 height 13
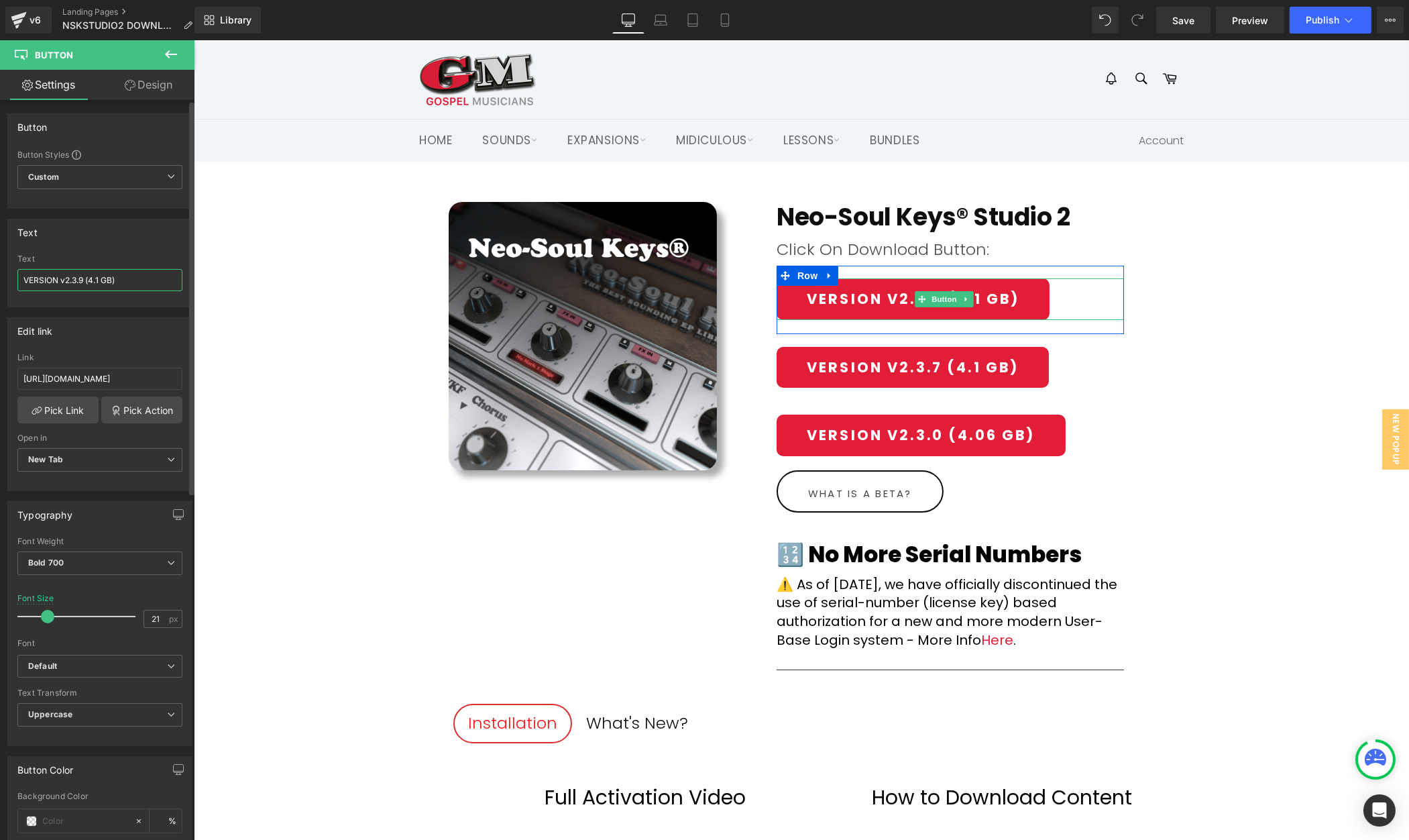
click at [101, 276] on input "VERSION v2.3.9 (4.1 GB)" at bounding box center [100, 279] width 165 height 22
paste input "4.09 GB"
type input "VERSION v2.3.9 (4.09 GB GB)"
click at [1309, 11] on button "Publish" at bounding box center [1330, 20] width 82 height 27
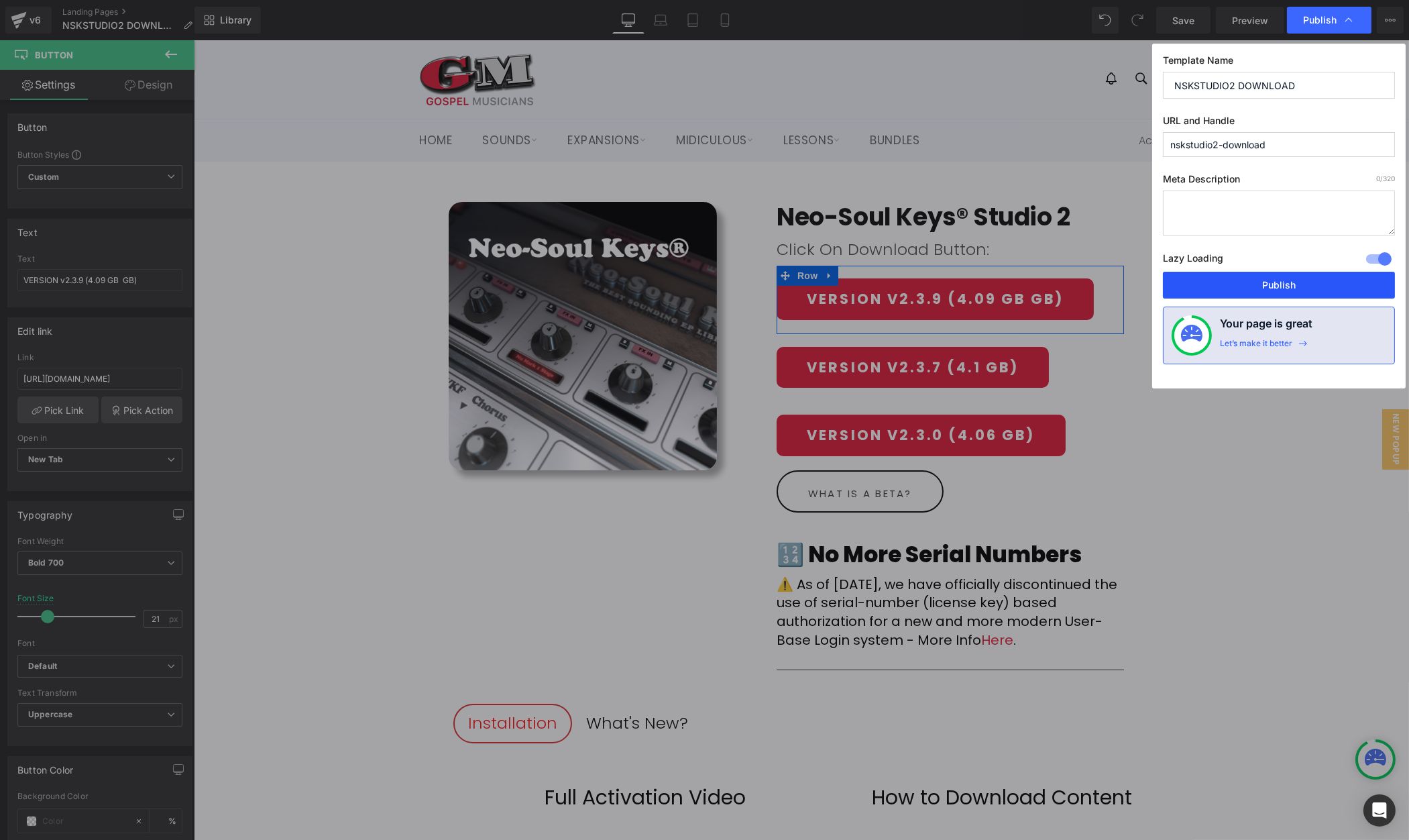
click at [1283, 286] on button "Publish" at bounding box center [1279, 285] width 232 height 27
